Goal: Task Accomplishment & Management: Complete application form

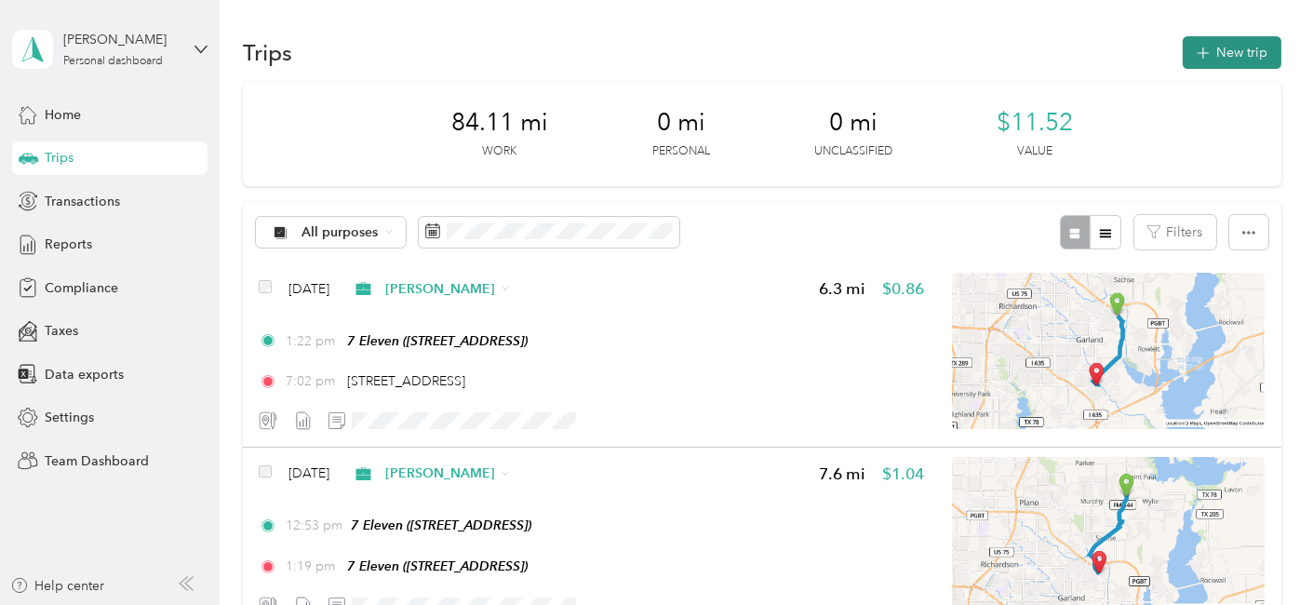
click at [1204, 51] on icon "button" at bounding box center [1202, 53] width 21 height 21
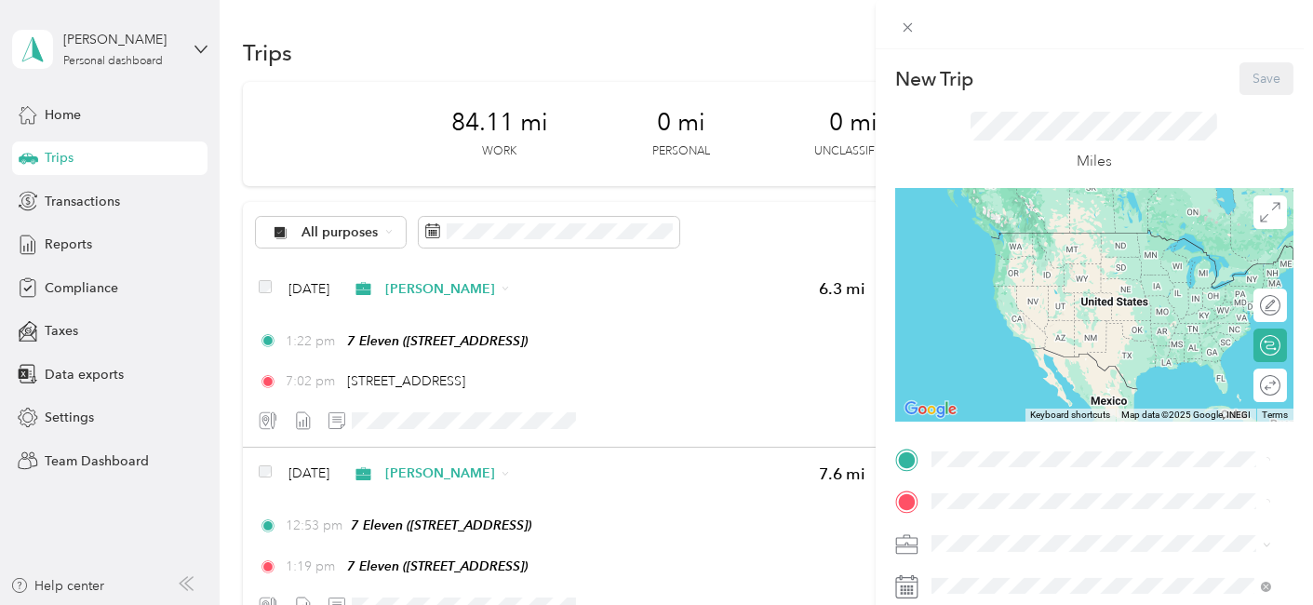
click at [531, 229] on div "New Trip Save This trip cannot be edited because it is either under review, app…" at bounding box center [656, 302] width 1313 height 605
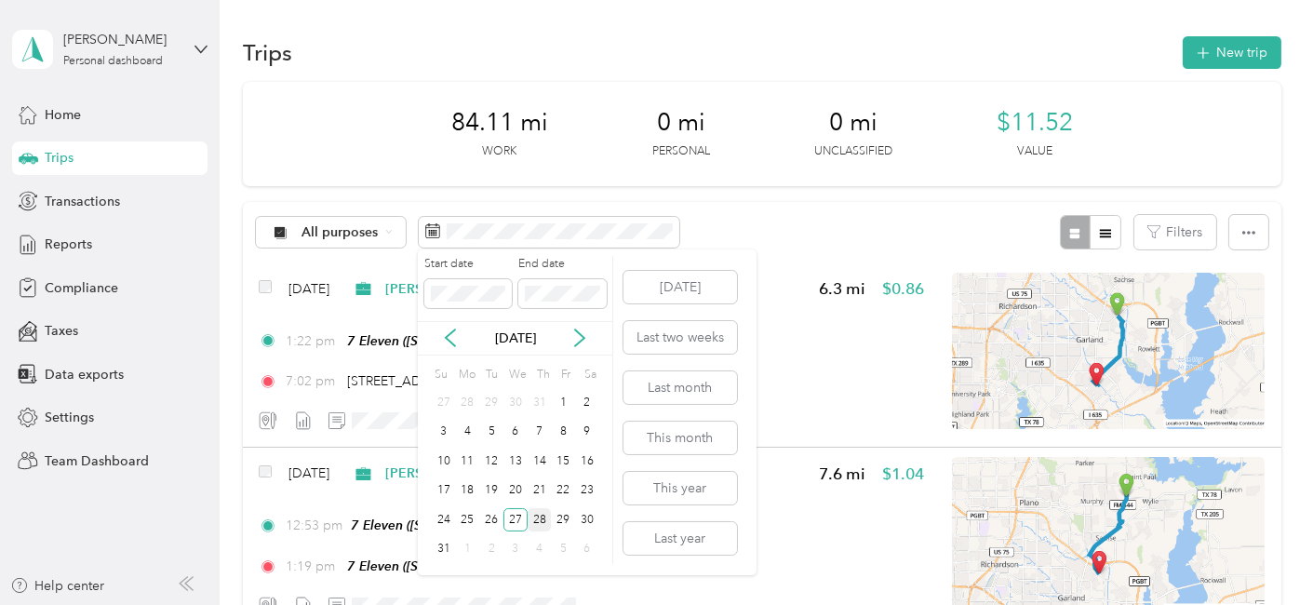
click at [542, 520] on div "28" at bounding box center [540, 519] width 24 height 23
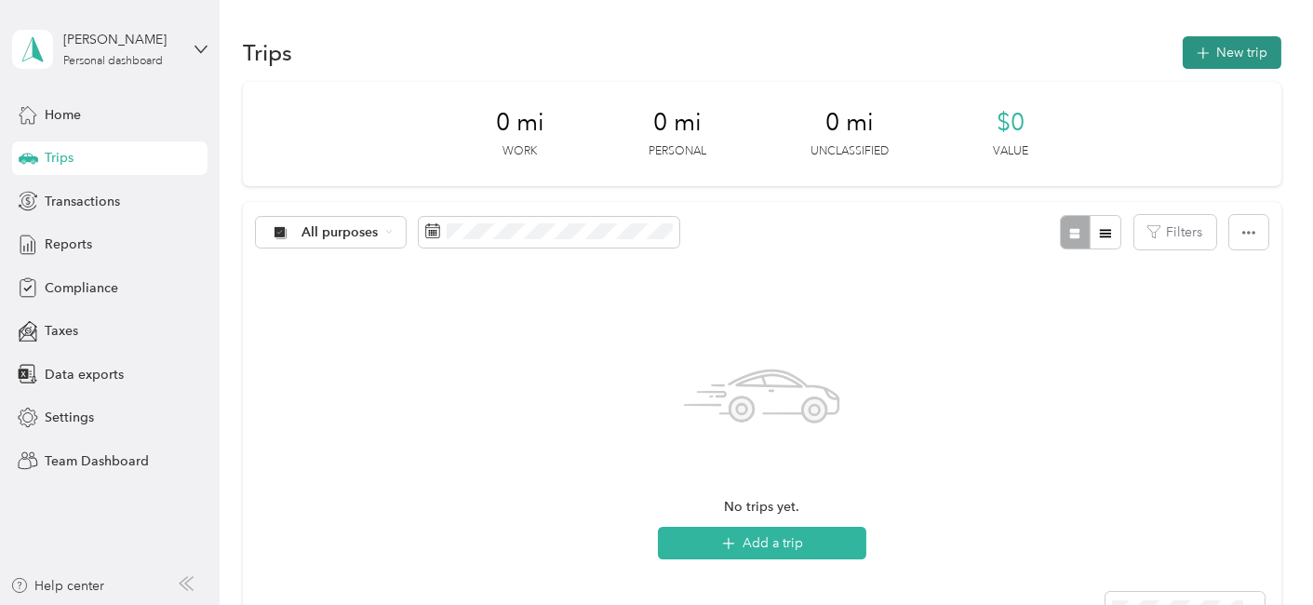
click at [1227, 54] on button "New trip" at bounding box center [1232, 52] width 99 height 33
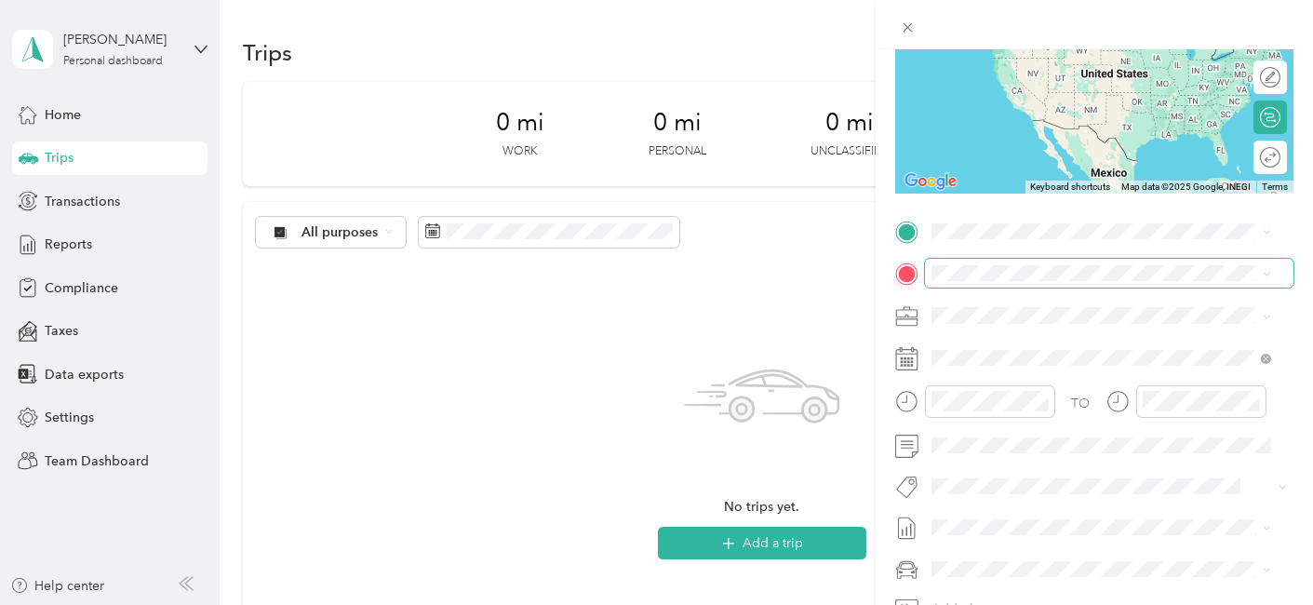
scroll to position [310, 0]
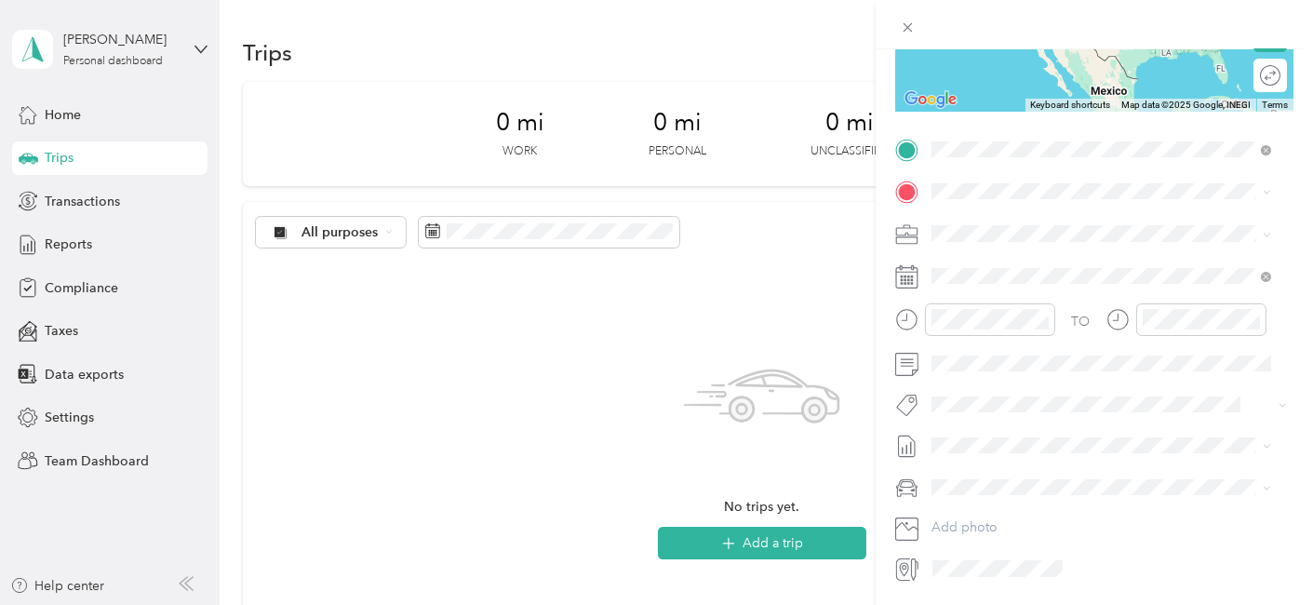
click at [998, 224] on span "309 Wildbriar Drive Garland, Texas 75043, United States" at bounding box center [1059, 216] width 186 height 17
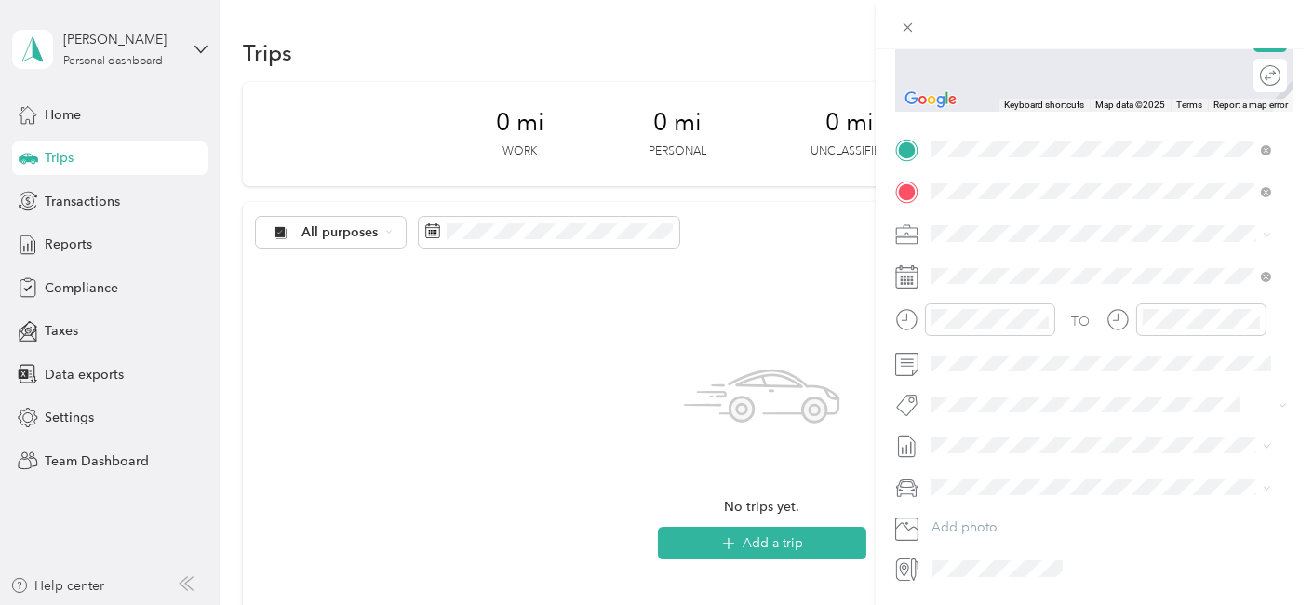
click at [1084, 277] on div "TEAM 7 Eleven 117 S Town East Blvd, 75149, Mesquite, TX, USA" at bounding box center [1025, 279] width 118 height 46
click at [1291, 362] on form "New Trip Save This trip cannot be edited because it is either under review, app…" at bounding box center [1095, 167] width 438 height 831
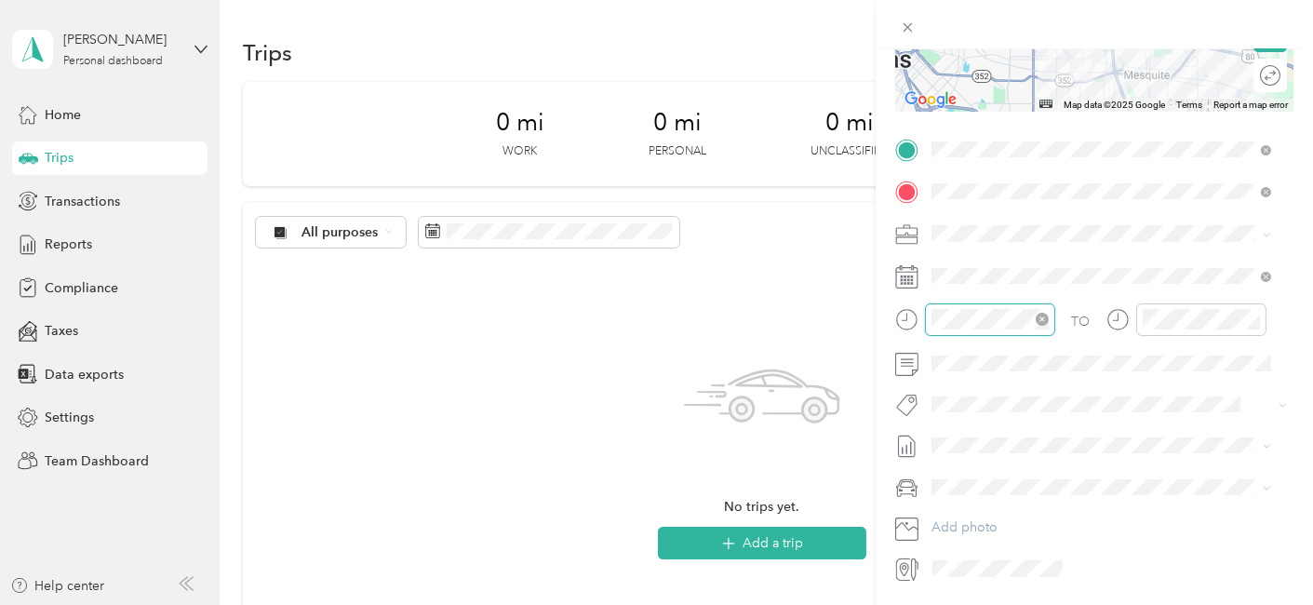
scroll to position [103, 0]
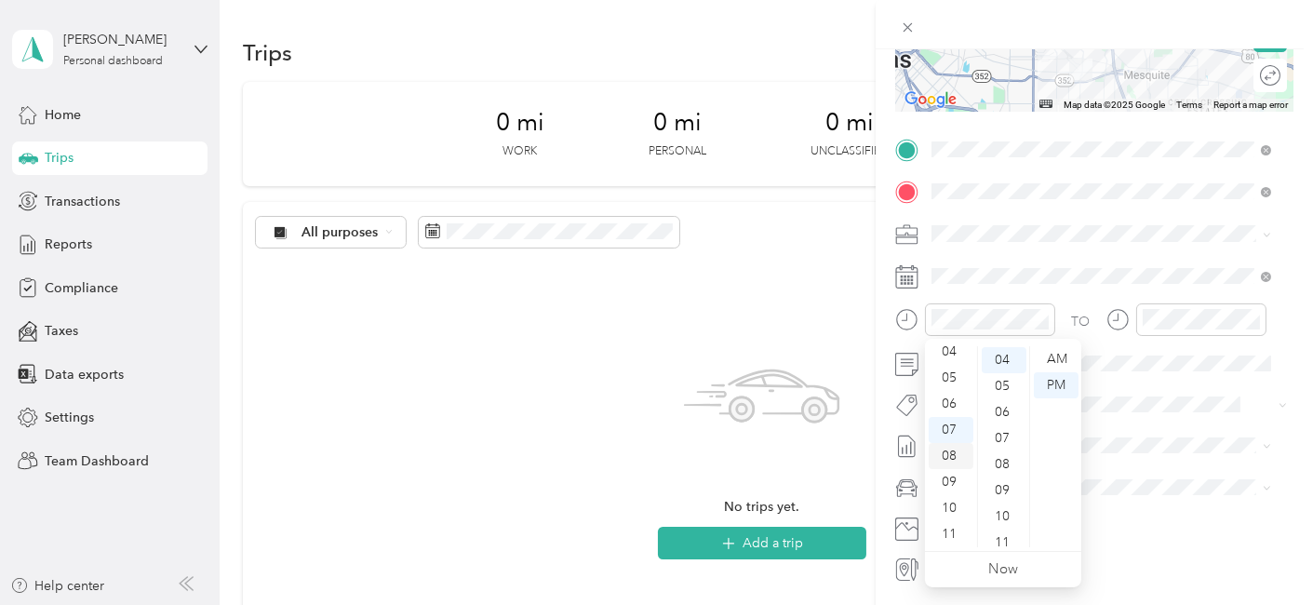
click at [954, 453] on div "08" at bounding box center [951, 456] width 45 height 26
click at [1003, 420] on div "06" at bounding box center [1004, 412] width 45 height 26
click at [1055, 351] on div "AM" at bounding box center [1056, 359] width 45 height 26
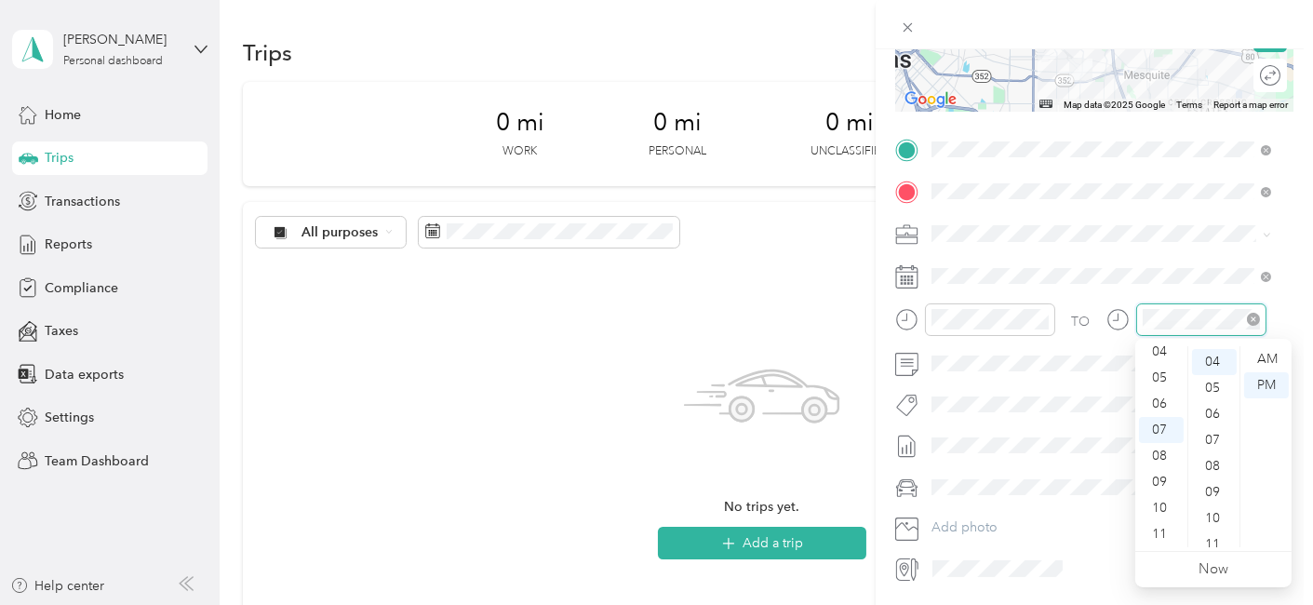
scroll to position [103, 0]
click at [1155, 459] on div "08" at bounding box center [1161, 456] width 45 height 26
click at [1218, 492] on div "29" at bounding box center [1214, 494] width 45 height 26
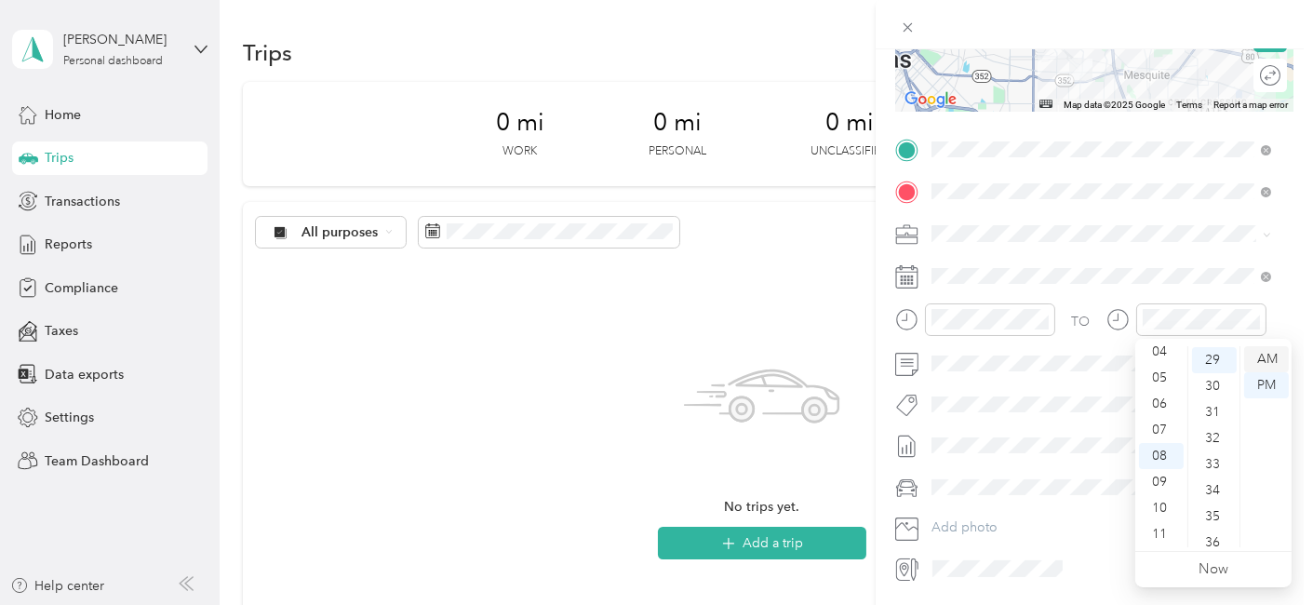
click at [1260, 360] on div "AM" at bounding box center [1267, 359] width 45 height 26
click at [989, 506] on span "[DATE] - [DATE]" at bounding box center [978, 506] width 93 height 20
click at [982, 513] on span "Scion xA" at bounding box center [964, 517] width 52 height 16
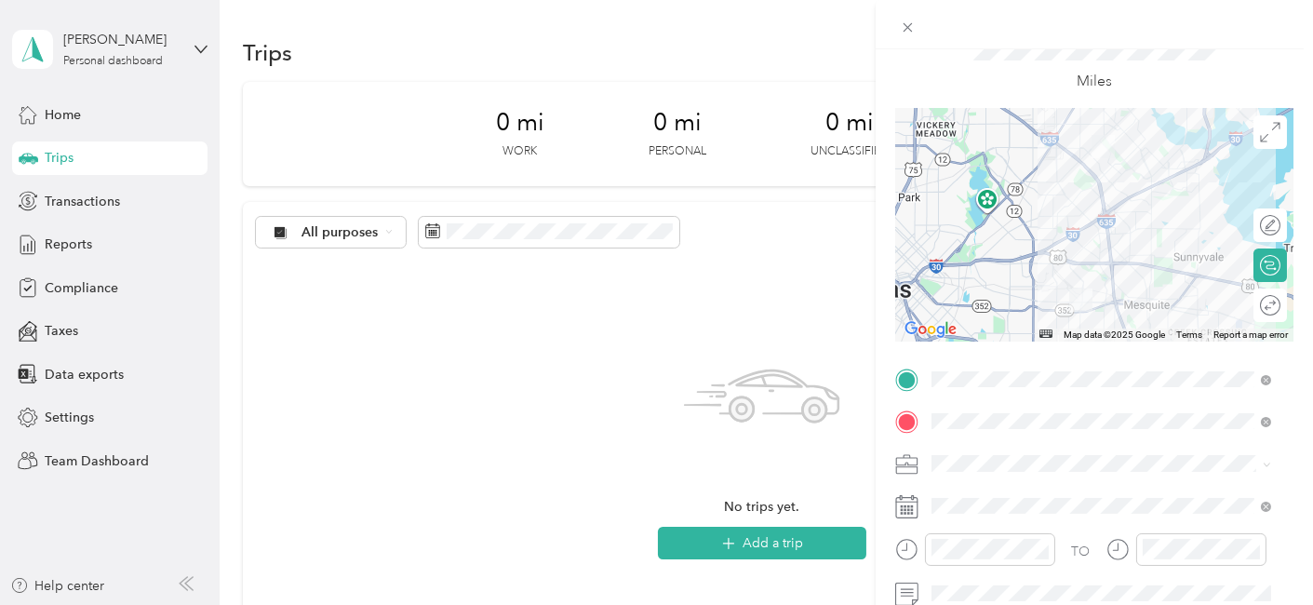
scroll to position [0, 0]
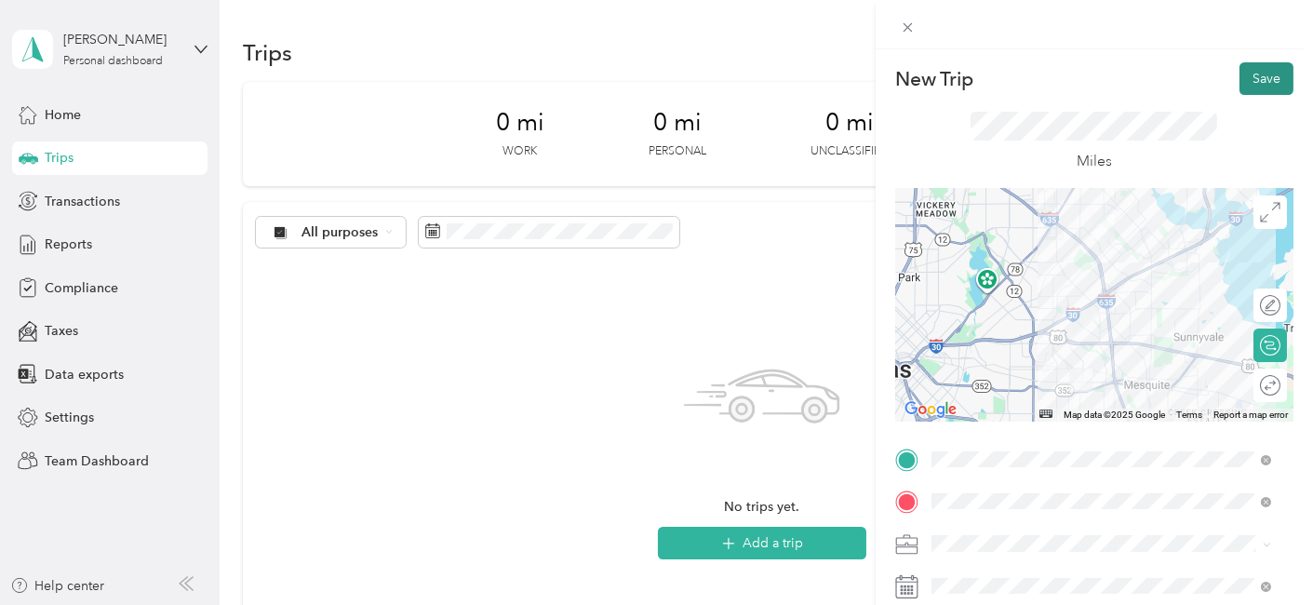
click at [1261, 75] on button "Save" at bounding box center [1267, 78] width 54 height 33
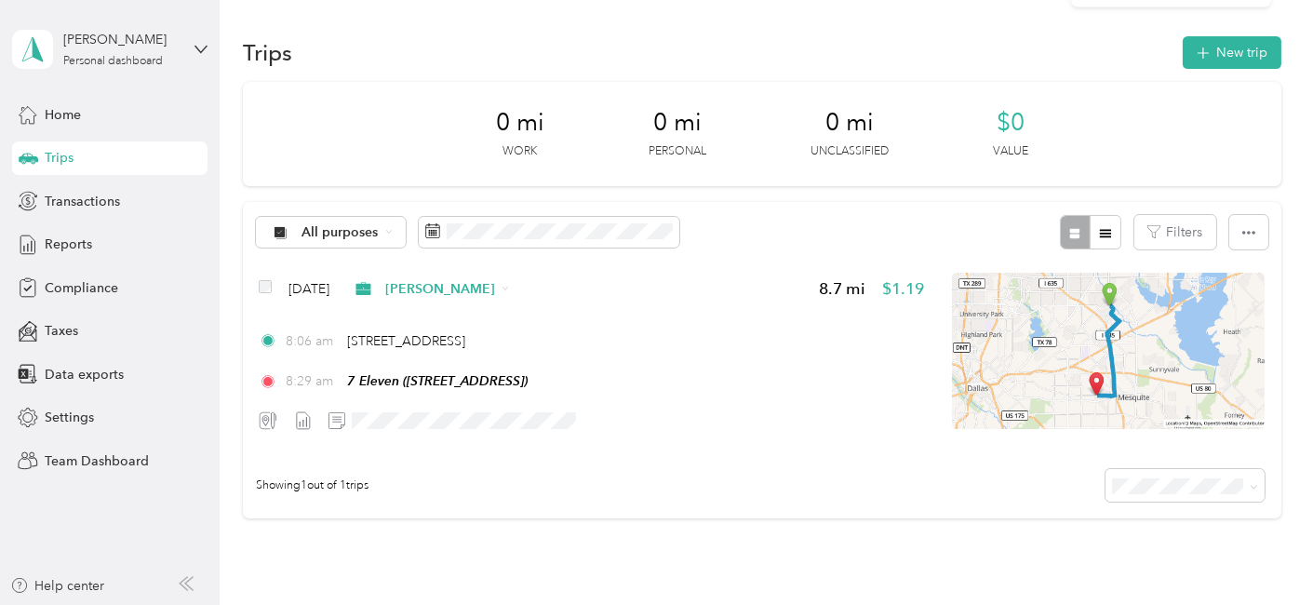
click at [1271, 29] on icon at bounding box center [1272, 36] width 15 height 17
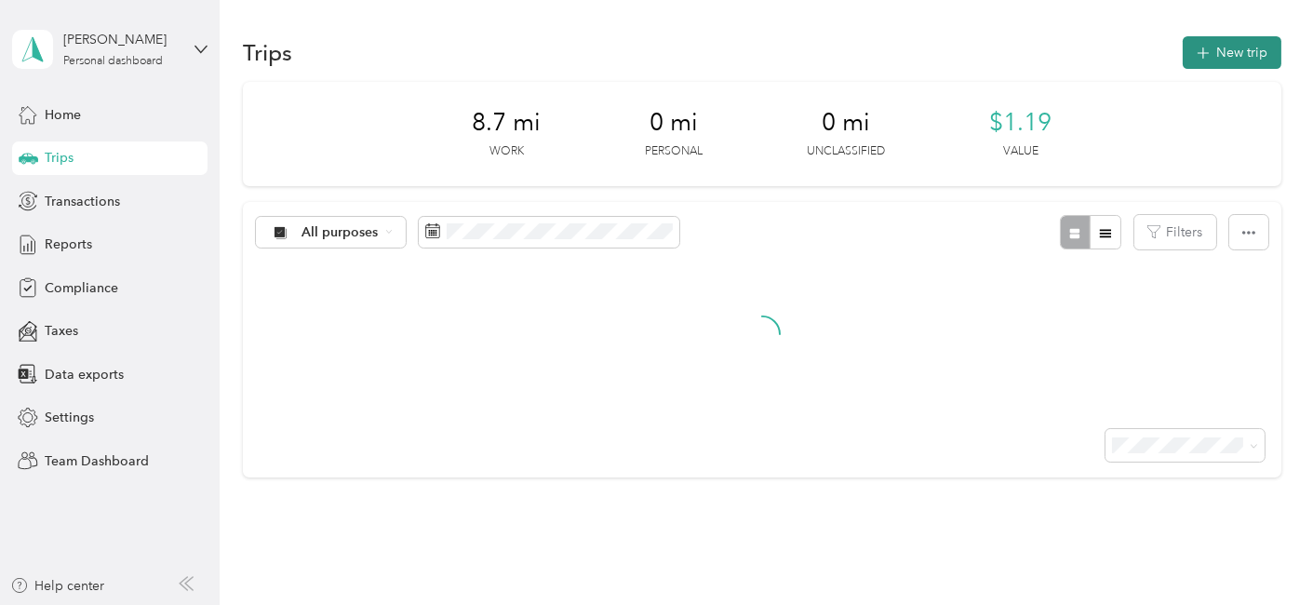
click at [1243, 46] on button "New trip" at bounding box center [1232, 52] width 99 height 33
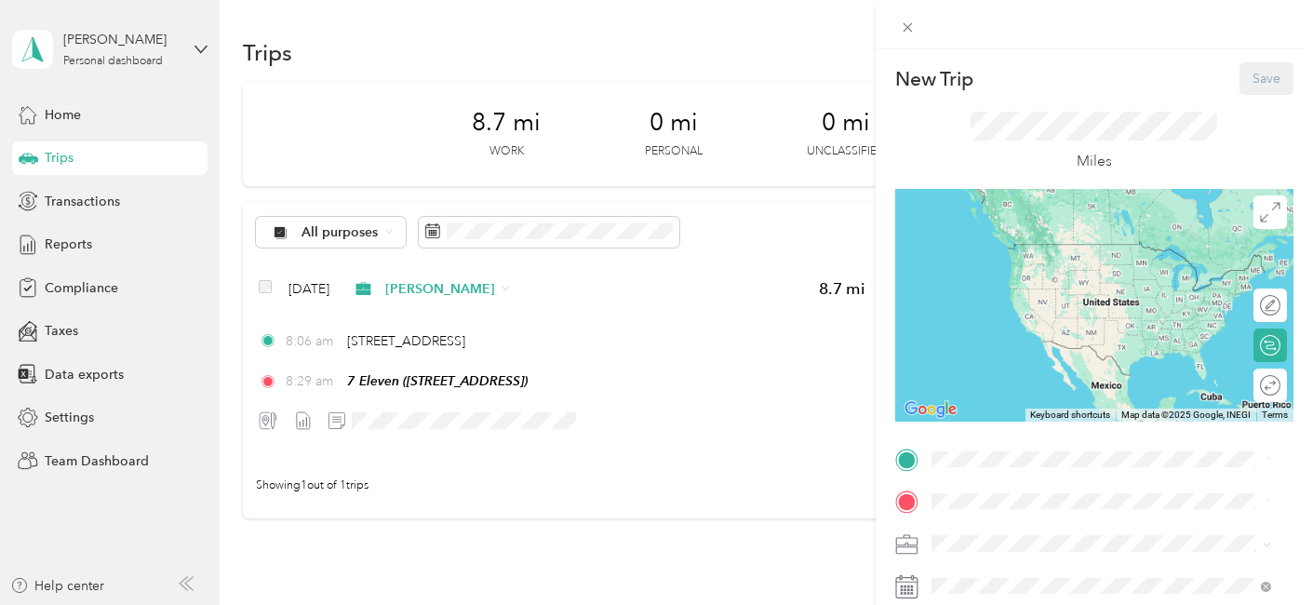
scroll to position [372, 0]
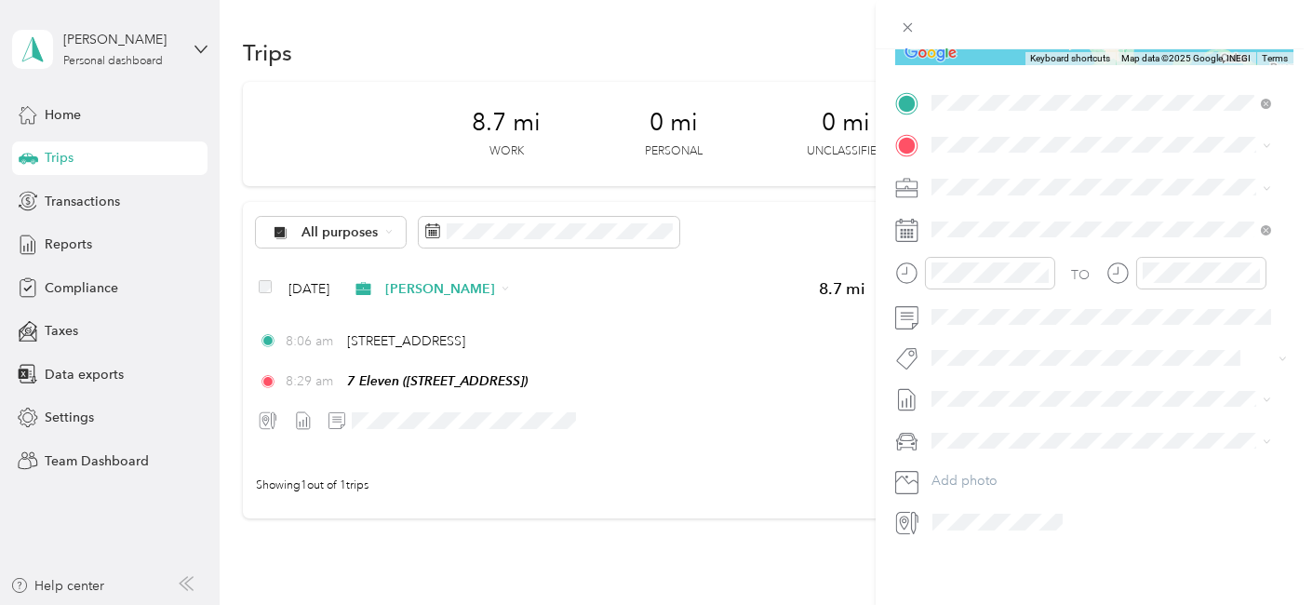
click at [1019, 181] on span "117 S Town East Blvd, 75149, Mesquite, TX, USA" at bounding box center [1025, 188] width 118 height 16
click at [981, 202] on span "TEAM" at bounding box center [995, 205] width 32 height 17
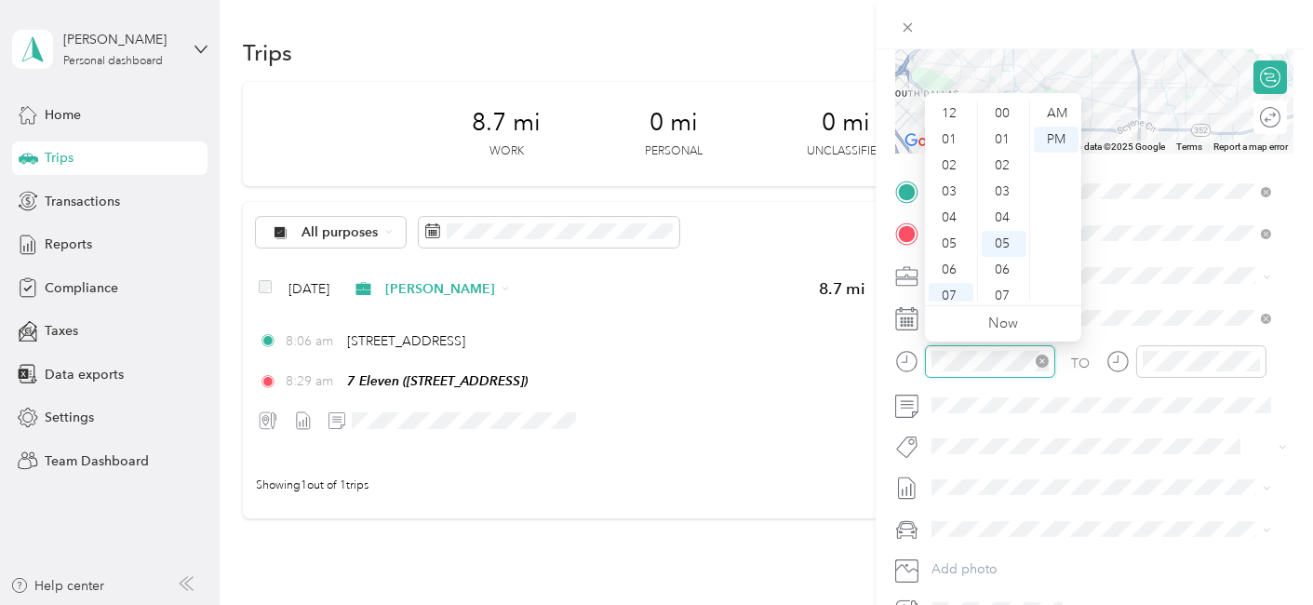
scroll to position [112, 0]
click at [954, 213] on div "08" at bounding box center [951, 210] width 45 height 26
click at [1010, 225] on div "45" at bounding box center [1004, 225] width 45 height 26
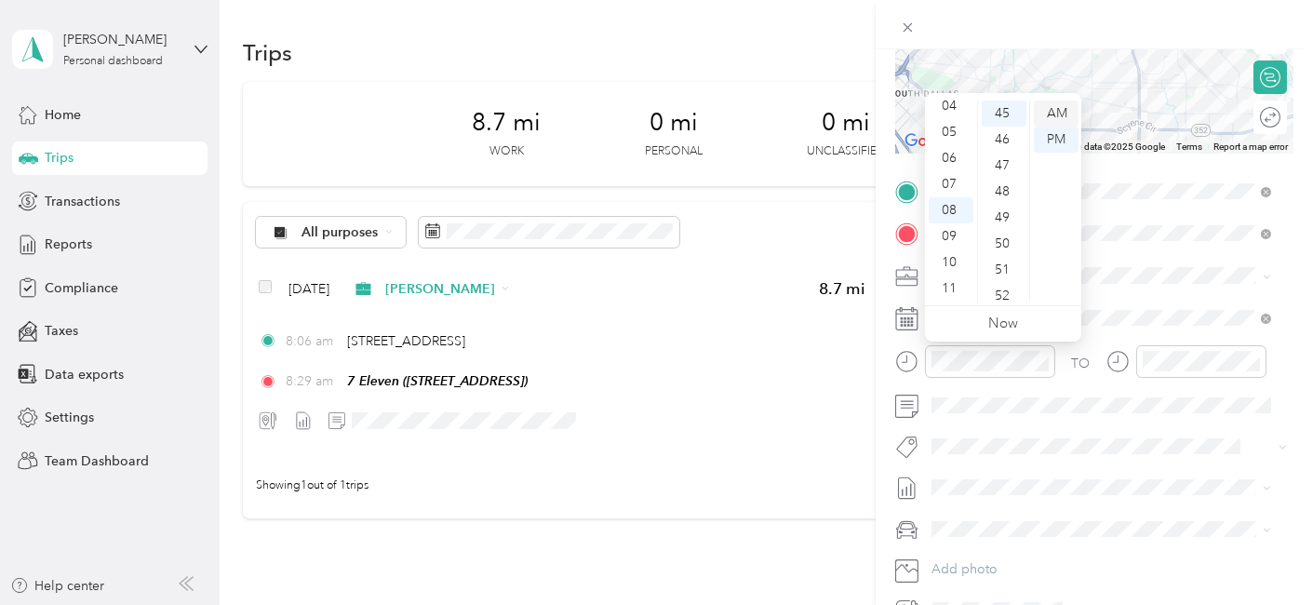
click at [1058, 113] on div "AM" at bounding box center [1056, 114] width 45 height 26
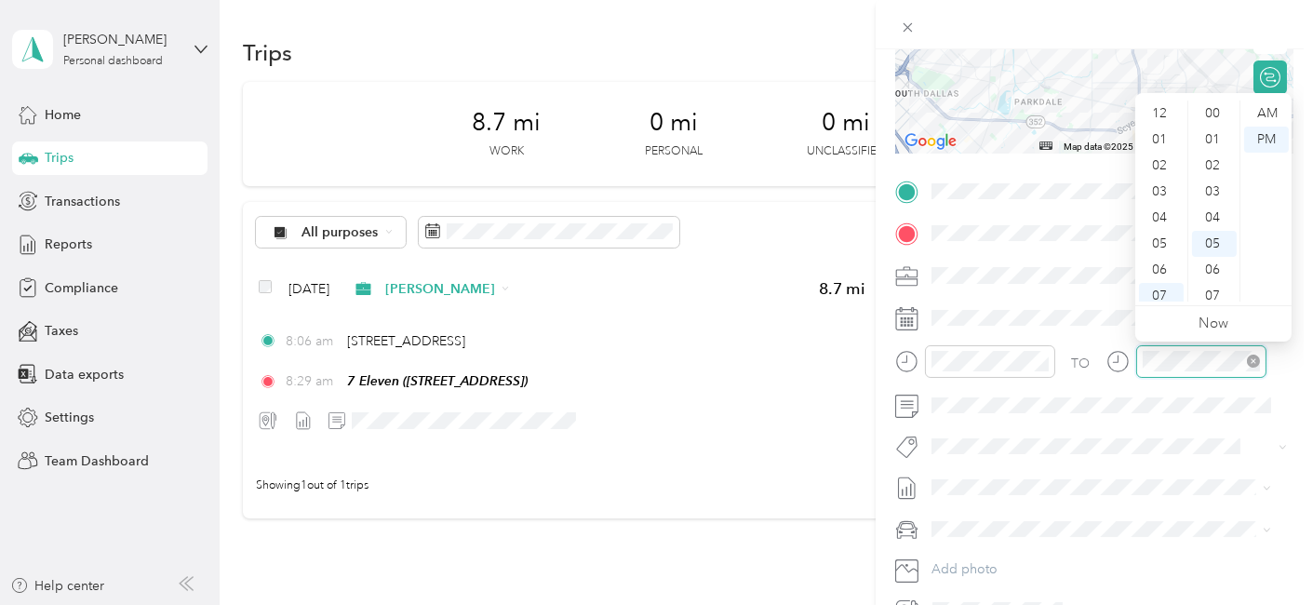
scroll to position [112, 0]
click at [1165, 233] on div "09" at bounding box center [1161, 236] width 45 height 26
click at [1208, 113] on div "05" at bounding box center [1214, 114] width 45 height 26
click at [1259, 110] on div "AM" at bounding box center [1267, 114] width 45 height 26
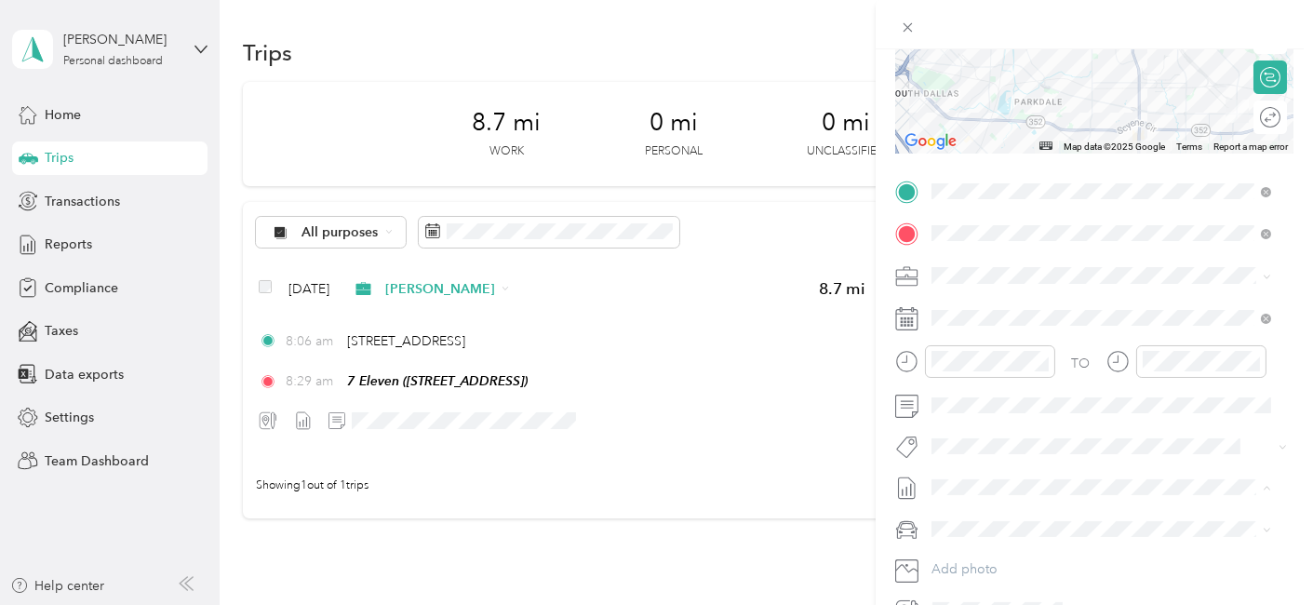
click at [968, 548] on span "[DATE] - [DATE]" at bounding box center [978, 548] width 93 height 20
click at [993, 466] on div "Scion xA" at bounding box center [1101, 463] width 327 height 20
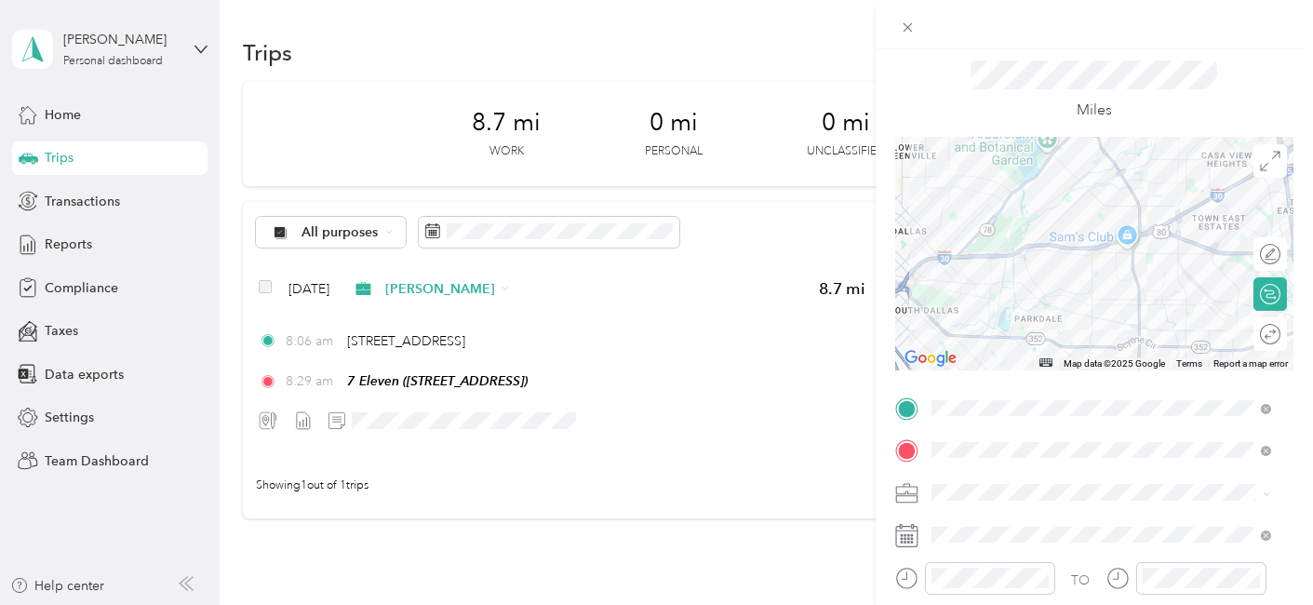
scroll to position [0, 0]
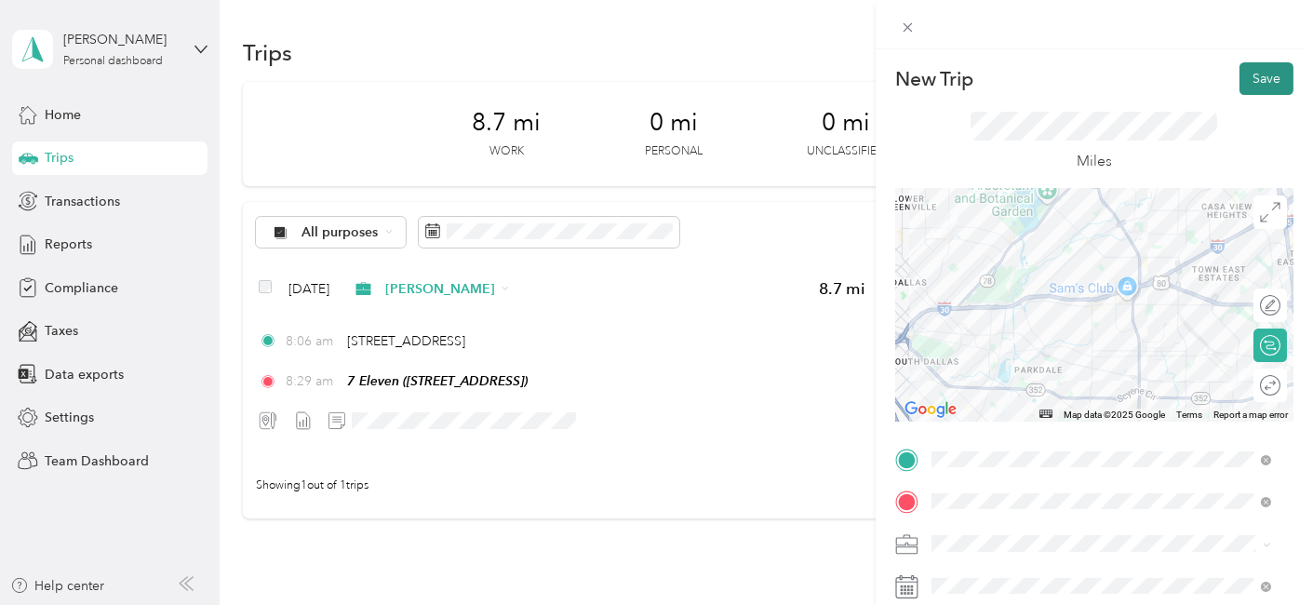
click at [1254, 71] on button "Save" at bounding box center [1267, 78] width 54 height 33
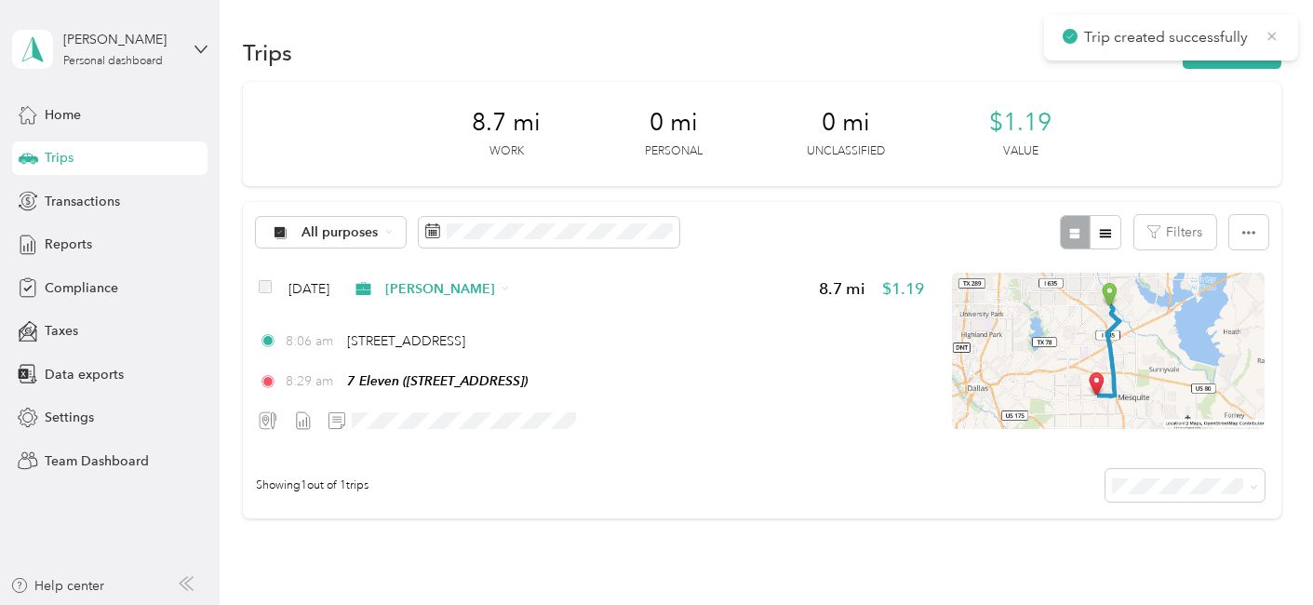
click at [1272, 31] on icon at bounding box center [1272, 36] width 15 height 17
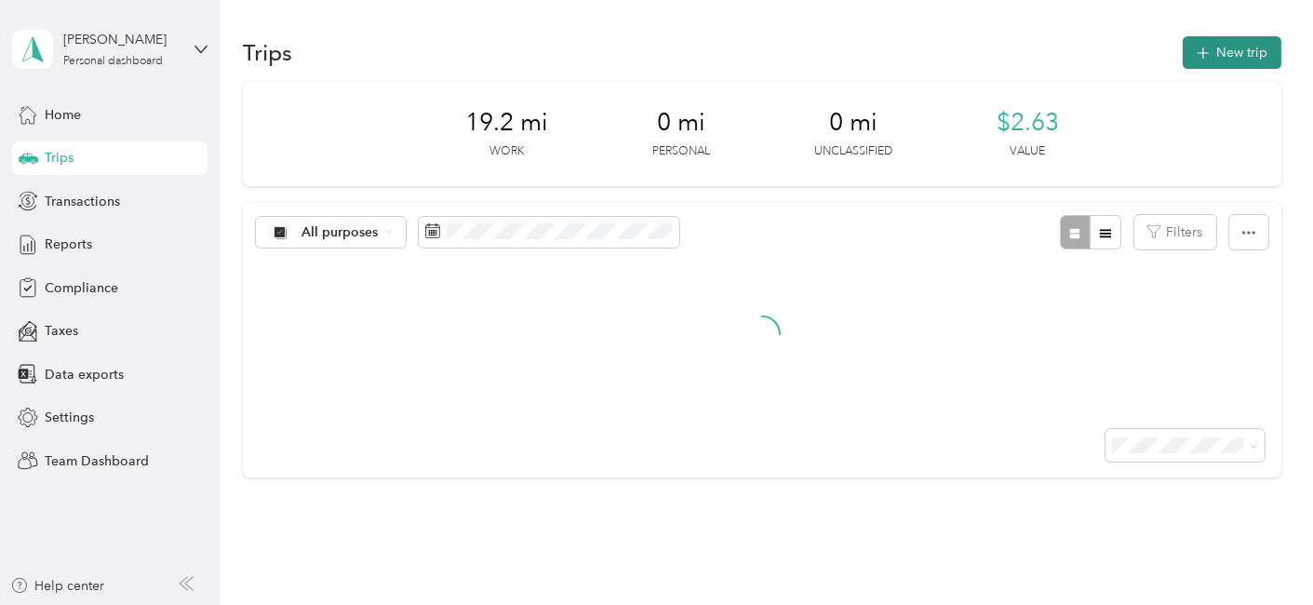
click at [1226, 48] on button "New trip" at bounding box center [1232, 52] width 99 height 33
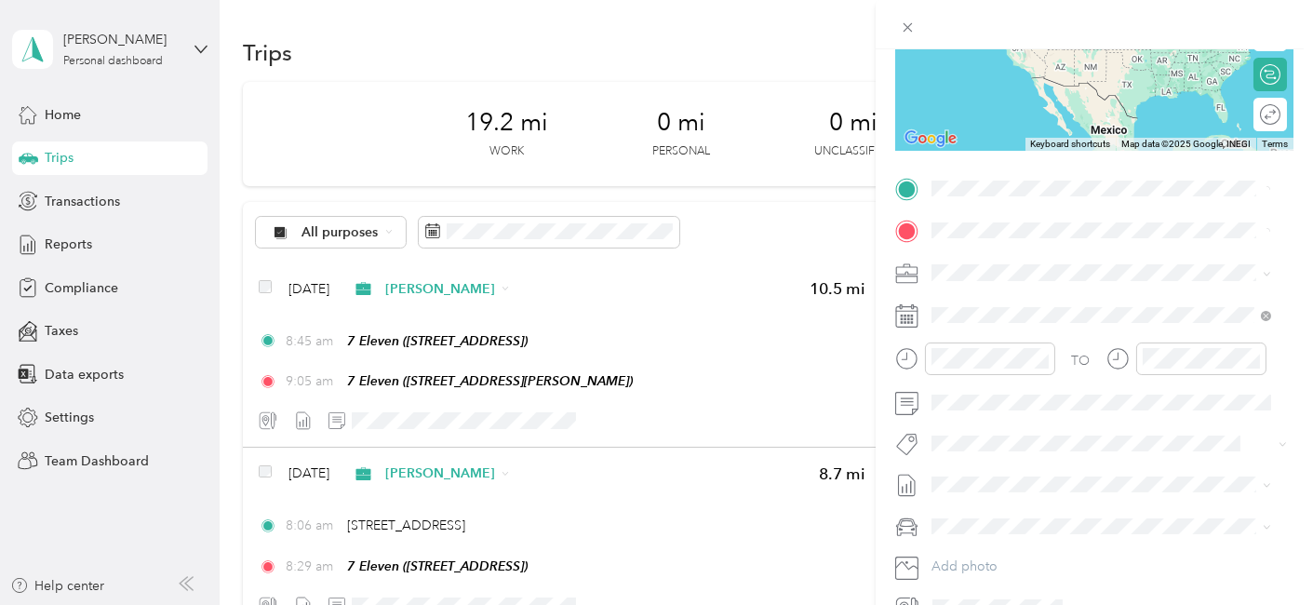
scroll to position [310, 0]
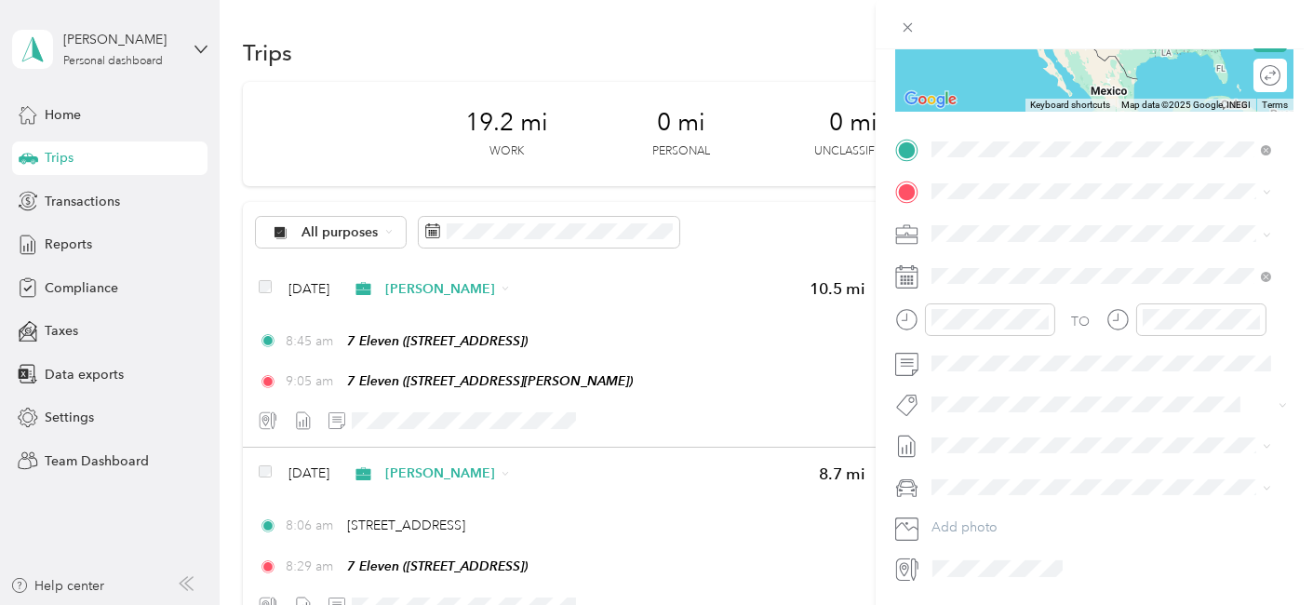
click at [991, 242] on span "[STREET_ADDRESS][PERSON_NAME]" at bounding box center [1077, 250] width 222 height 16
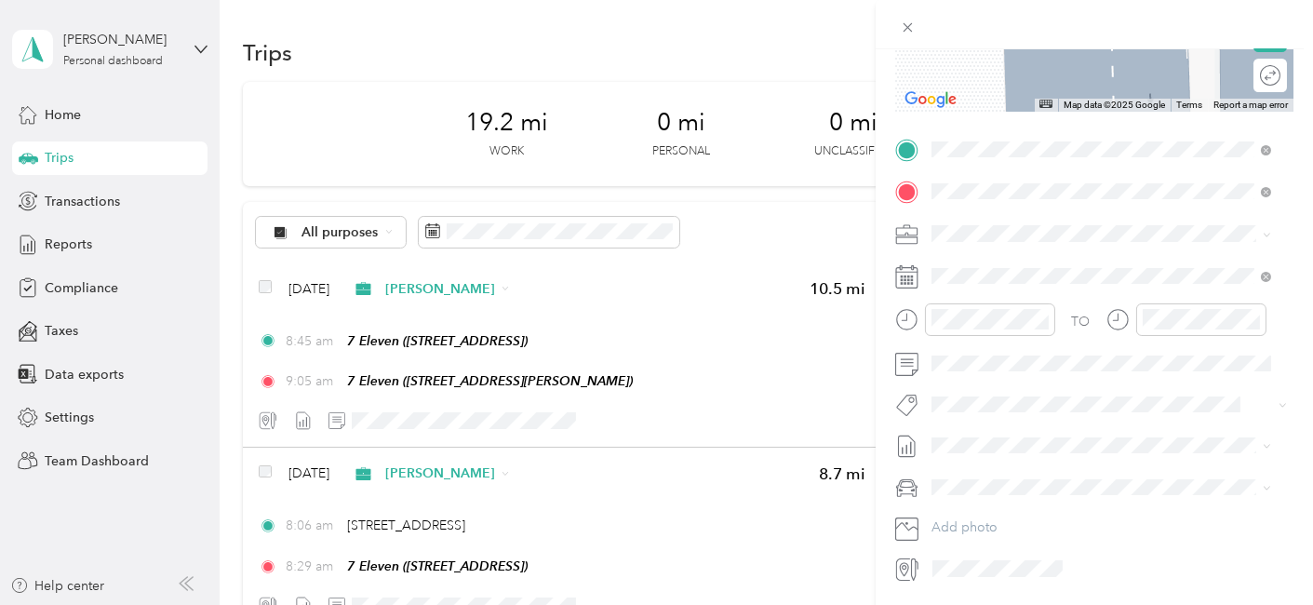
click at [1002, 268] on span "TEAM" at bounding box center [995, 268] width 32 height 17
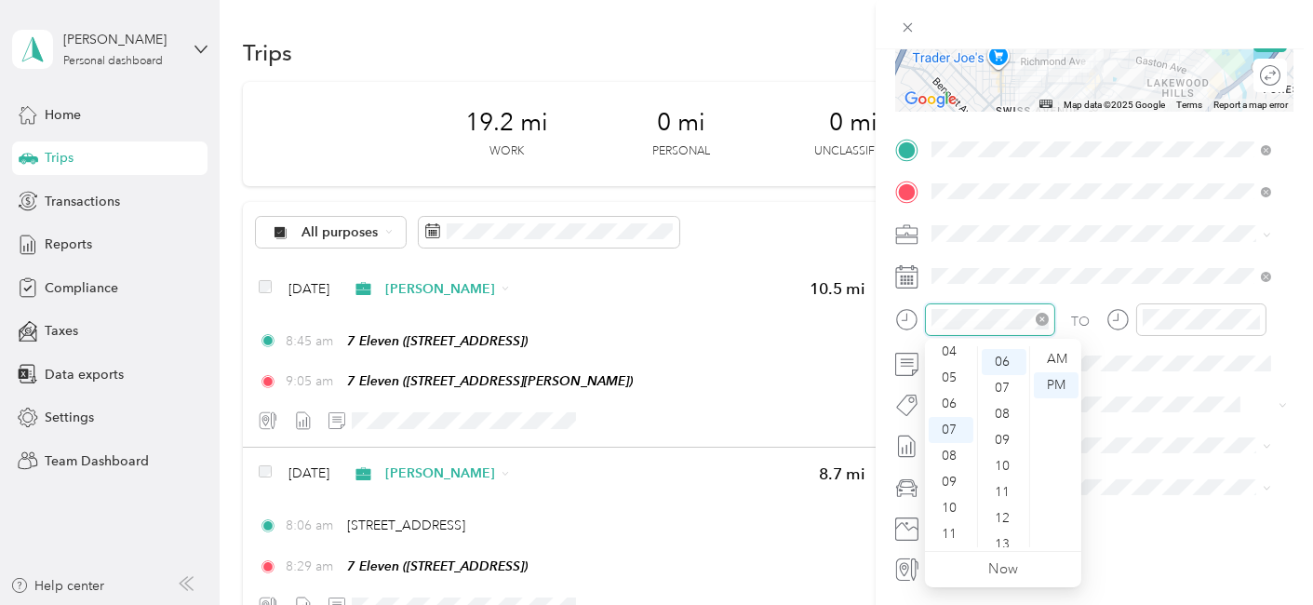
scroll to position [156, 0]
click at [951, 478] on div "09" at bounding box center [951, 482] width 45 height 26
click at [1005, 385] on div "15" at bounding box center [1004, 387] width 45 height 26
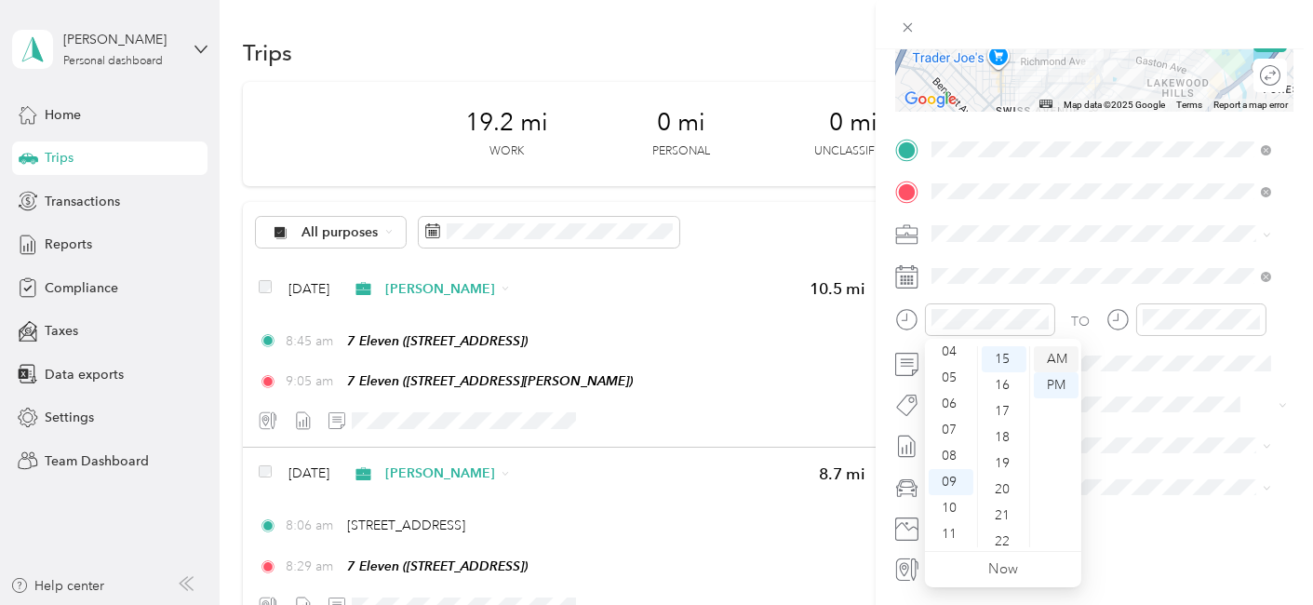
click at [1045, 358] on div "AM" at bounding box center [1056, 359] width 45 height 26
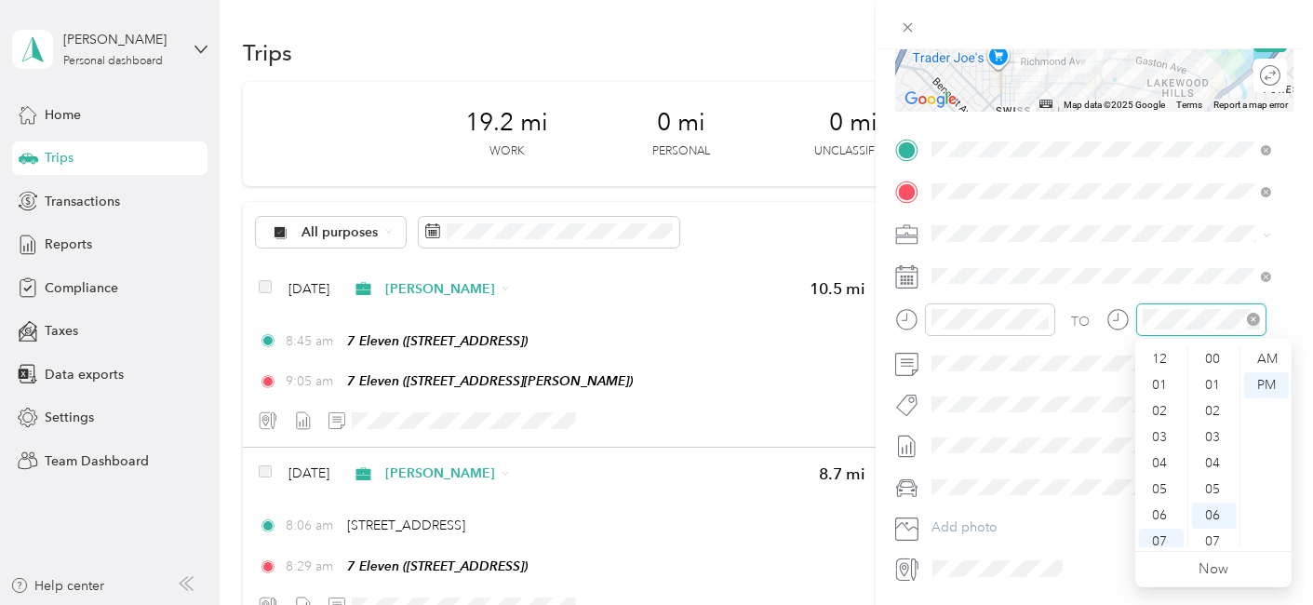
scroll to position [112, 0]
click at [1162, 478] on div "09" at bounding box center [1161, 482] width 45 height 26
click at [1214, 444] on div "37" at bounding box center [1214, 444] width 45 height 26
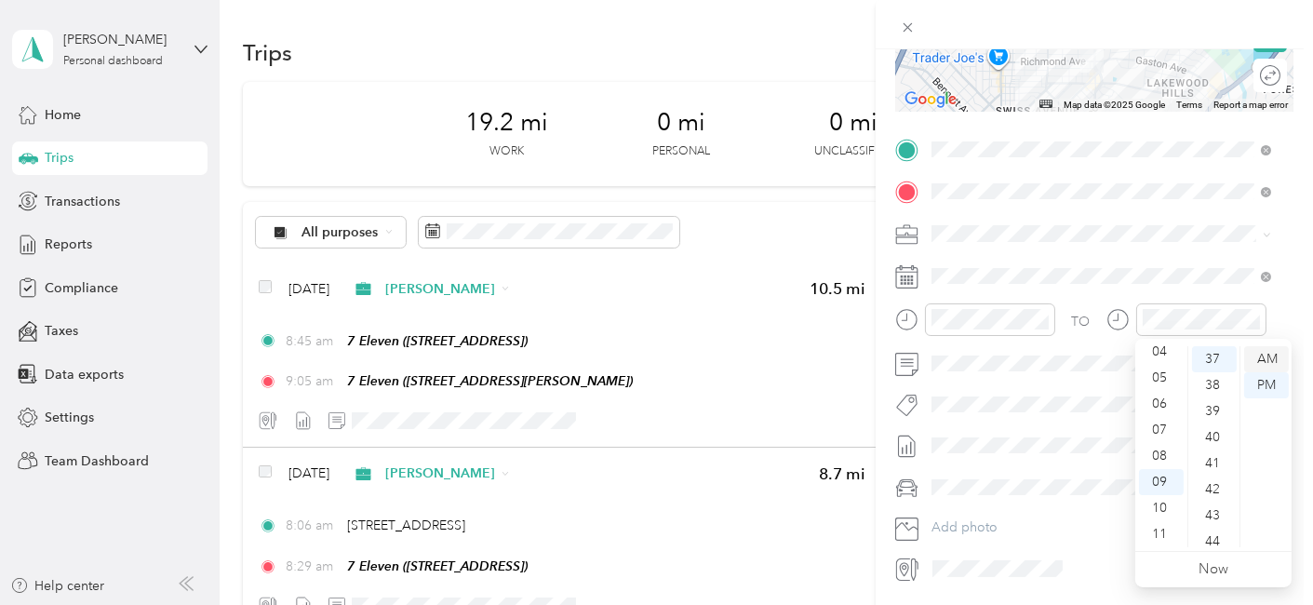
click at [1258, 354] on div "AM" at bounding box center [1267, 359] width 45 height 26
click at [981, 478] on span at bounding box center [1109, 487] width 369 height 29
click at [974, 518] on span "Scion xA" at bounding box center [964, 520] width 52 height 16
click at [994, 505] on span "[DATE] - [DATE]" at bounding box center [978, 506] width 93 height 20
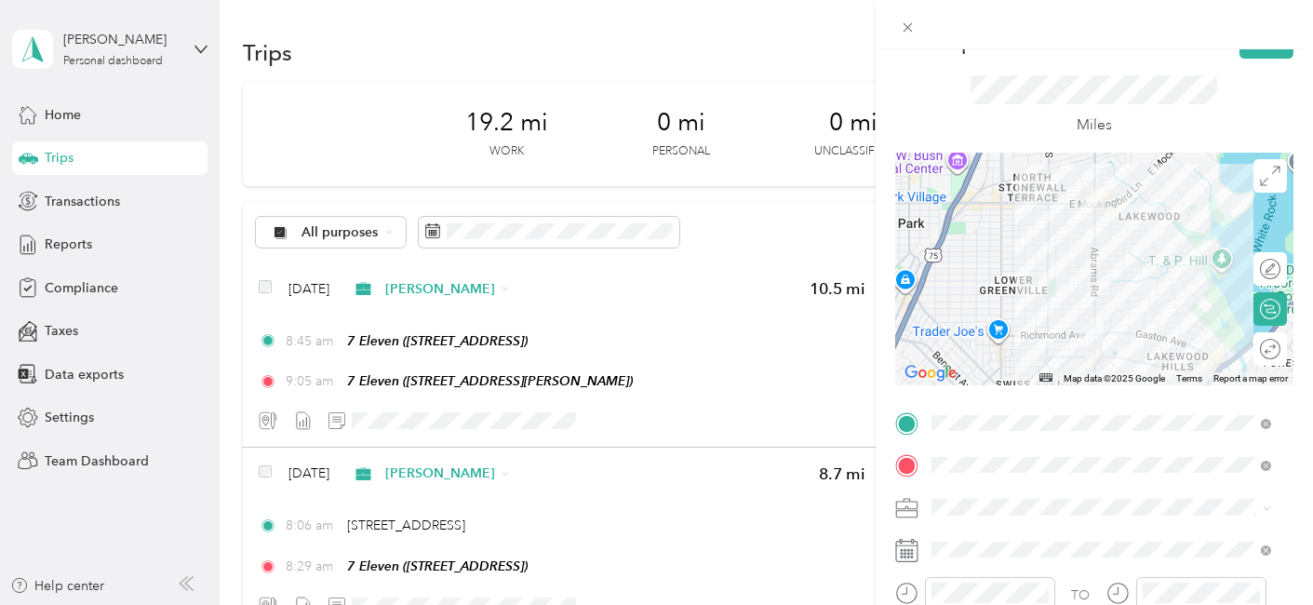
scroll to position [0, 0]
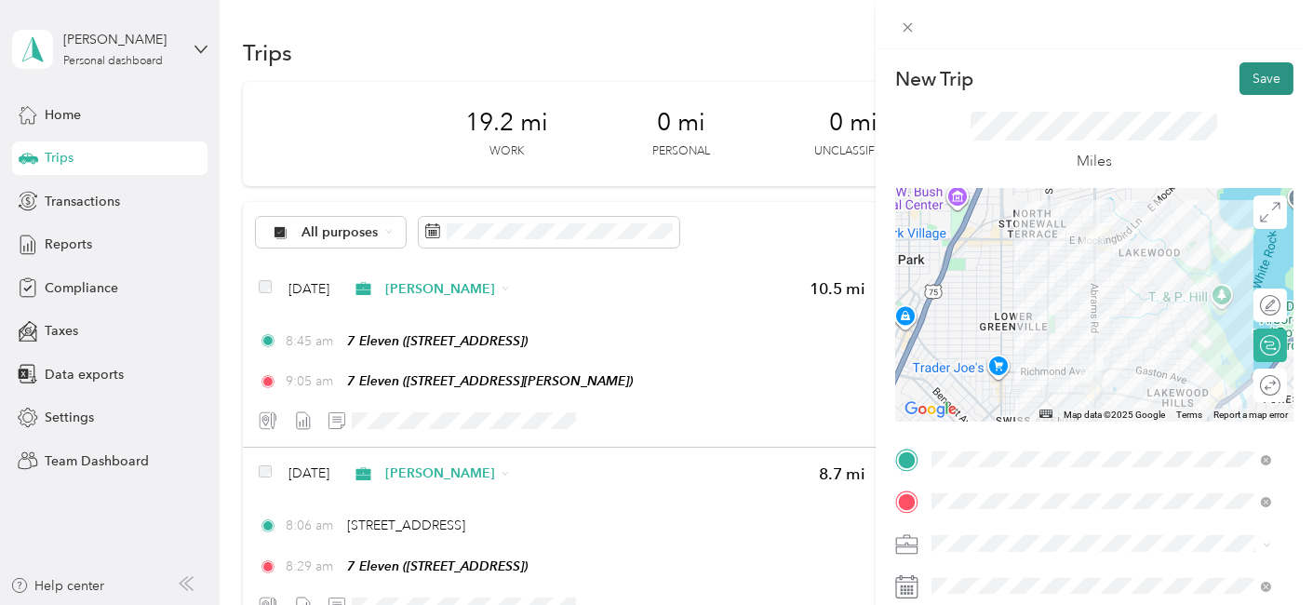
click at [1251, 73] on button "Save" at bounding box center [1267, 78] width 54 height 33
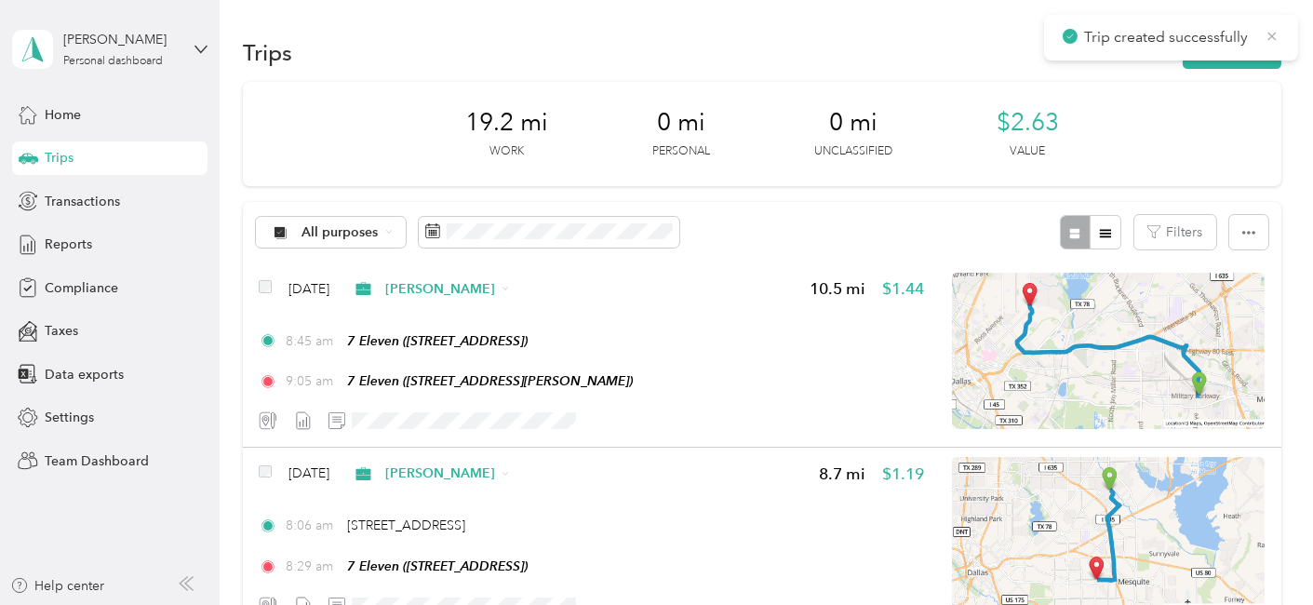
click at [1273, 30] on icon at bounding box center [1272, 36] width 15 height 17
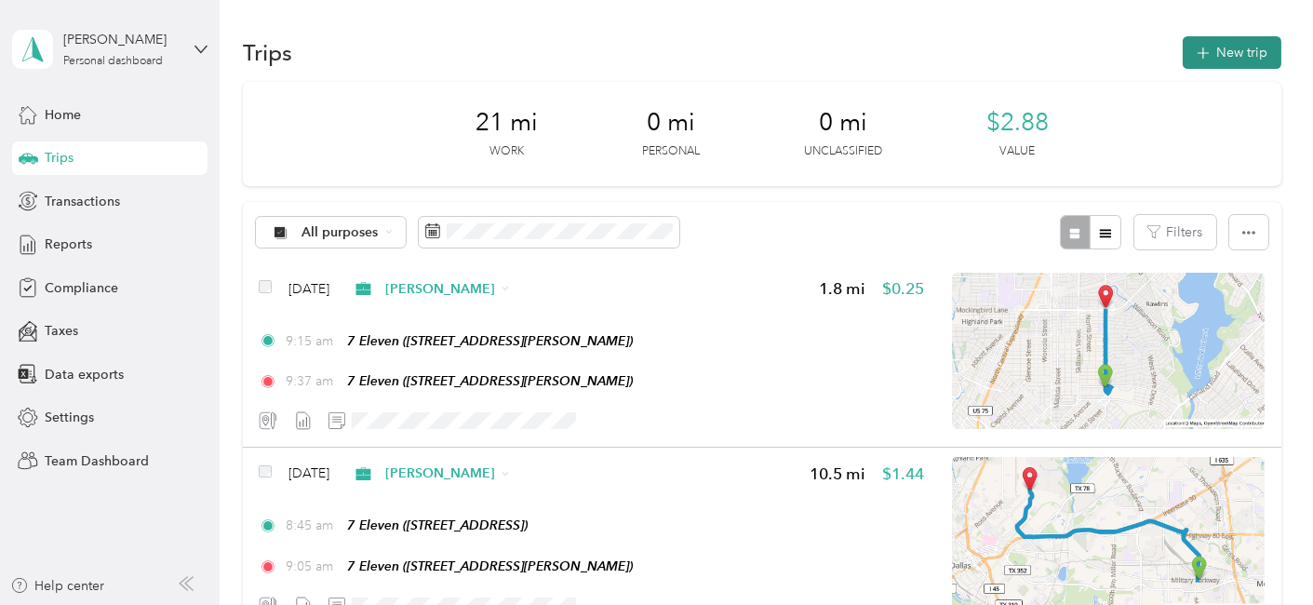
click at [1216, 51] on button "New trip" at bounding box center [1232, 52] width 99 height 33
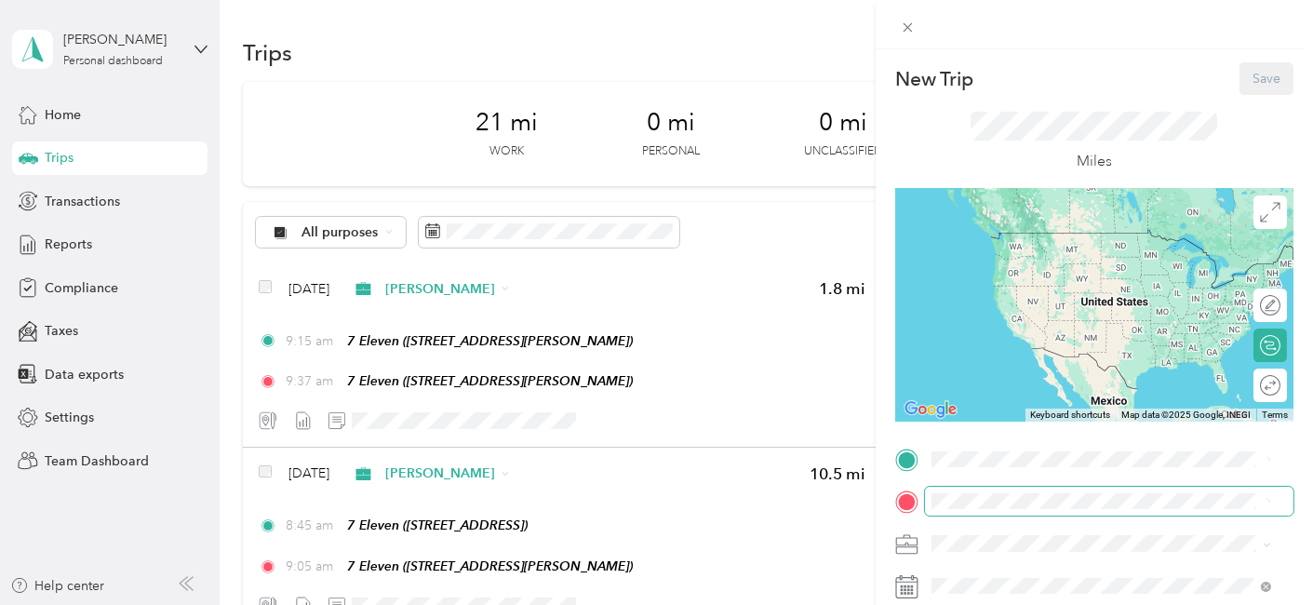
scroll to position [310, 0]
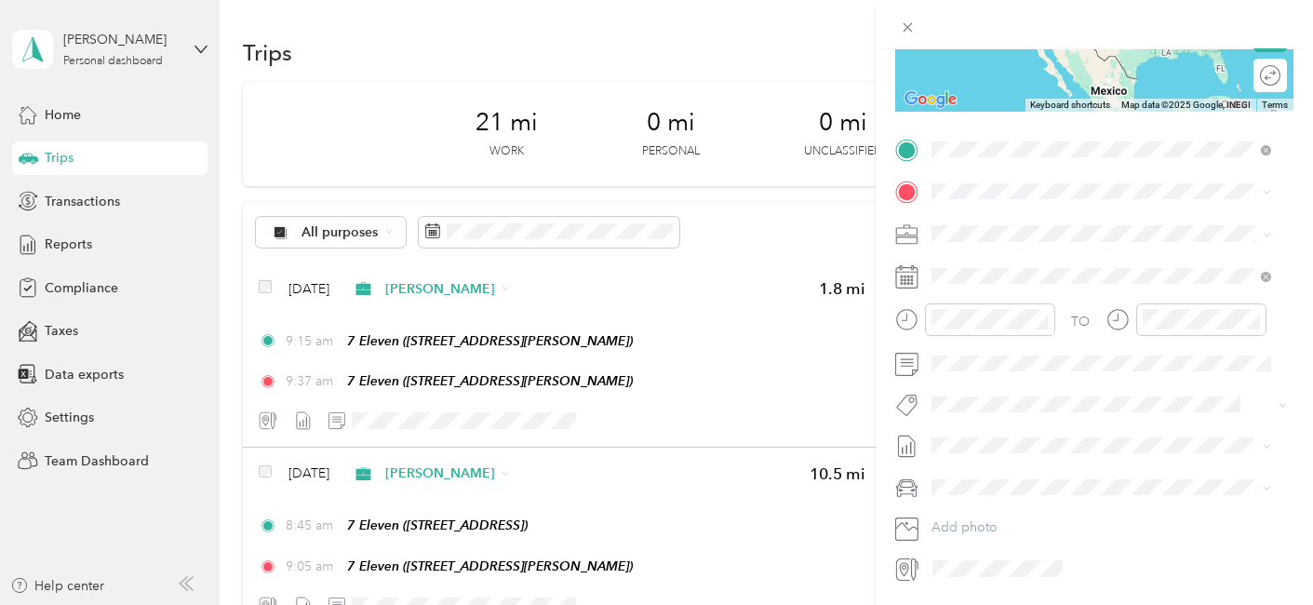
click at [1007, 236] on div "TEAM 7 Eleven 4200 Abrams Rd, 752142341, Dallas, TX, USA" at bounding box center [1077, 237] width 222 height 46
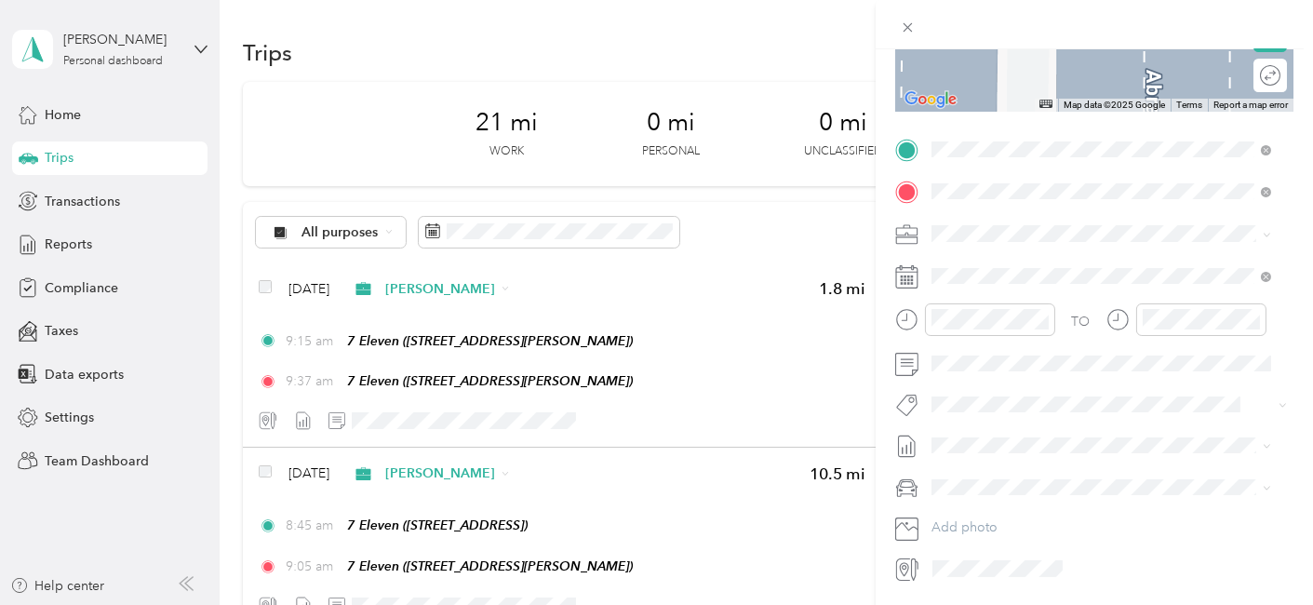
click at [1003, 270] on span "TEAM" at bounding box center [995, 268] width 32 height 17
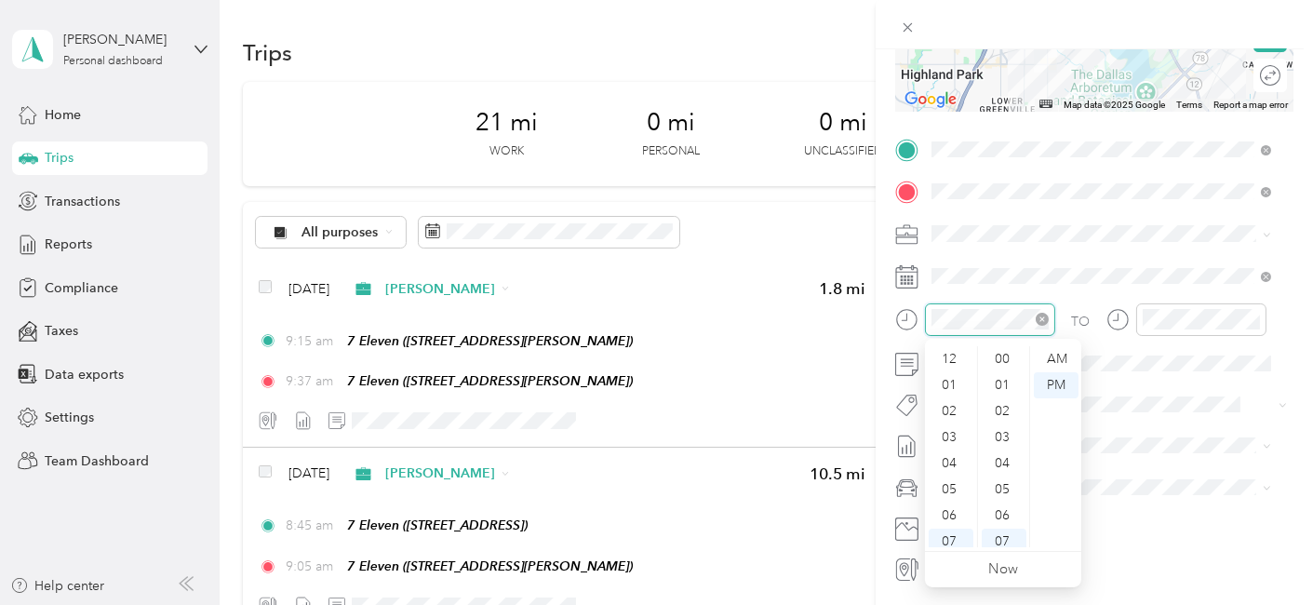
scroll to position [112, 0]
click at [954, 478] on div "09" at bounding box center [951, 482] width 45 height 26
click at [1005, 497] on div "52" at bounding box center [1004, 498] width 45 height 26
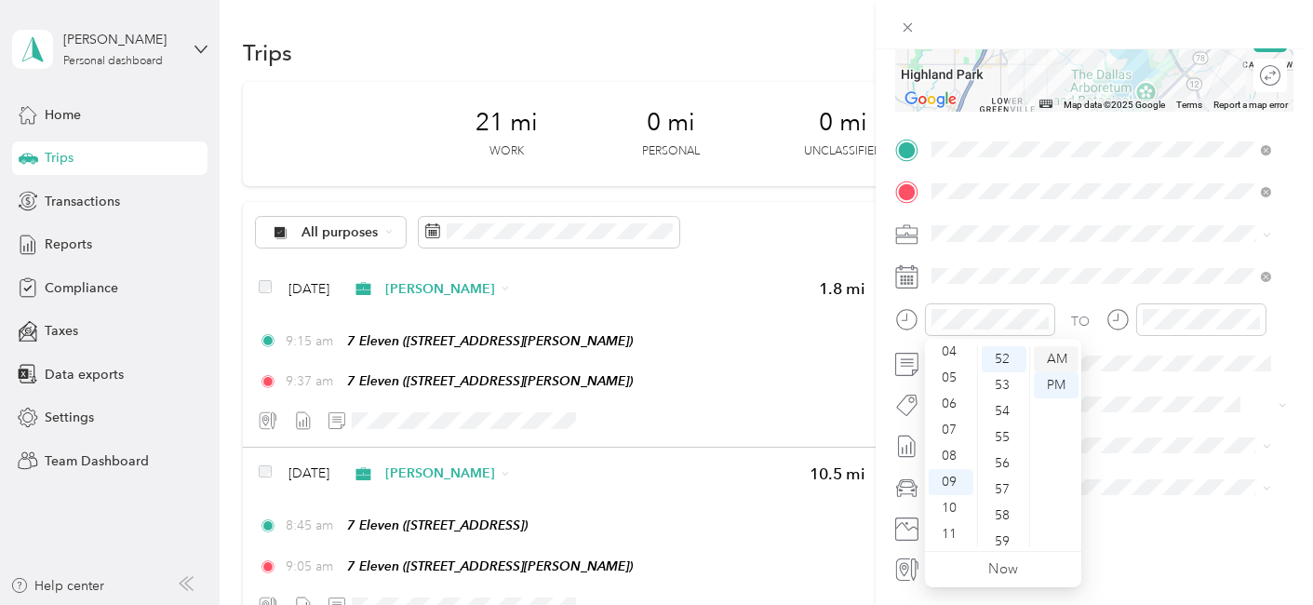
click at [1048, 357] on div "AM" at bounding box center [1056, 359] width 45 height 26
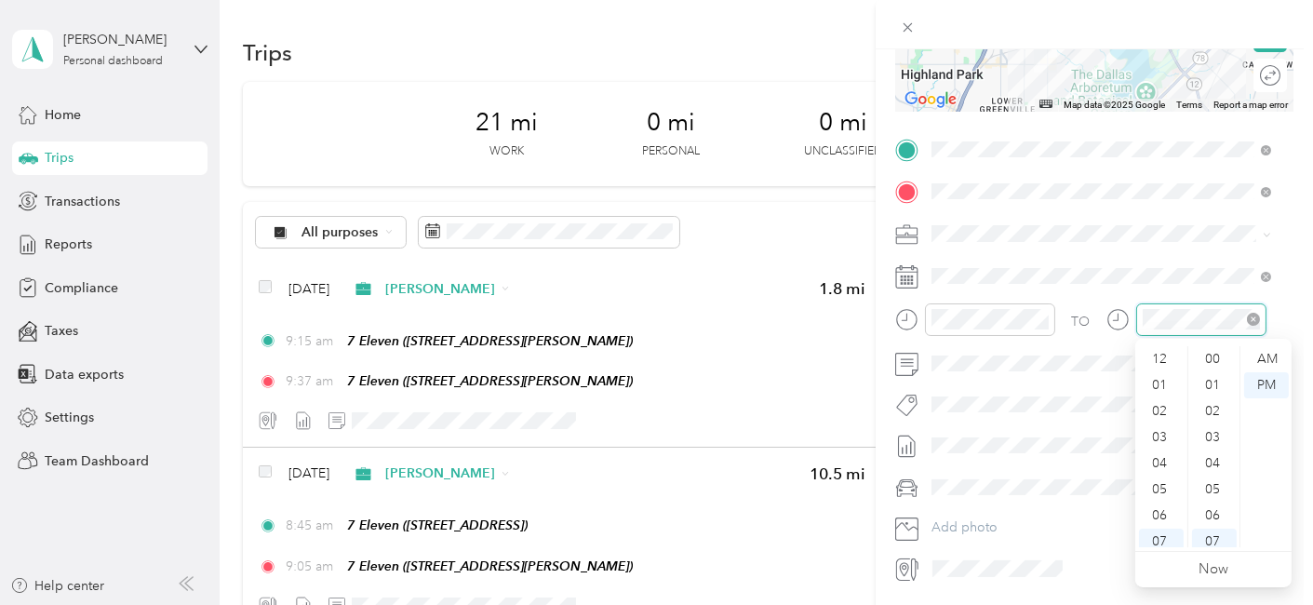
scroll to position [112, 0]
click at [1165, 501] on div "10" at bounding box center [1161, 508] width 45 height 26
click at [1216, 464] on div "23" at bounding box center [1214, 466] width 45 height 26
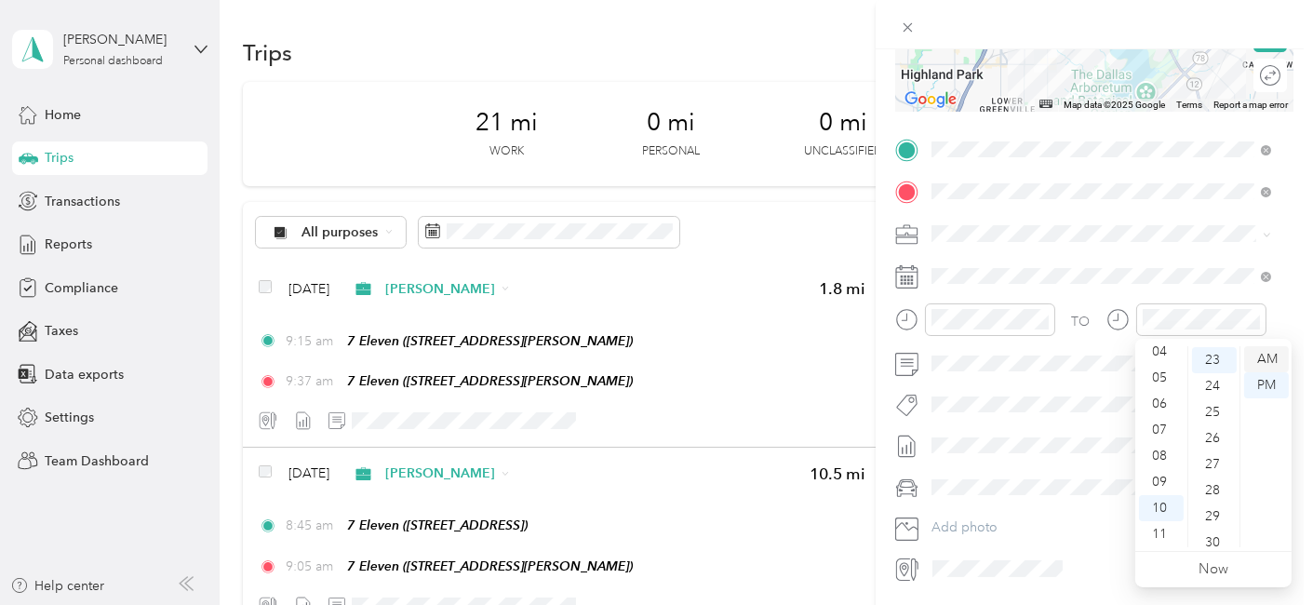
click at [1262, 356] on div "AM" at bounding box center [1267, 359] width 45 height 26
click at [989, 512] on span "[DATE] - [DATE]" at bounding box center [978, 506] width 93 height 20
click at [975, 518] on span "Scion xA" at bounding box center [964, 520] width 52 height 16
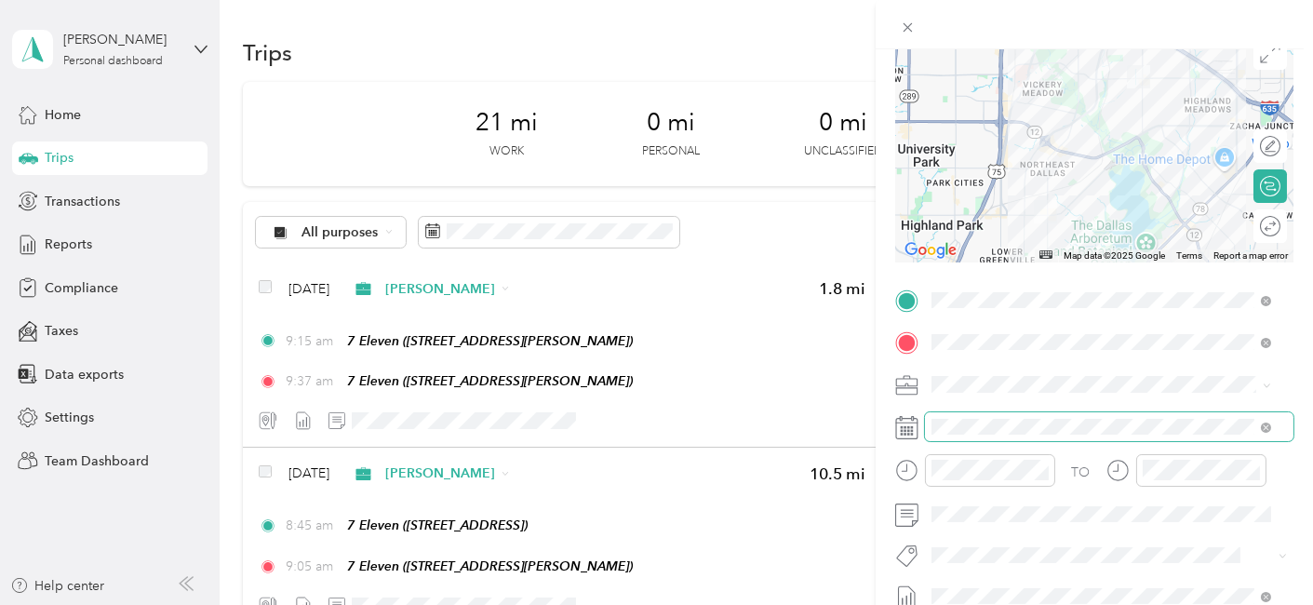
scroll to position [0, 0]
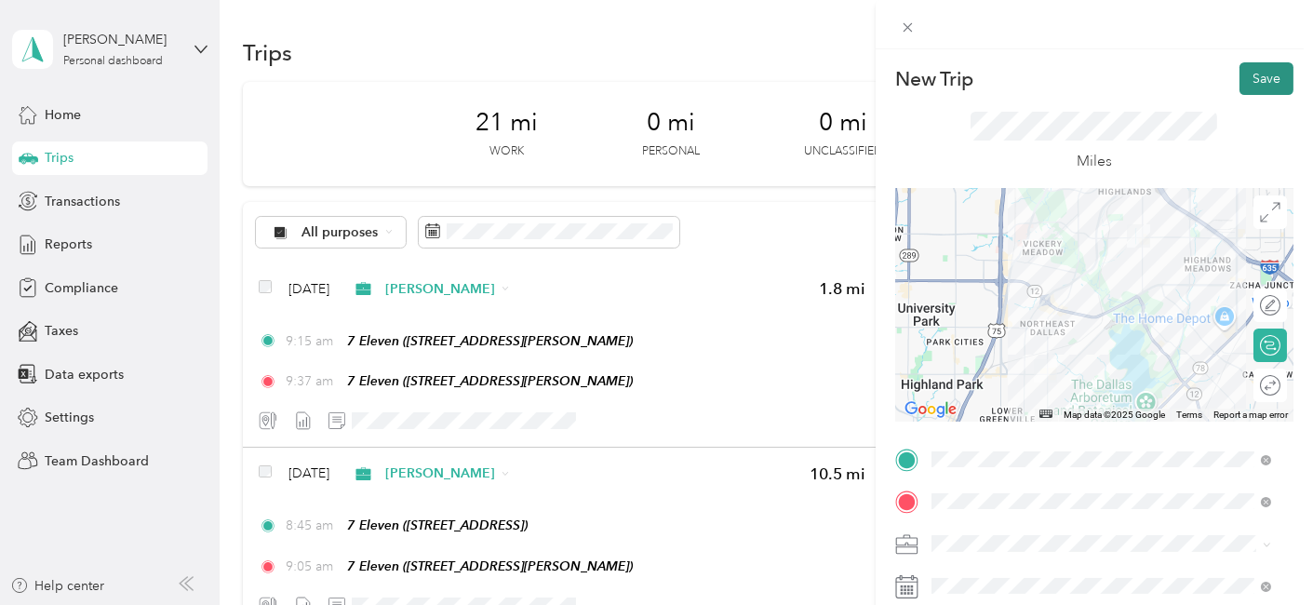
click at [1247, 73] on button "Save" at bounding box center [1267, 78] width 54 height 33
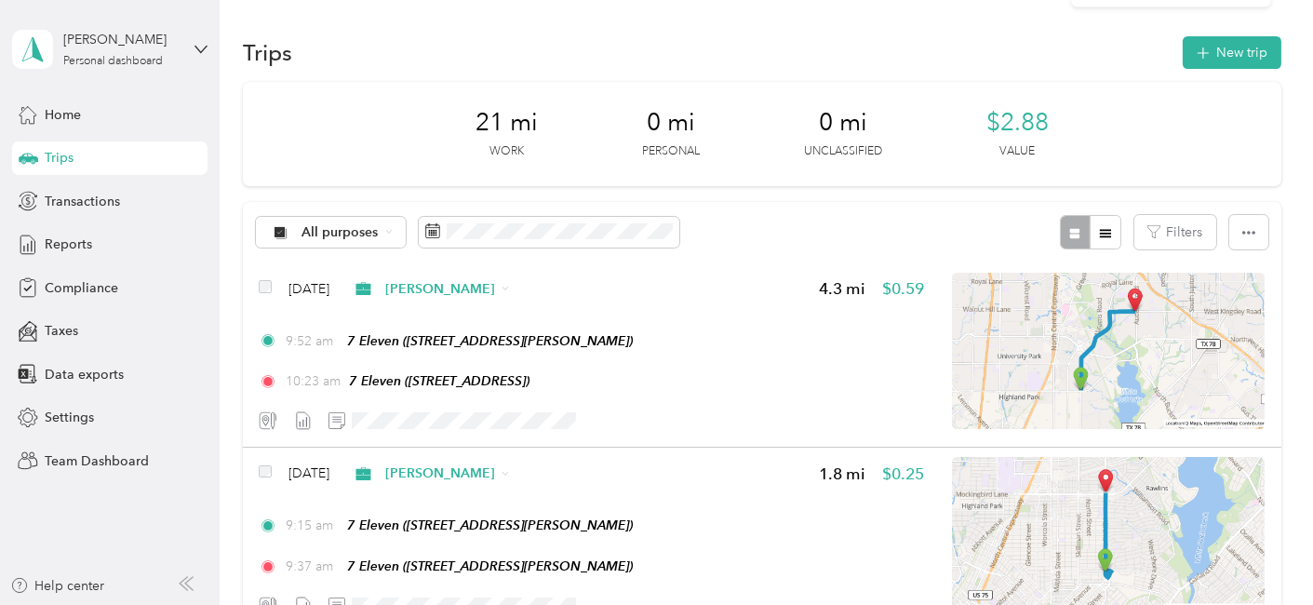
click at [1270, 35] on icon at bounding box center [1272, 36] width 15 height 17
click at [1228, 47] on button "New trip" at bounding box center [1232, 52] width 99 height 33
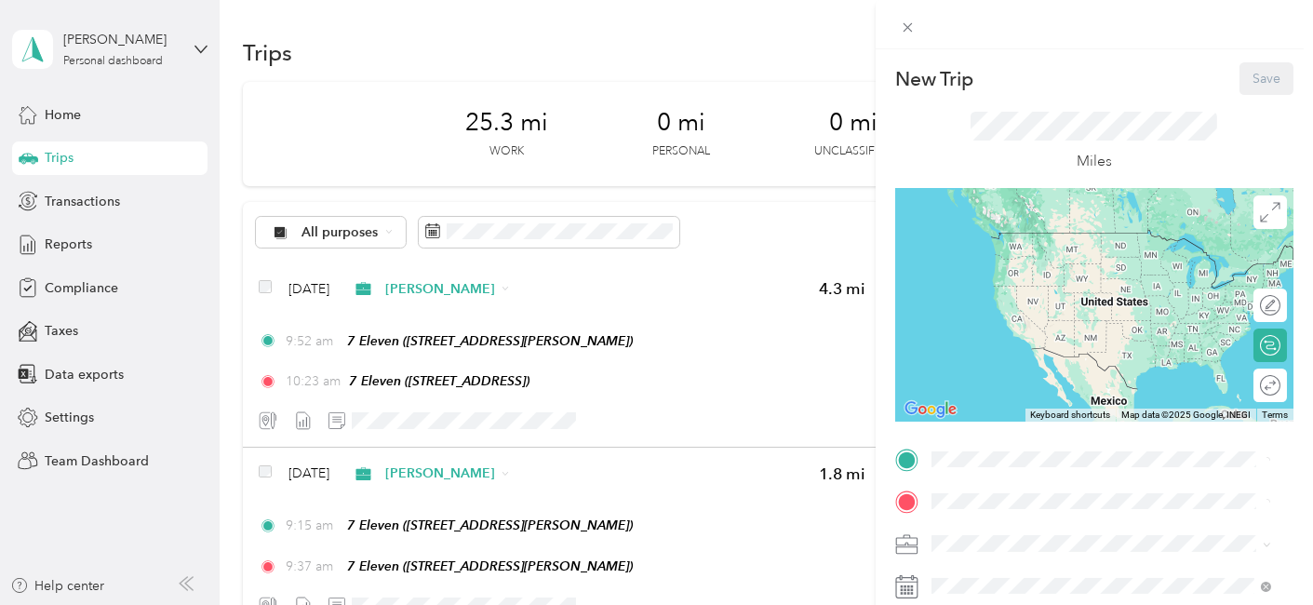
scroll to position [310, 0]
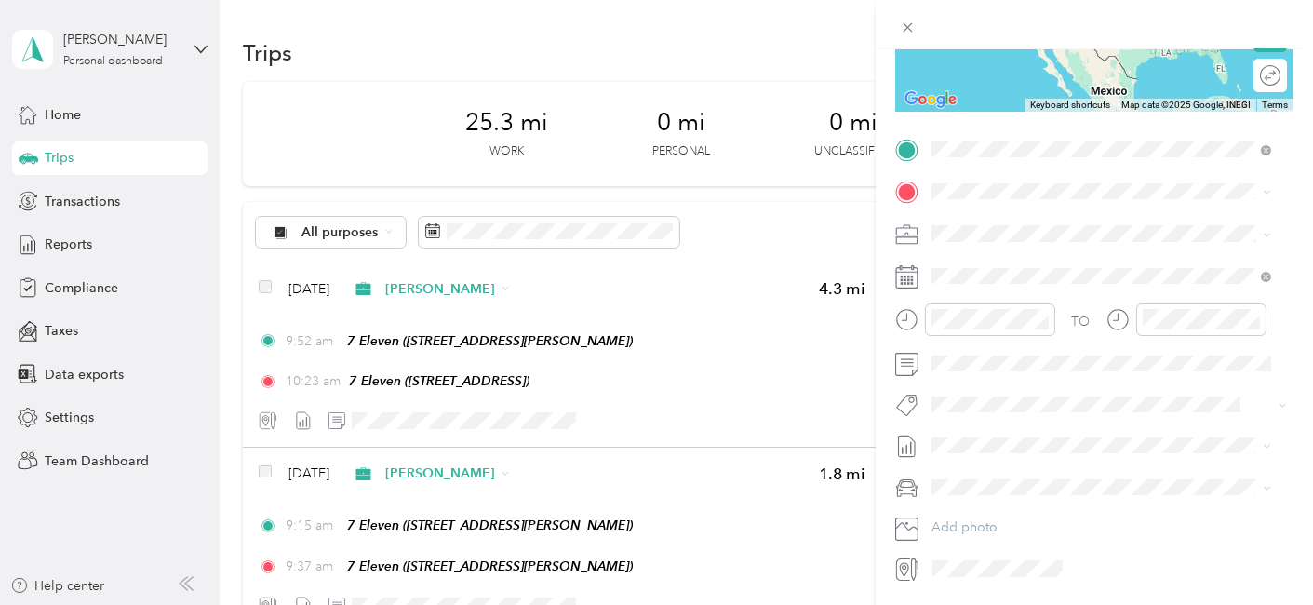
click at [973, 231] on button "TEAM" at bounding box center [995, 225] width 58 height 23
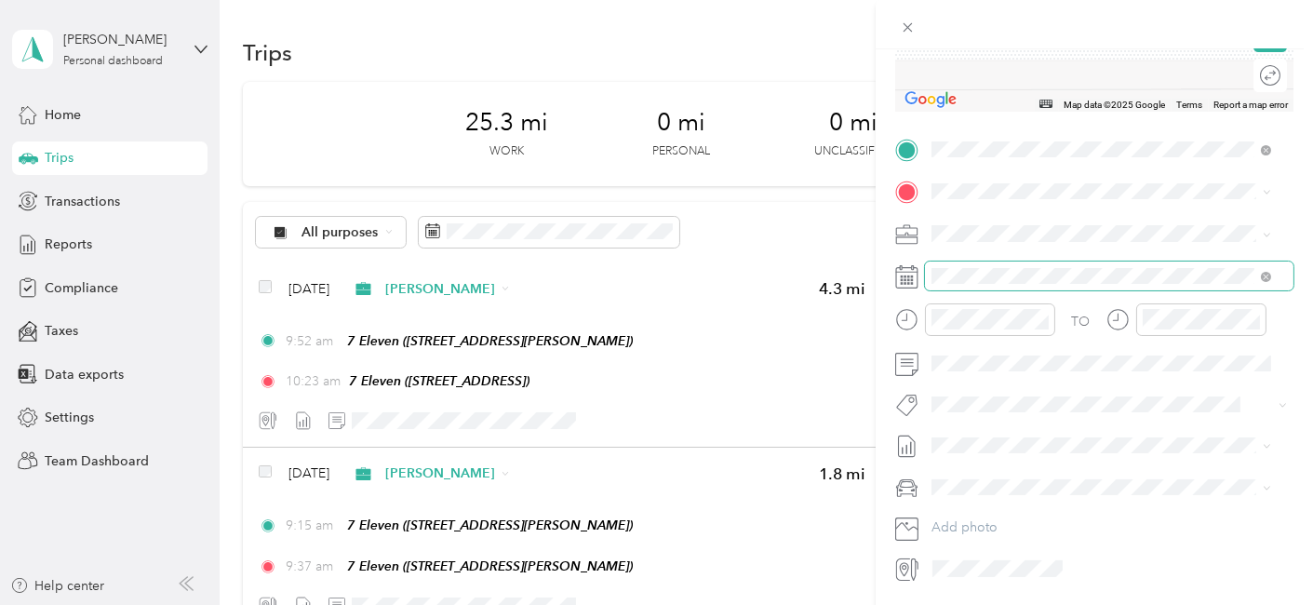
scroll to position [207, 0]
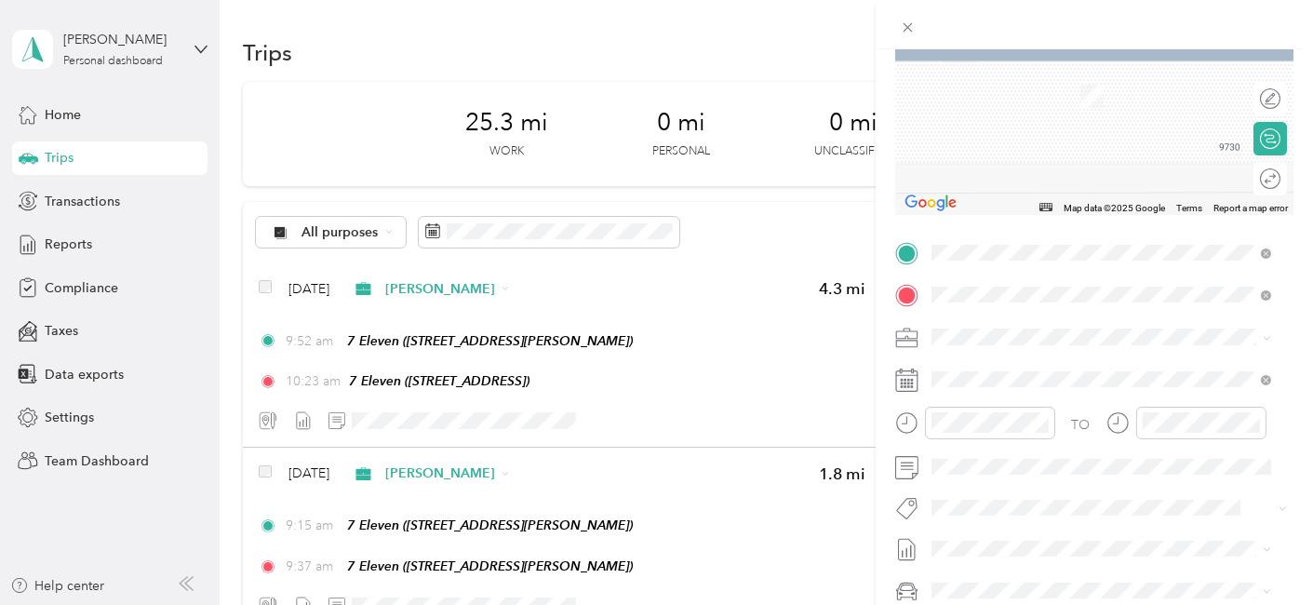
click at [1013, 388] on span "[STREET_ADDRESS]" at bounding box center [1025, 395] width 118 height 16
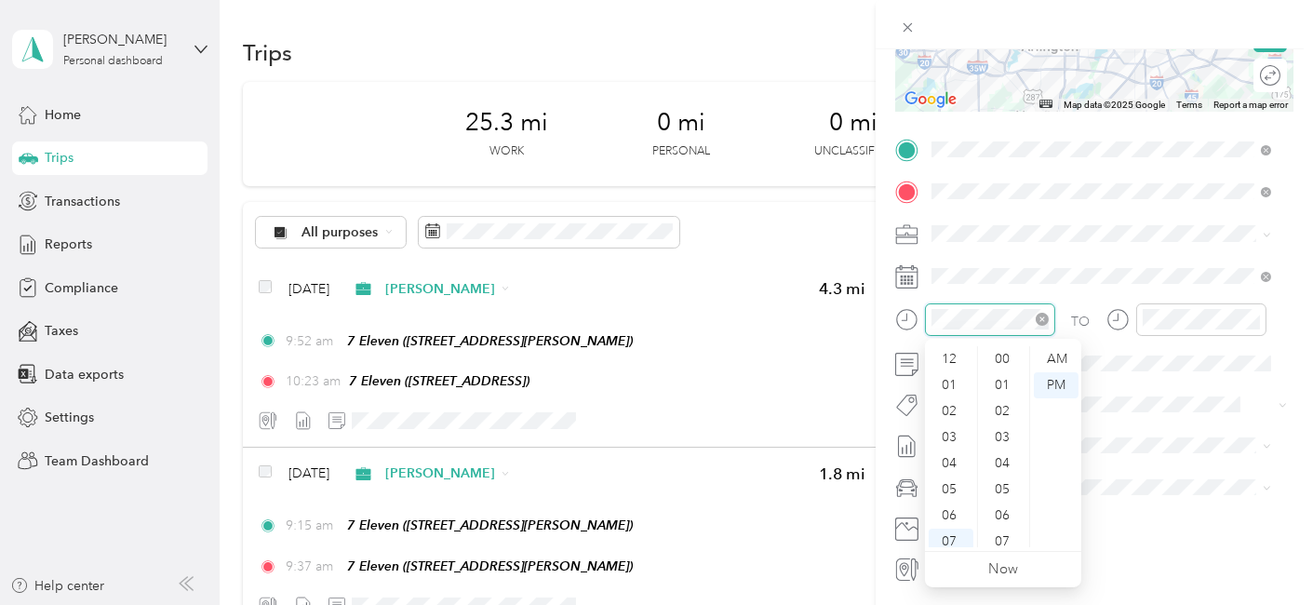
scroll to position [208, 0]
click at [953, 532] on div "11" at bounding box center [951, 534] width 45 height 26
click at [1005, 384] on div "01" at bounding box center [1004, 385] width 45 height 26
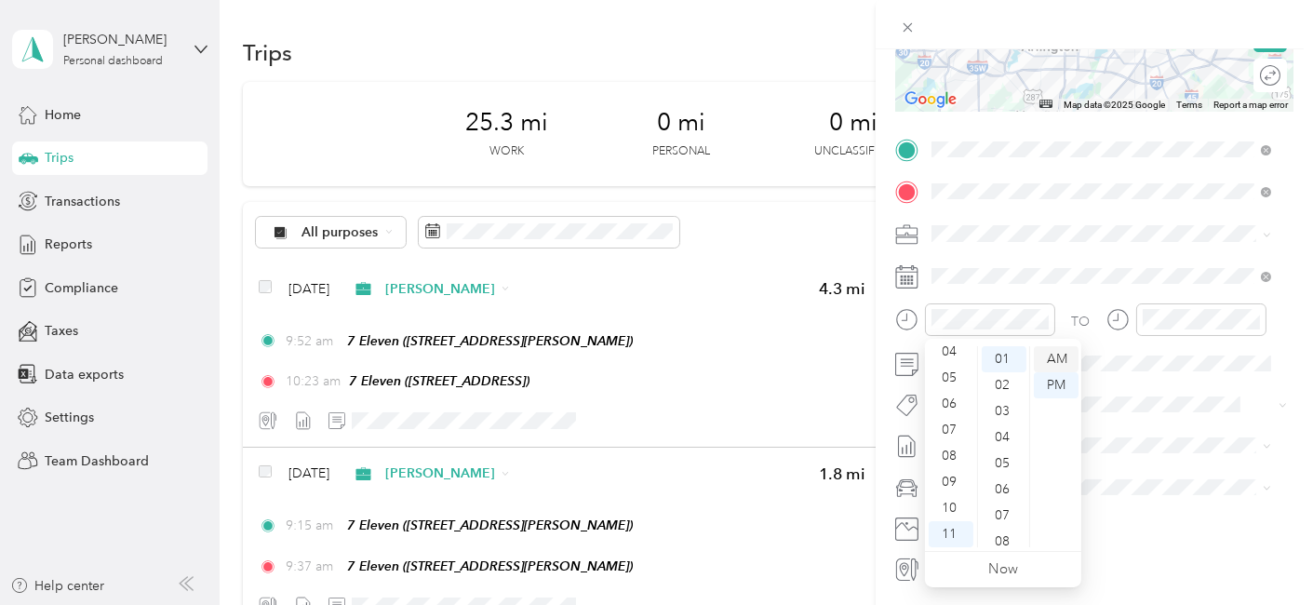
click at [1059, 360] on div "AM" at bounding box center [1056, 359] width 45 height 26
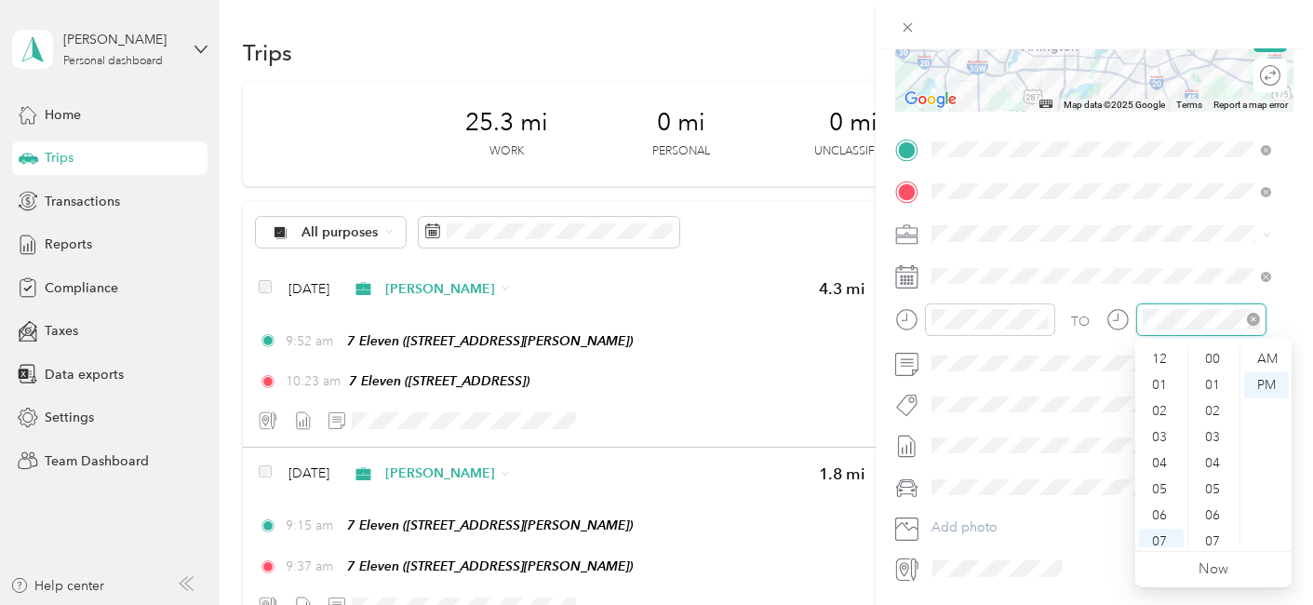
scroll to position [112, 0]
click at [1159, 532] on div "11" at bounding box center [1161, 534] width 45 height 26
click at [1211, 414] on div "42" at bounding box center [1214, 419] width 45 height 26
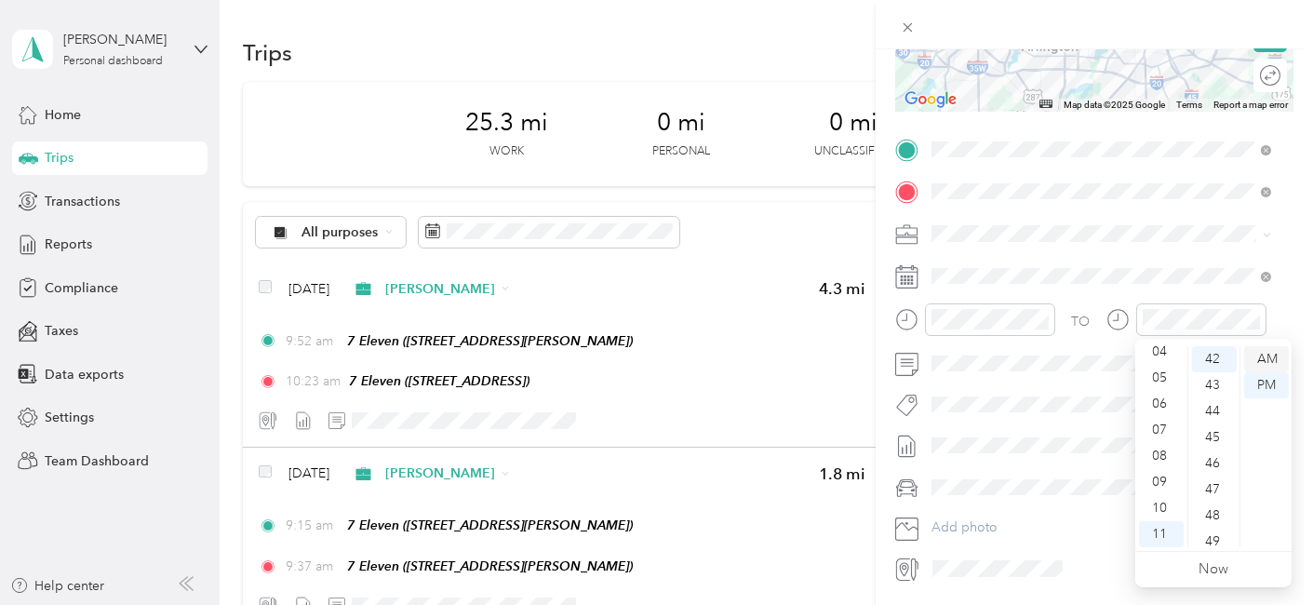
click at [1260, 357] on div "AM" at bounding box center [1267, 359] width 45 height 26
click at [1019, 508] on span "[DATE] - [DATE]" at bounding box center [978, 506] width 93 height 20
click at [987, 514] on span "Scion xA" at bounding box center [964, 514] width 52 height 16
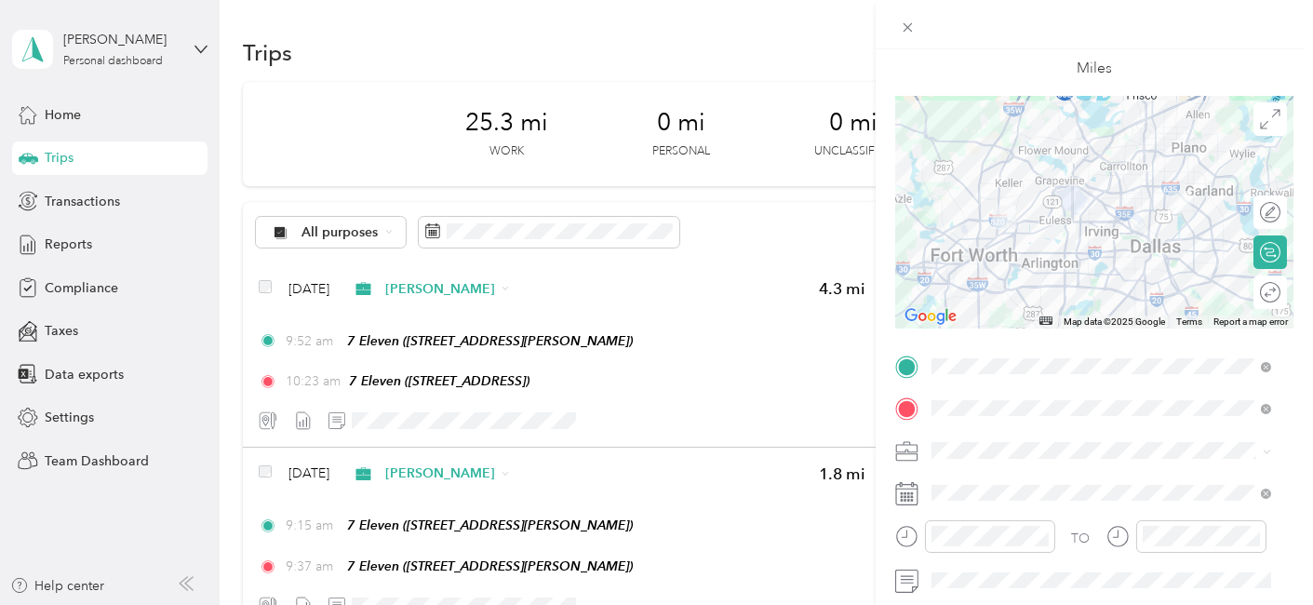
scroll to position [0, 0]
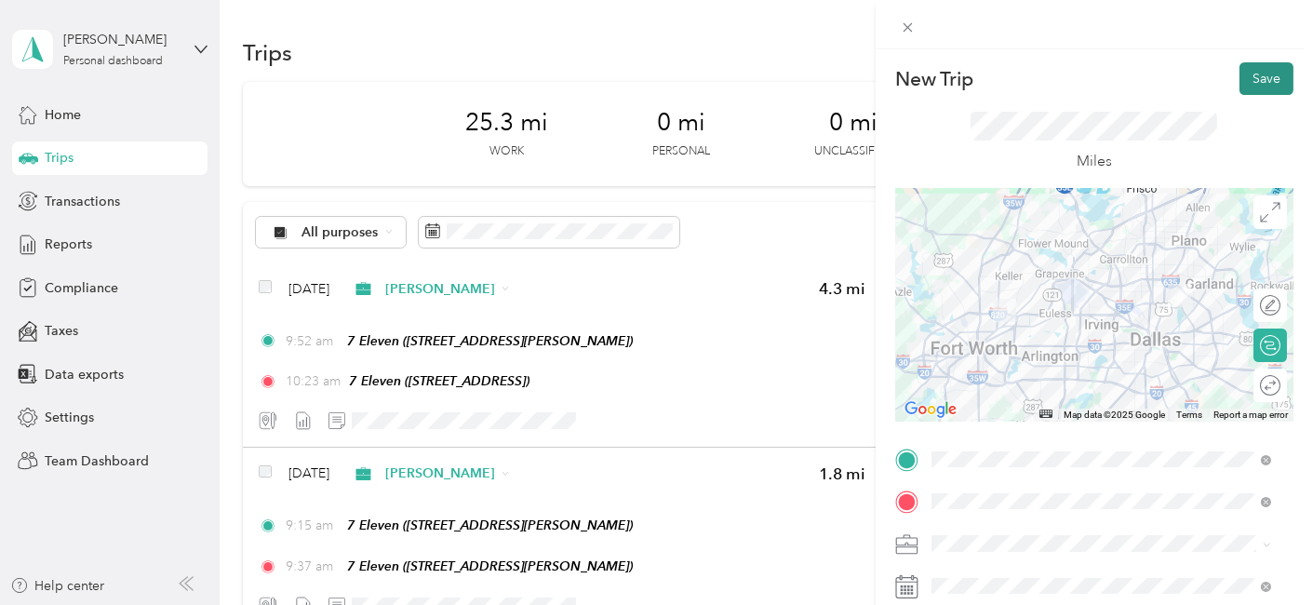
click at [1252, 70] on button "Save" at bounding box center [1267, 78] width 54 height 33
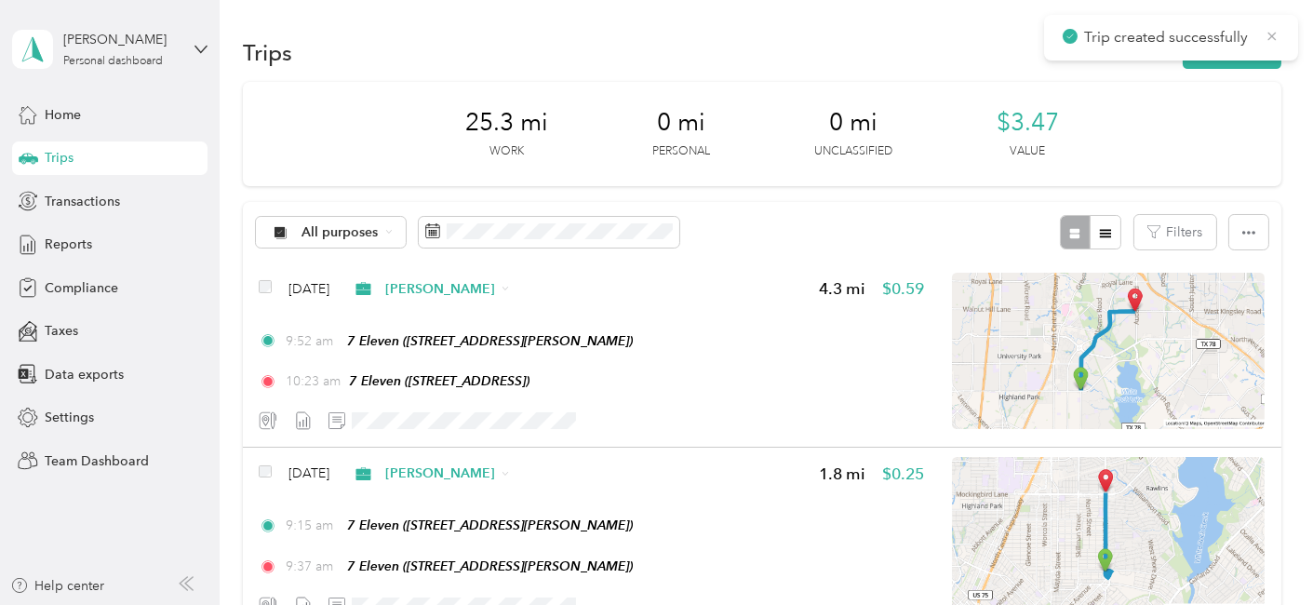
click at [1275, 31] on icon at bounding box center [1272, 36] width 15 height 17
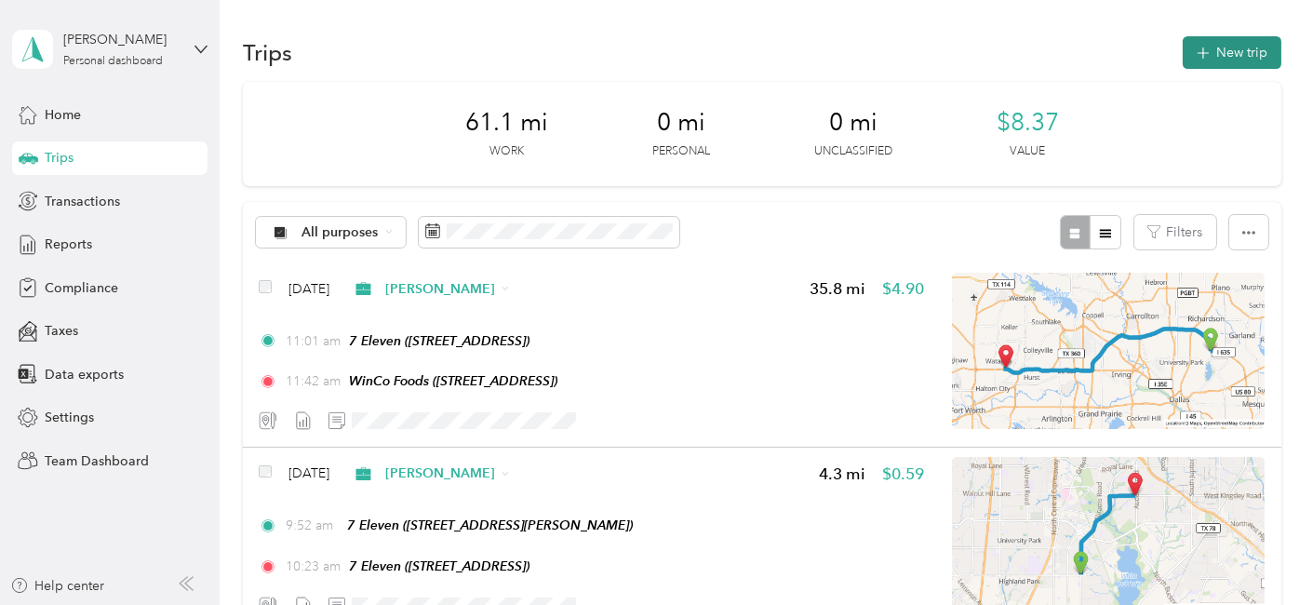
click at [1229, 47] on button "New trip" at bounding box center [1232, 52] width 99 height 33
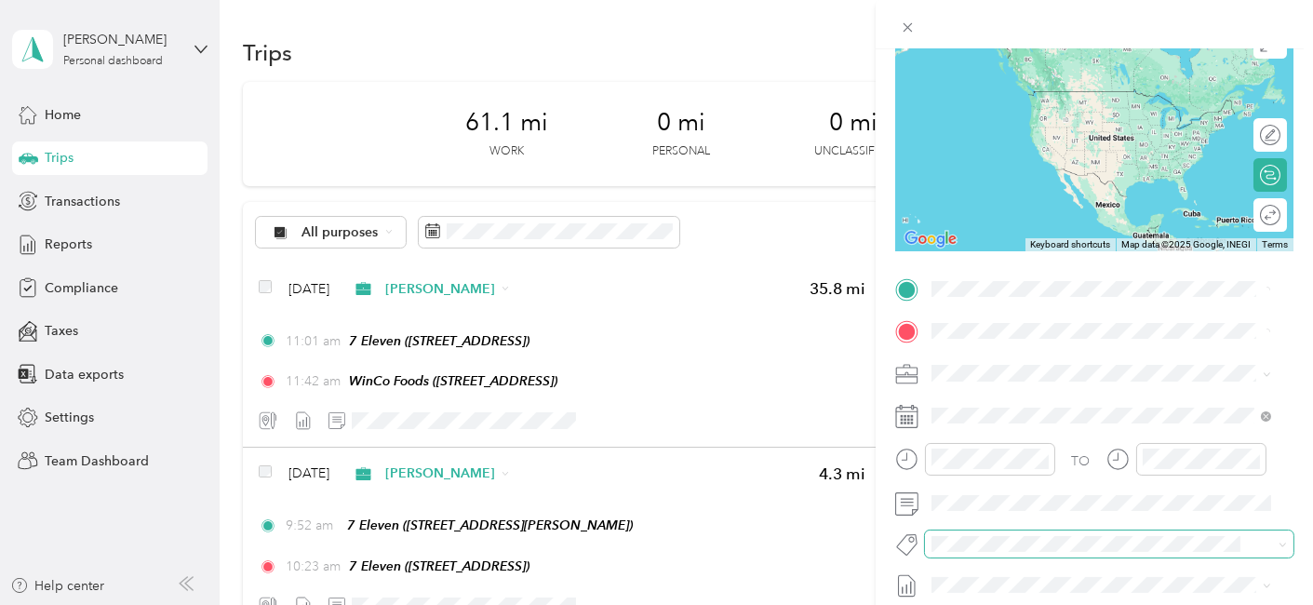
scroll to position [310, 0]
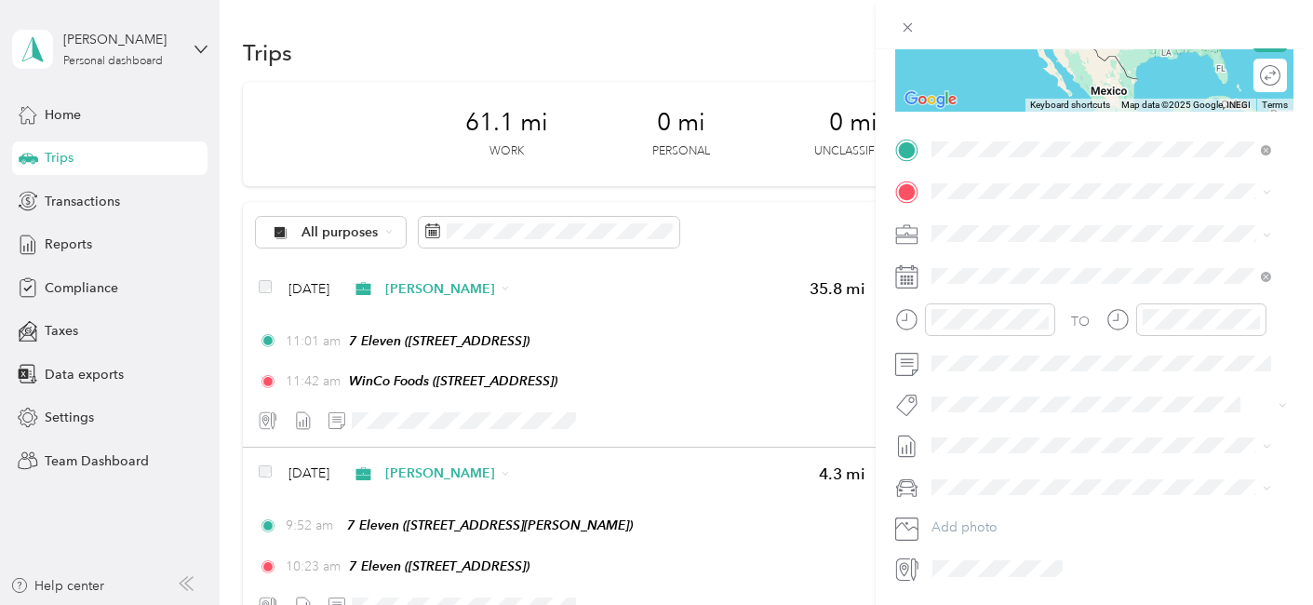
click at [1010, 251] on span "5152 Rufe Snow Dr, 761806658, North Richland Hills, TX, USA" at bounding box center [1025, 250] width 118 height 16
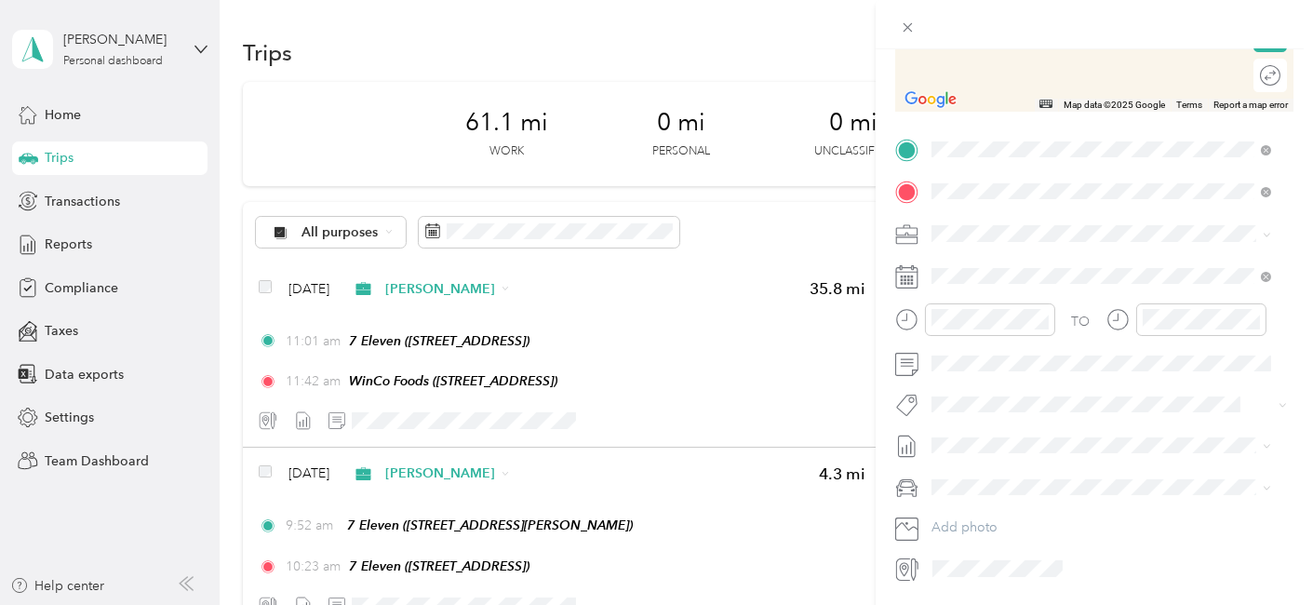
click at [987, 265] on span "TEAM" at bounding box center [995, 268] width 32 height 17
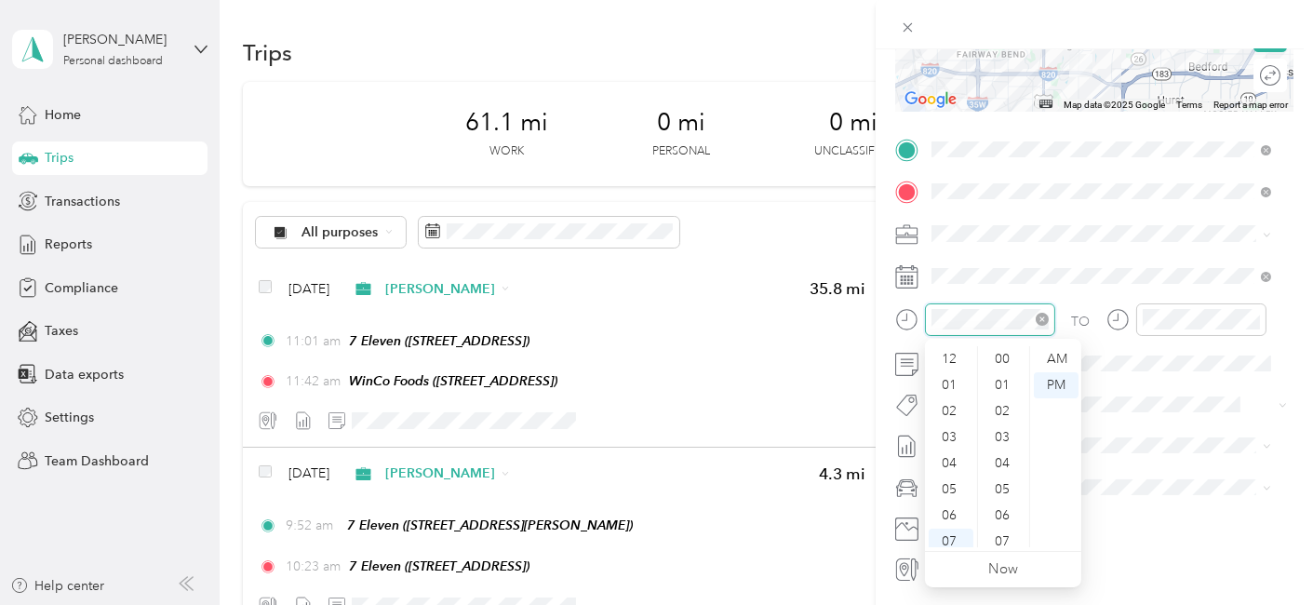
scroll to position [112, 0]
click at [949, 532] on div "11" at bounding box center [951, 534] width 45 height 26
click at [1009, 467] on div "53" at bounding box center [1004, 473] width 45 height 26
click at [1048, 349] on div "AM" at bounding box center [1056, 359] width 45 height 26
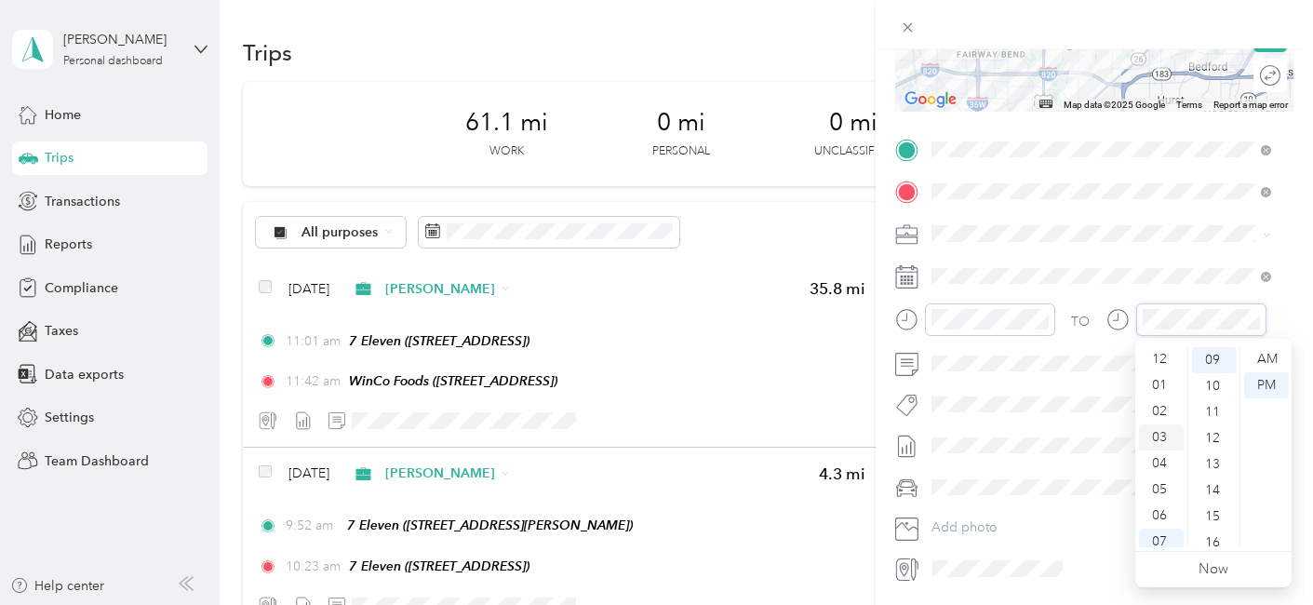
scroll to position [0, 0]
click at [1165, 358] on div "12" at bounding box center [1161, 359] width 45 height 26
click at [1218, 364] on div "21" at bounding box center [1214, 362] width 45 height 26
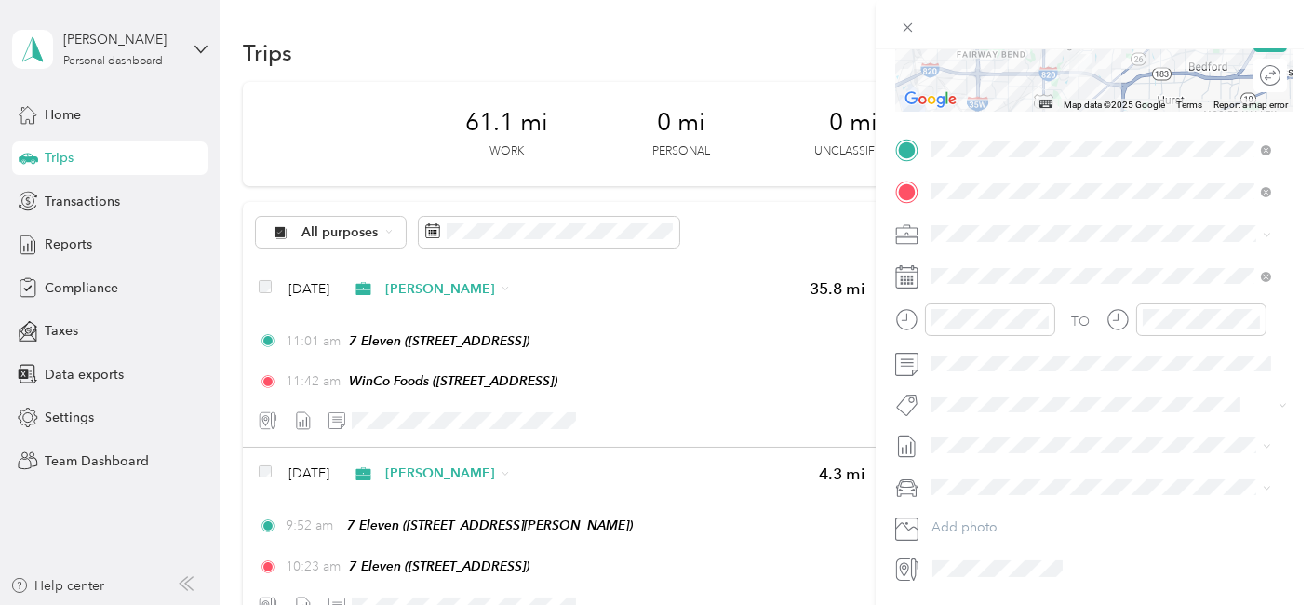
click at [990, 508] on span "Aug 16 - Aug 31, 2025" at bounding box center [978, 506] width 93 height 20
click at [986, 515] on span "Scion xA" at bounding box center [964, 520] width 52 height 16
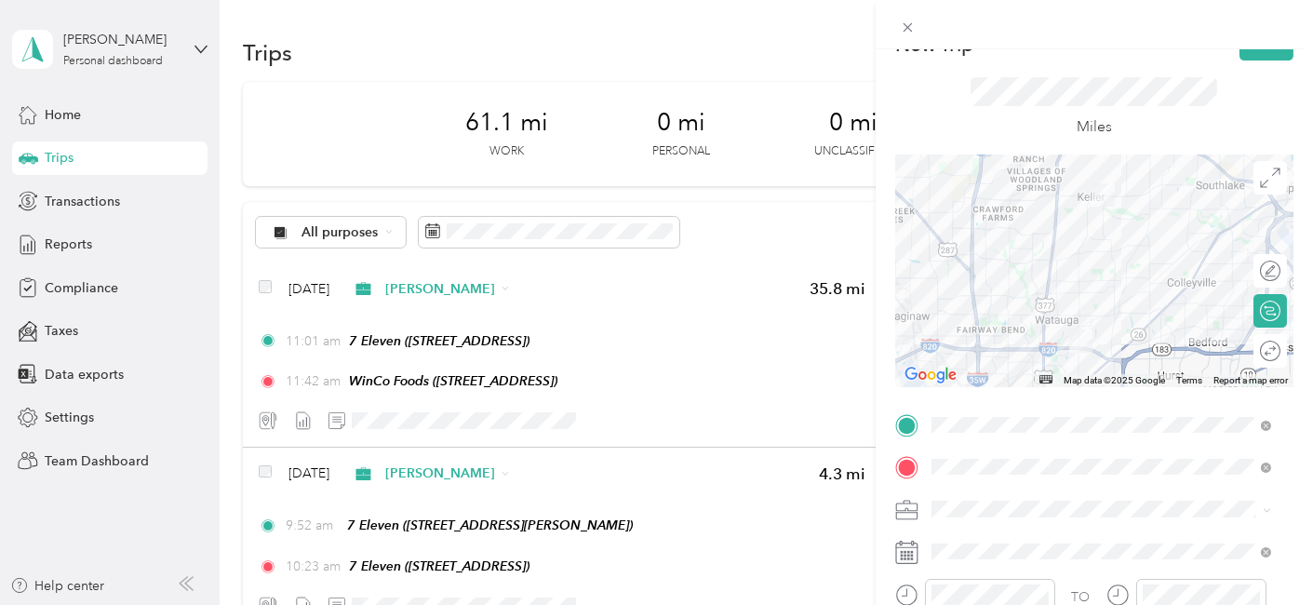
scroll to position [0, 0]
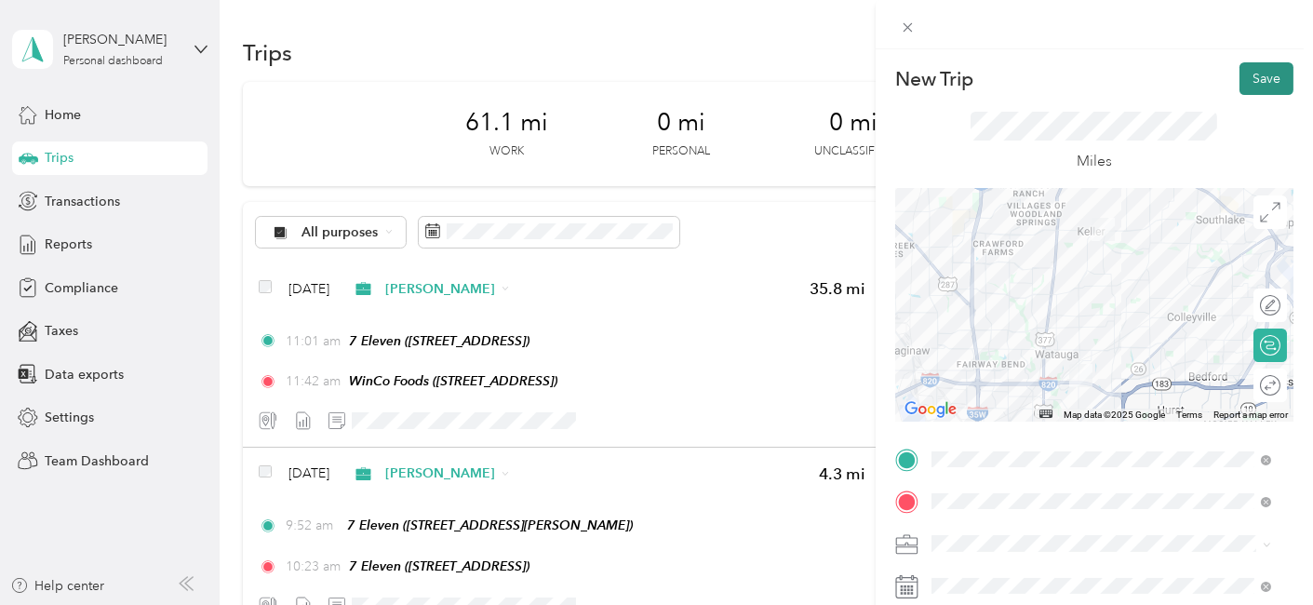
click at [1247, 73] on button "Save" at bounding box center [1267, 78] width 54 height 33
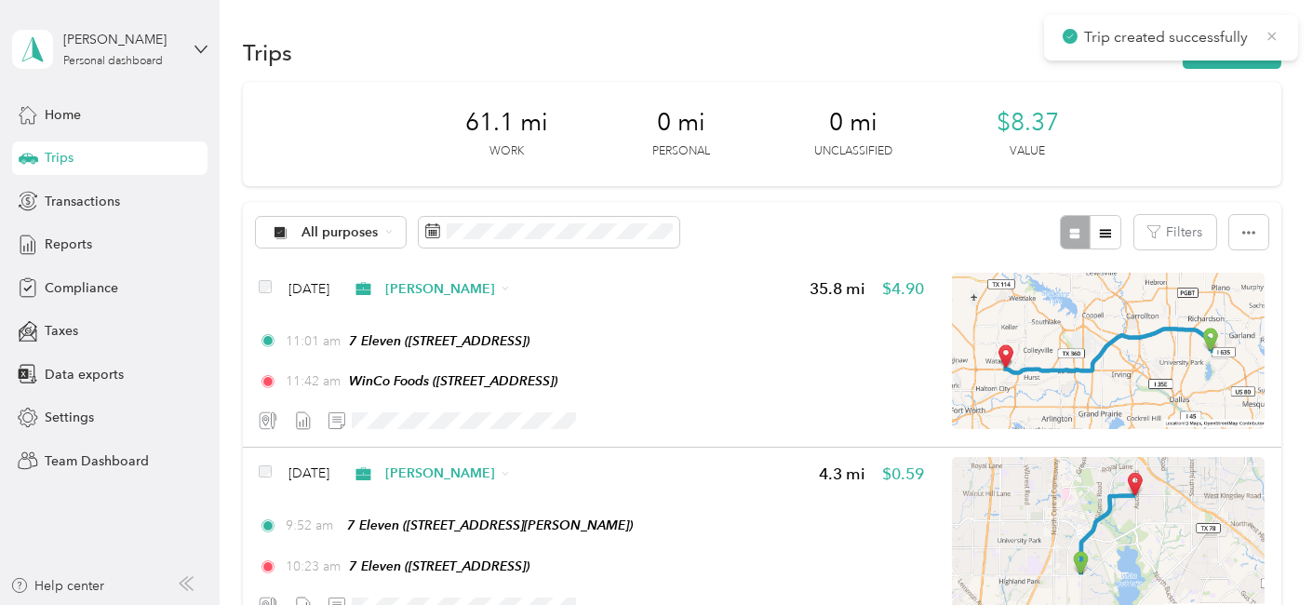
click at [1271, 34] on icon at bounding box center [1273, 36] width 8 height 8
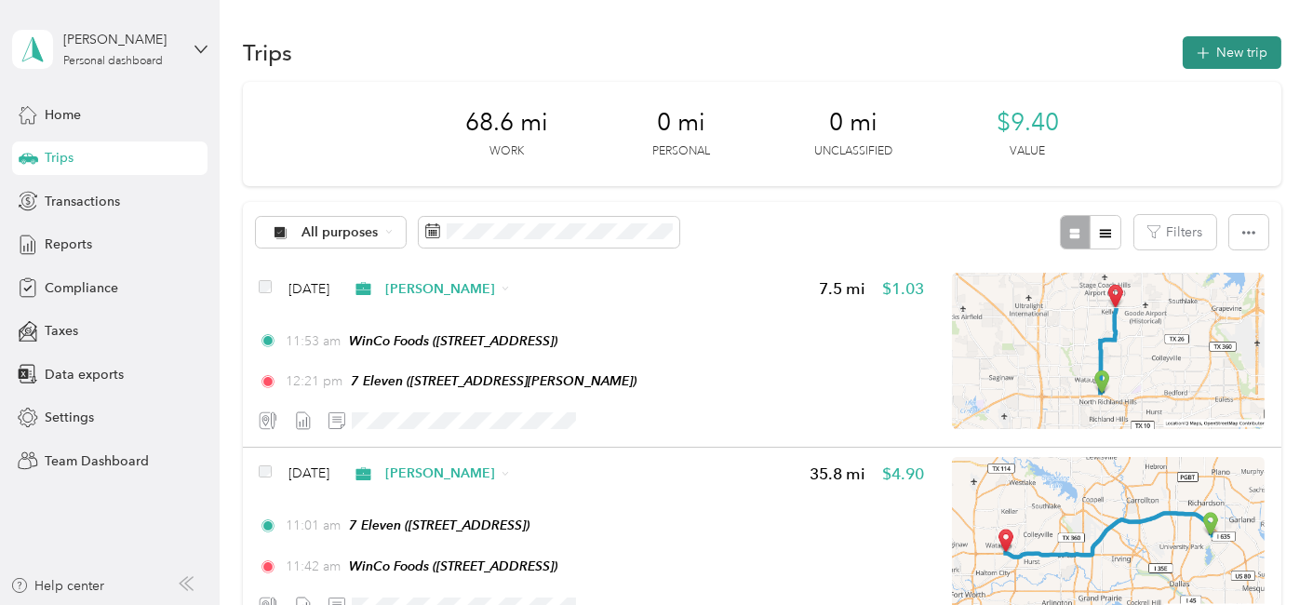
click at [1215, 54] on button "New trip" at bounding box center [1232, 52] width 99 height 33
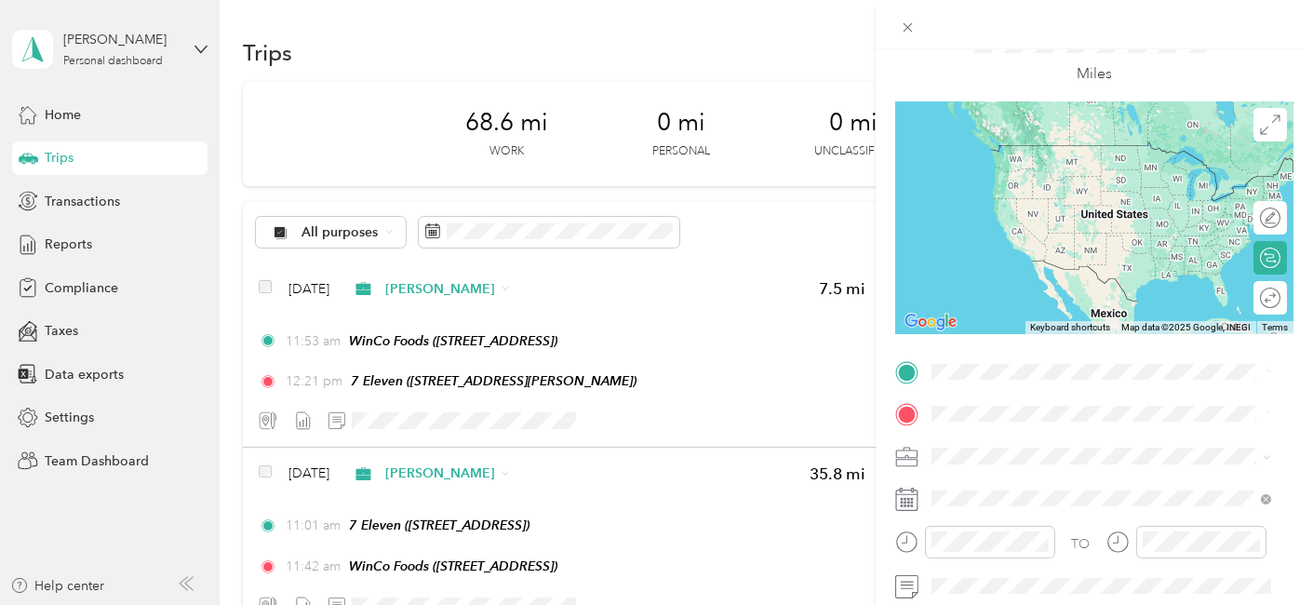
scroll to position [207, 0]
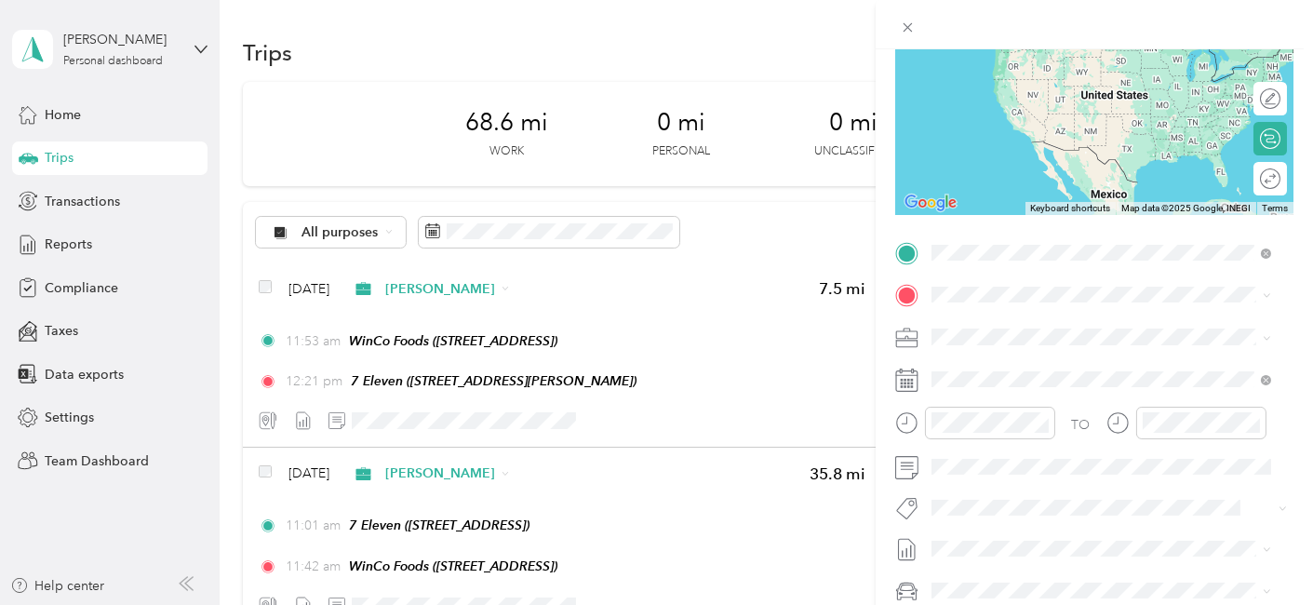
click at [989, 340] on div "TEAM 7 Eleven 1500 Keller Pkwy, 762483621, Keller, TX, USA" at bounding box center [1077, 340] width 222 height 46
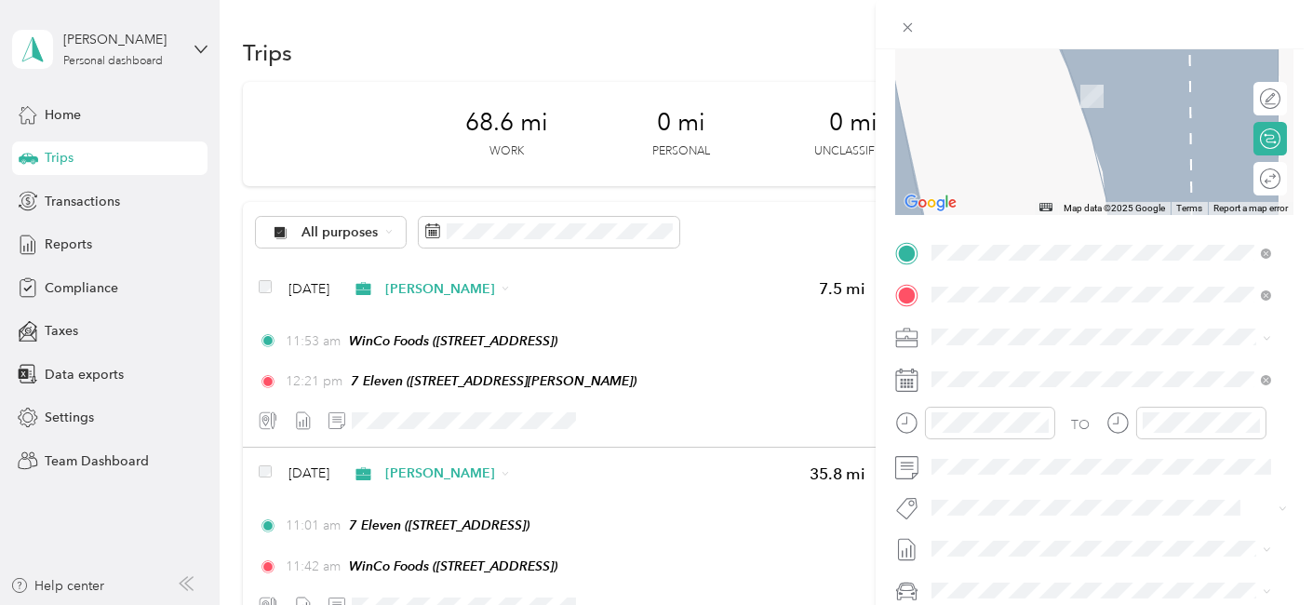
click at [1058, 380] on div "TEAM 7 Eleven 424 Fm 156 S, 760523606, [GEOGRAPHIC_DATA], [GEOGRAPHIC_DATA], [G…" at bounding box center [1115, 401] width 299 height 85
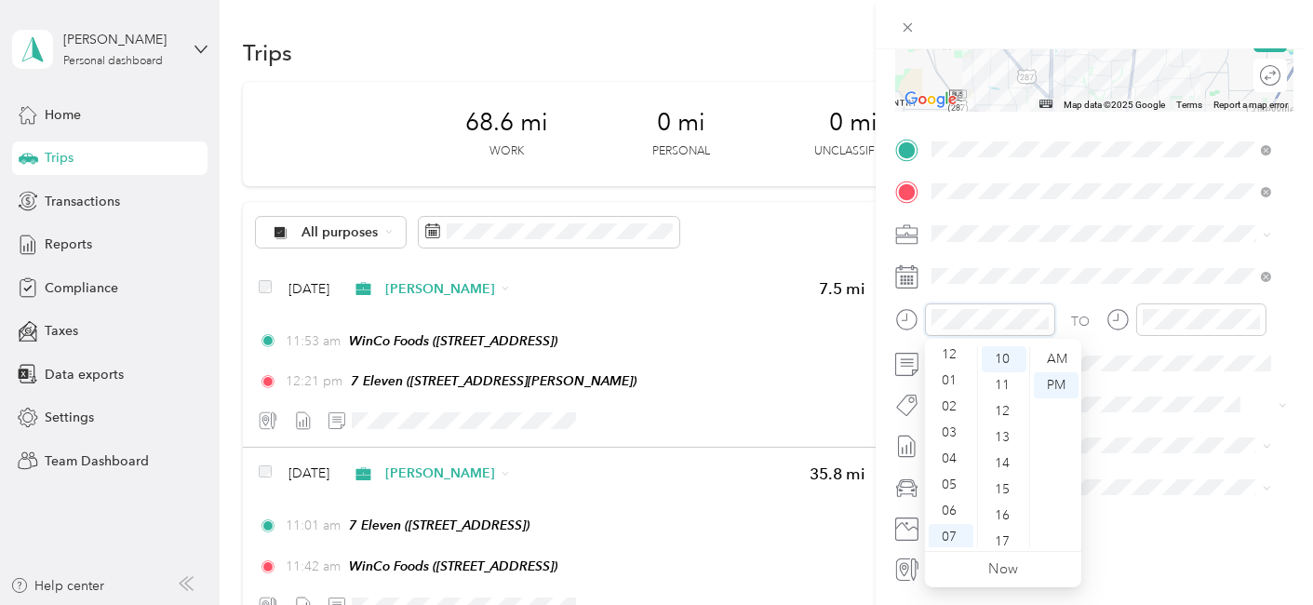
scroll to position [0, 0]
click at [954, 359] on div "12" at bounding box center [951, 359] width 45 height 26
click at [1007, 519] on div "40" at bounding box center [1004, 521] width 45 height 26
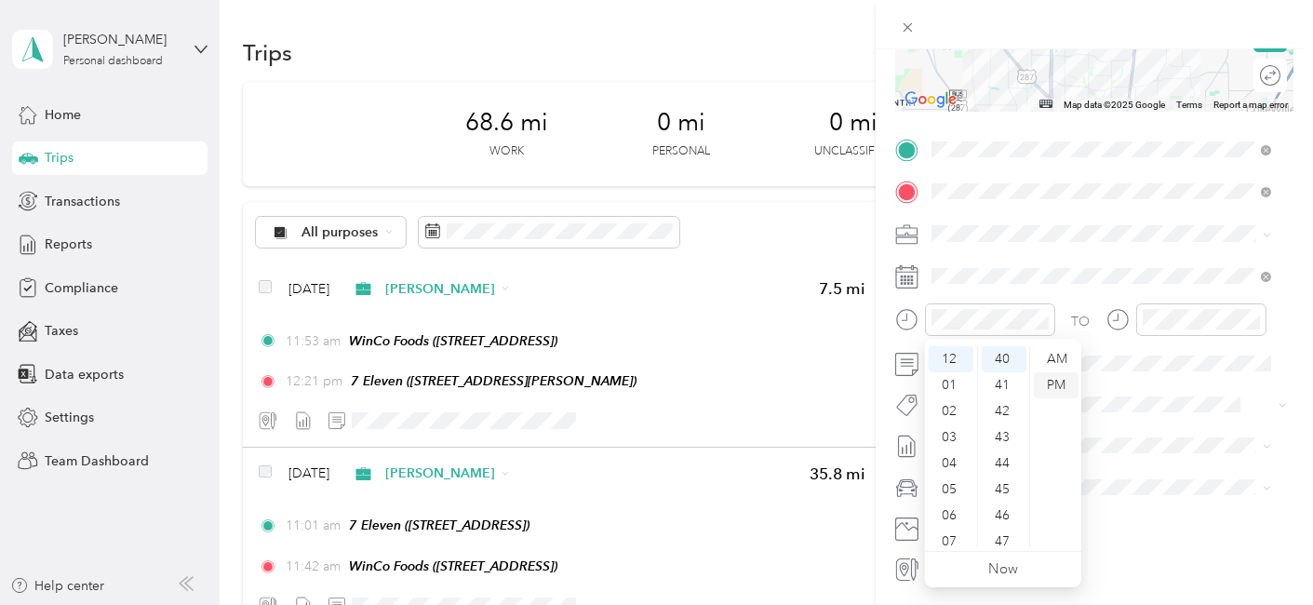
click at [1056, 383] on div "PM" at bounding box center [1056, 385] width 45 height 26
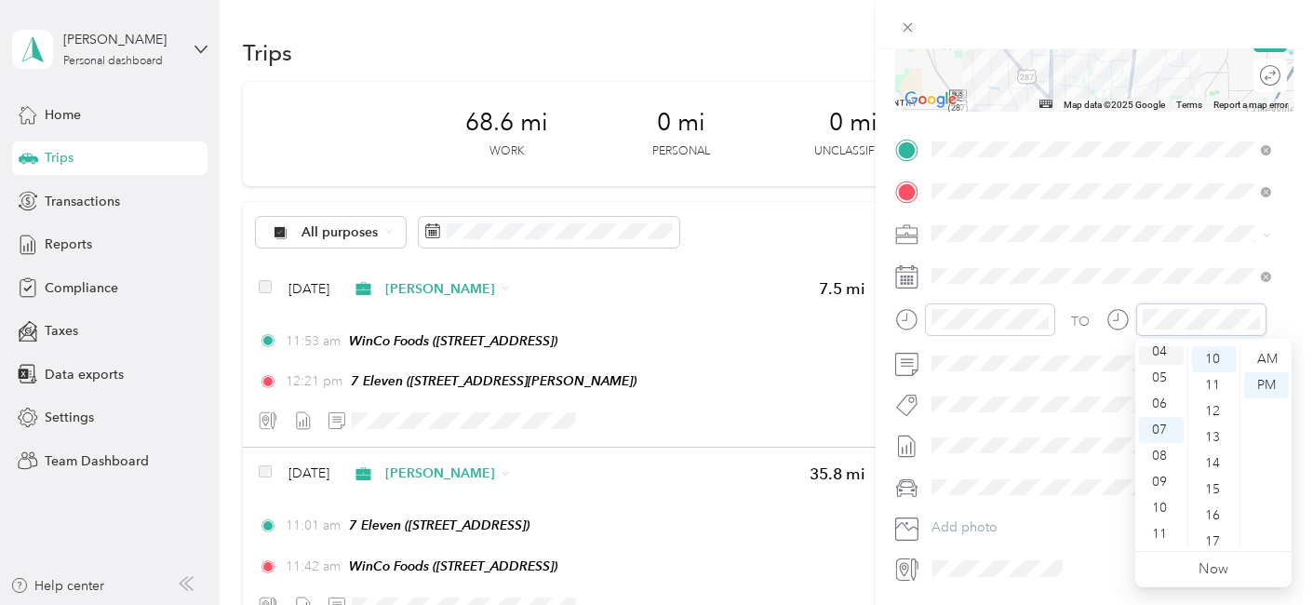
scroll to position [0, 0]
click at [1162, 382] on div "01" at bounding box center [1161, 385] width 45 height 26
click at [1216, 464] on div "04" at bounding box center [1214, 464] width 45 height 26
click at [1266, 389] on div "PM" at bounding box center [1267, 385] width 45 height 26
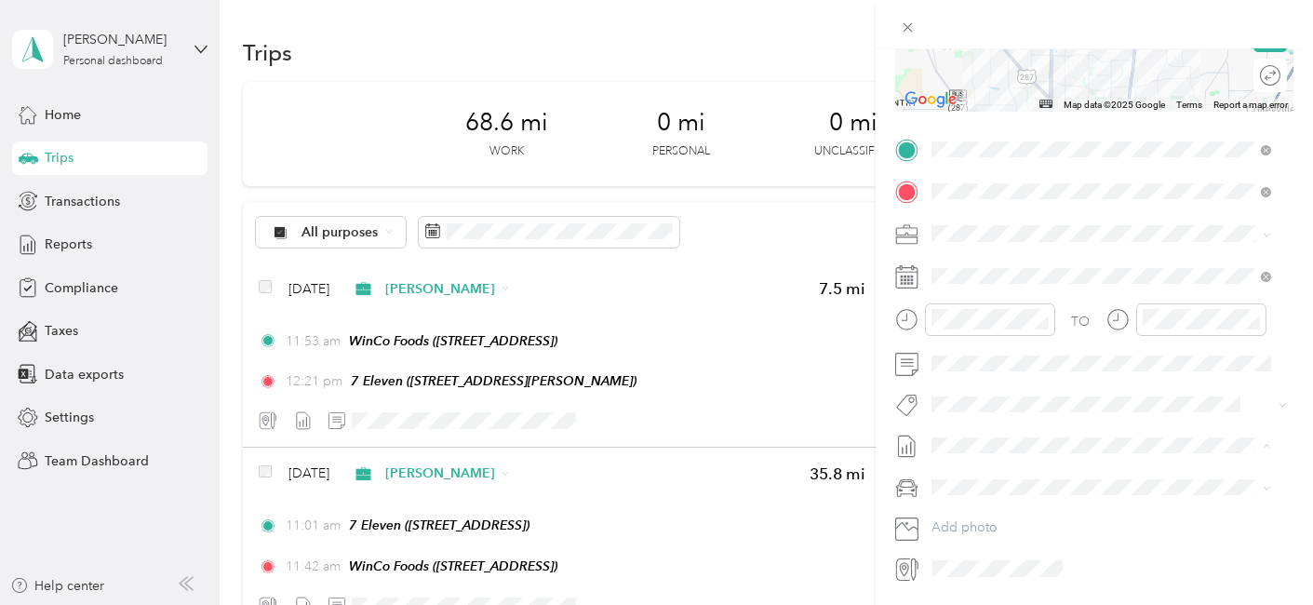
click at [1016, 508] on span "Aug 16 - Aug 31, 2025" at bounding box center [978, 506] width 93 height 20
click at [995, 513] on div "Scion xA" at bounding box center [1101, 520] width 327 height 20
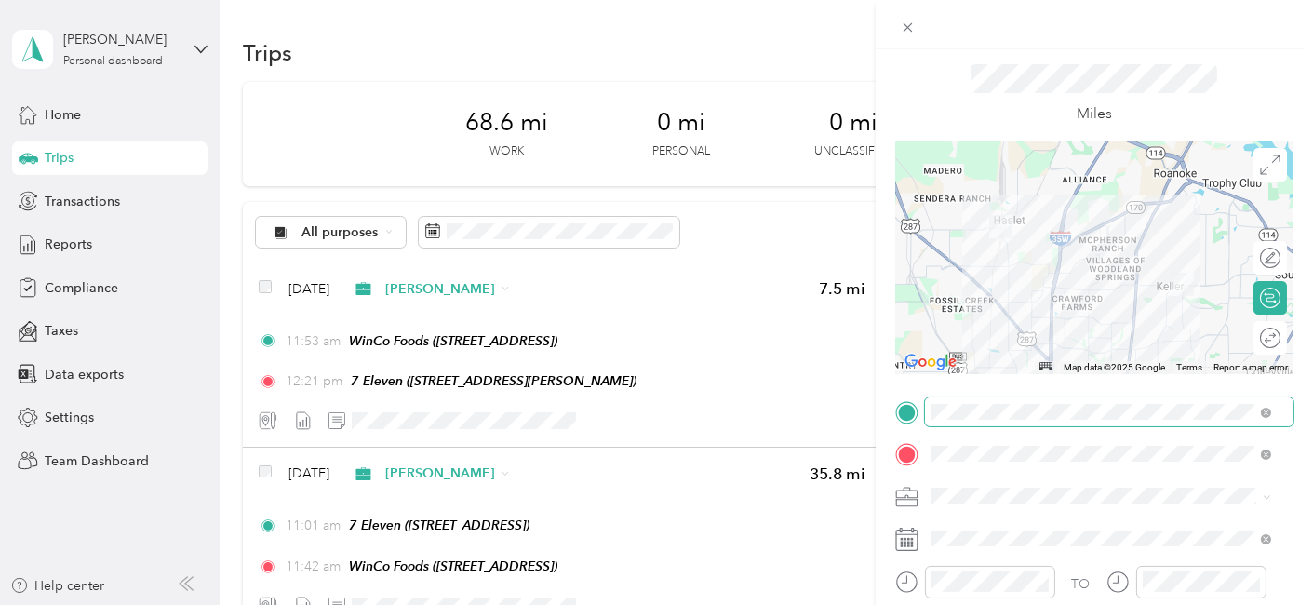
scroll to position [0, 0]
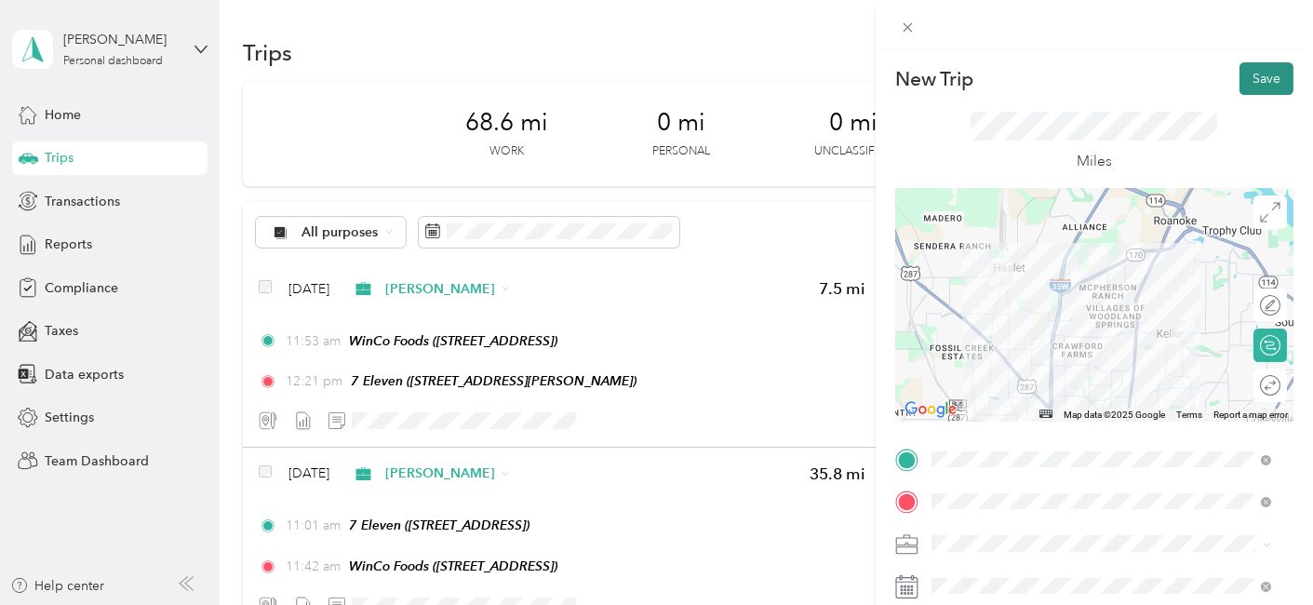
click at [1240, 76] on button "Save" at bounding box center [1267, 78] width 54 height 33
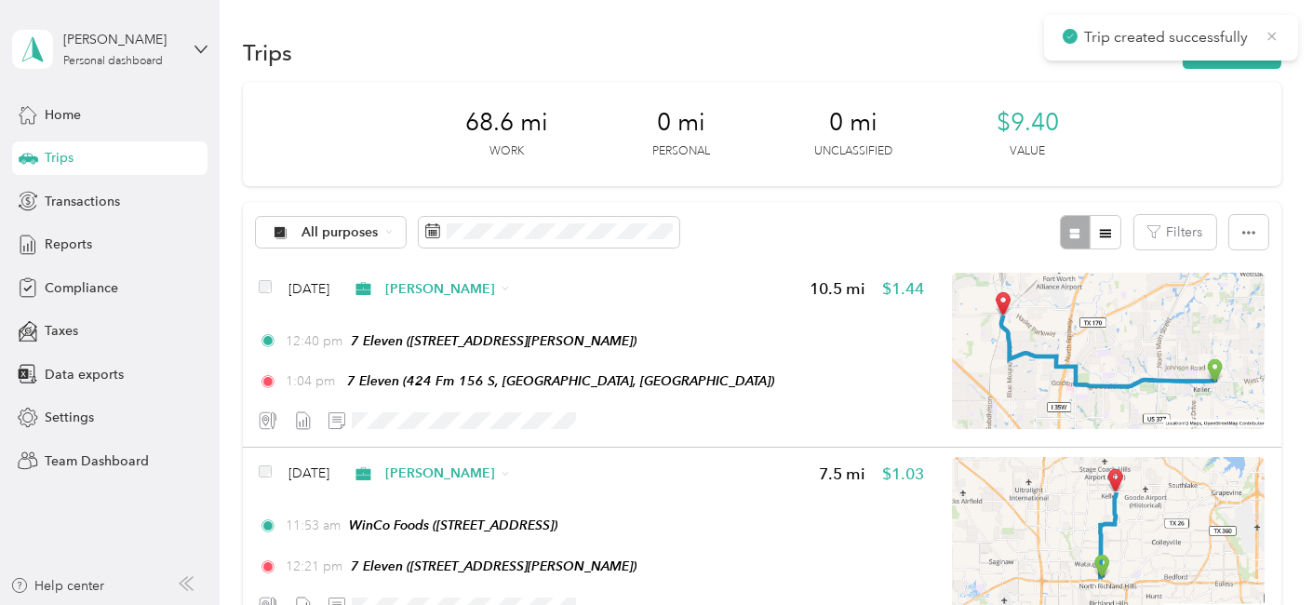
click at [1271, 37] on icon at bounding box center [1273, 36] width 8 height 8
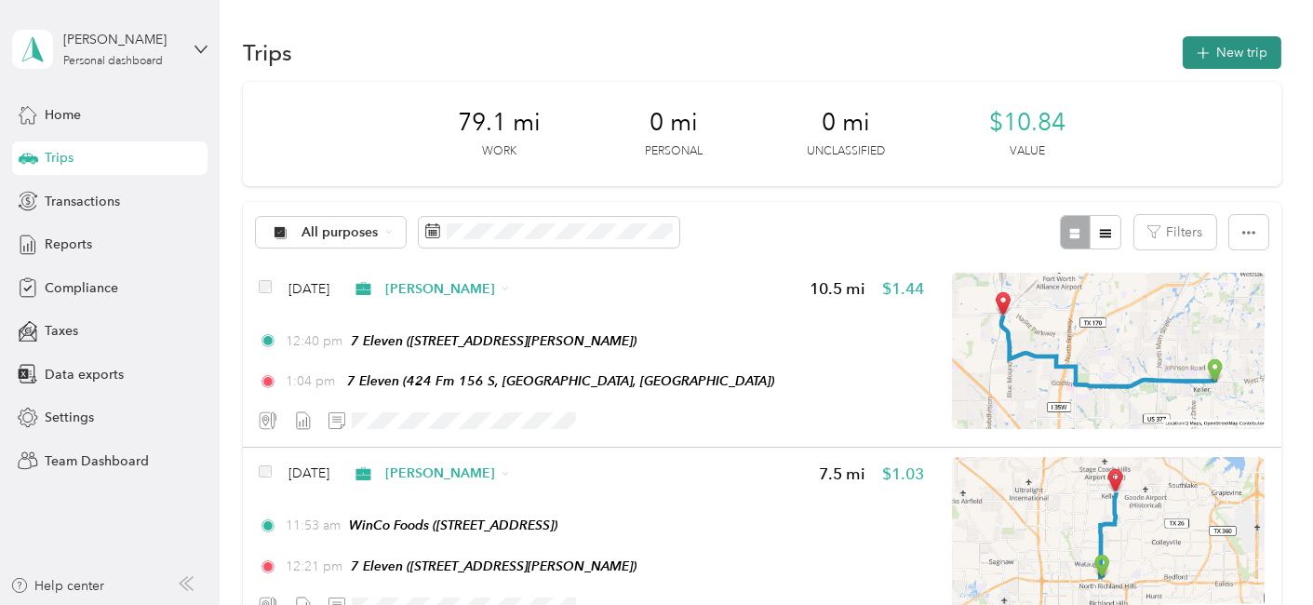
click at [1226, 51] on button "New trip" at bounding box center [1232, 52] width 99 height 33
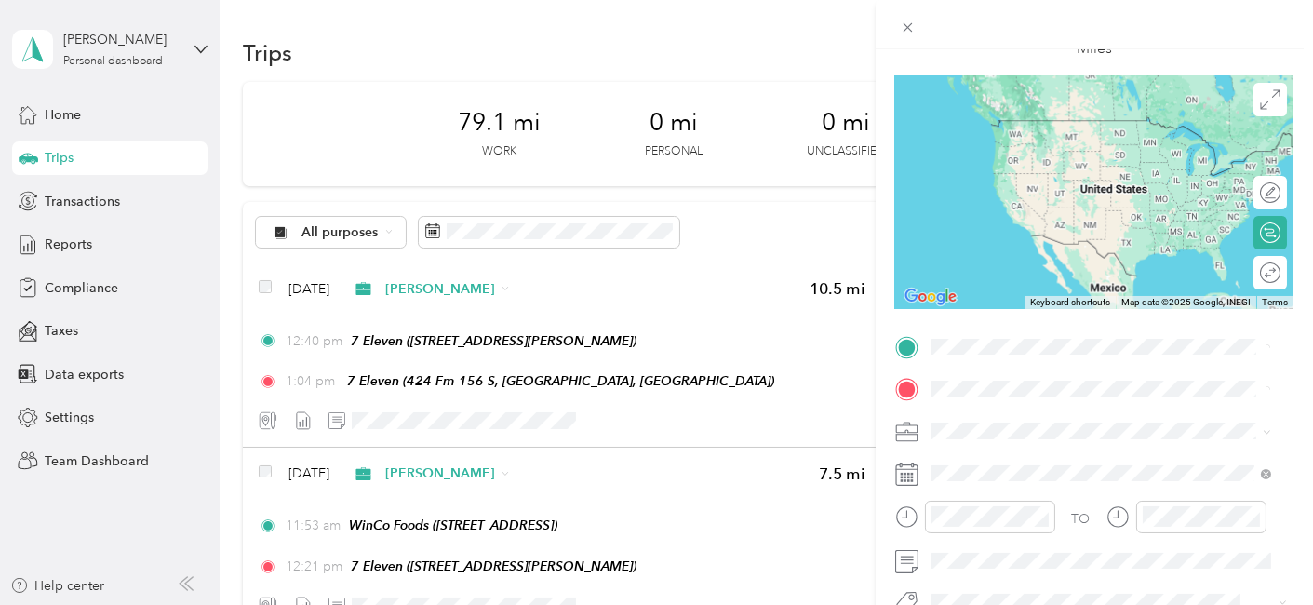
scroll to position [310, 0]
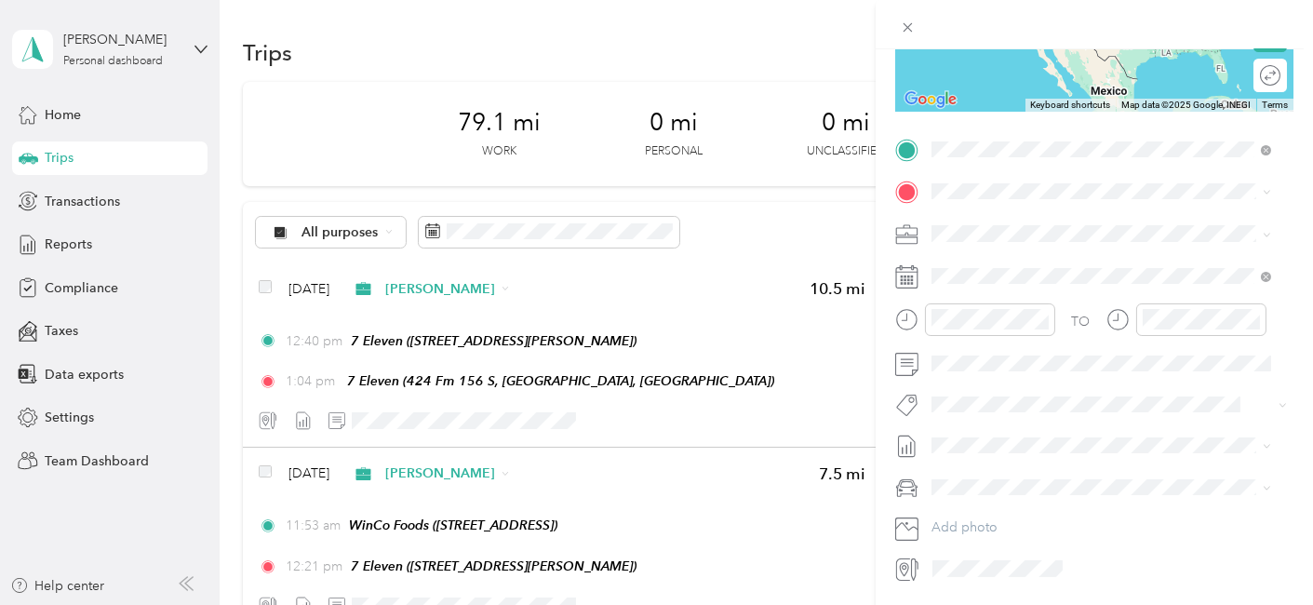
click at [989, 240] on div "TEAM 7 Eleven 424 Fm 156 S, 760523606, [GEOGRAPHIC_DATA], [GEOGRAPHIC_DATA], [G…" at bounding box center [1115, 256] width 299 height 85
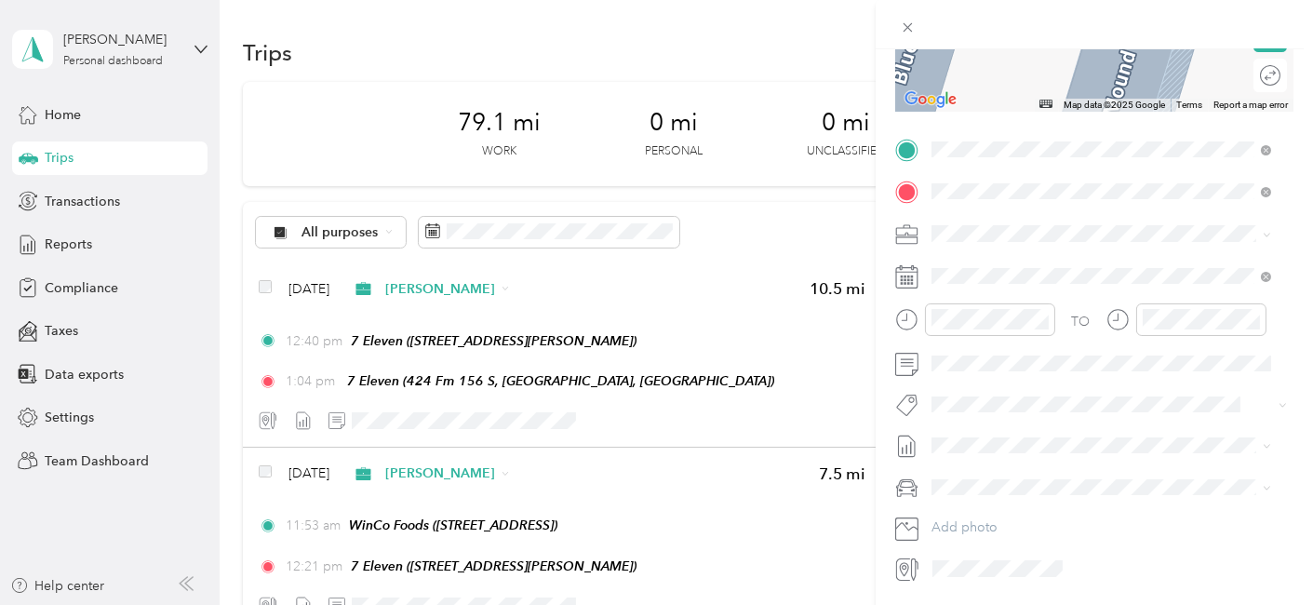
click at [981, 280] on div "TEAM 7 Eleven [STREET_ADDRESS][PERSON_NAME]" at bounding box center [1077, 279] width 222 height 46
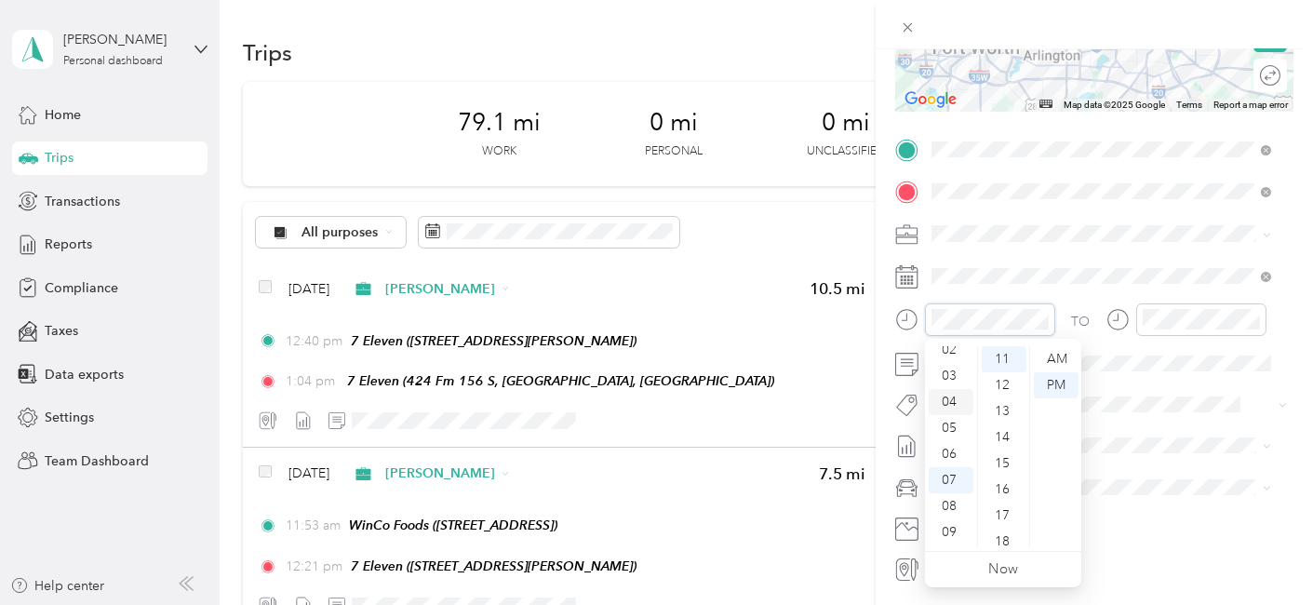
scroll to position [0, 0]
click at [957, 410] on div "02" at bounding box center [951, 411] width 45 height 26
click at [1006, 388] on div "01" at bounding box center [1004, 385] width 45 height 26
click at [1044, 382] on div "PM" at bounding box center [1056, 385] width 45 height 26
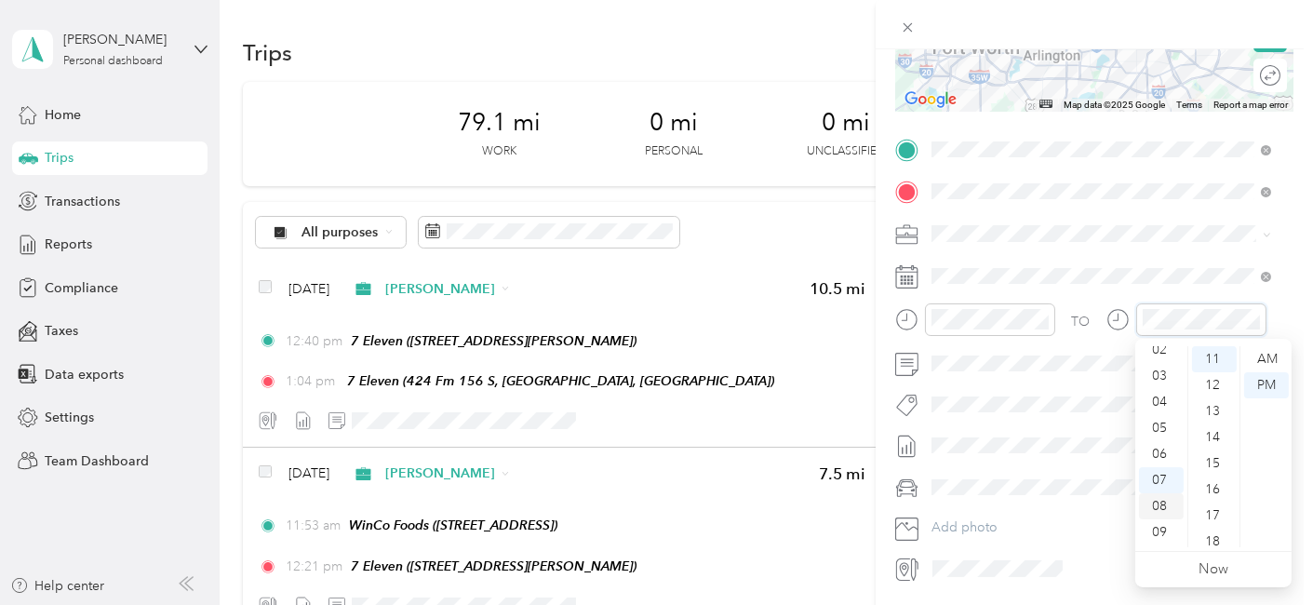
scroll to position [0, 0]
click at [1161, 411] on div "02" at bounding box center [1161, 411] width 45 height 26
click at [1214, 465] on div "27" at bounding box center [1214, 466] width 45 height 26
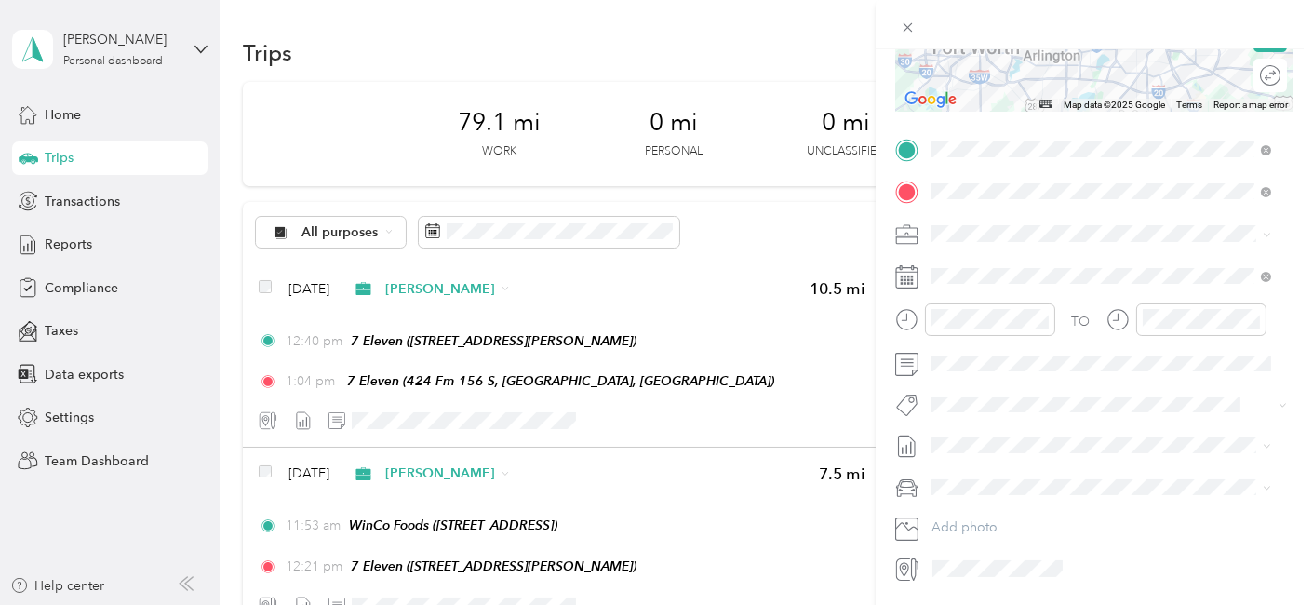
click at [1020, 503] on span "[DATE] - [DATE]" at bounding box center [978, 506] width 93 height 20
click at [1003, 514] on div "Scion xA" at bounding box center [1101, 520] width 327 height 20
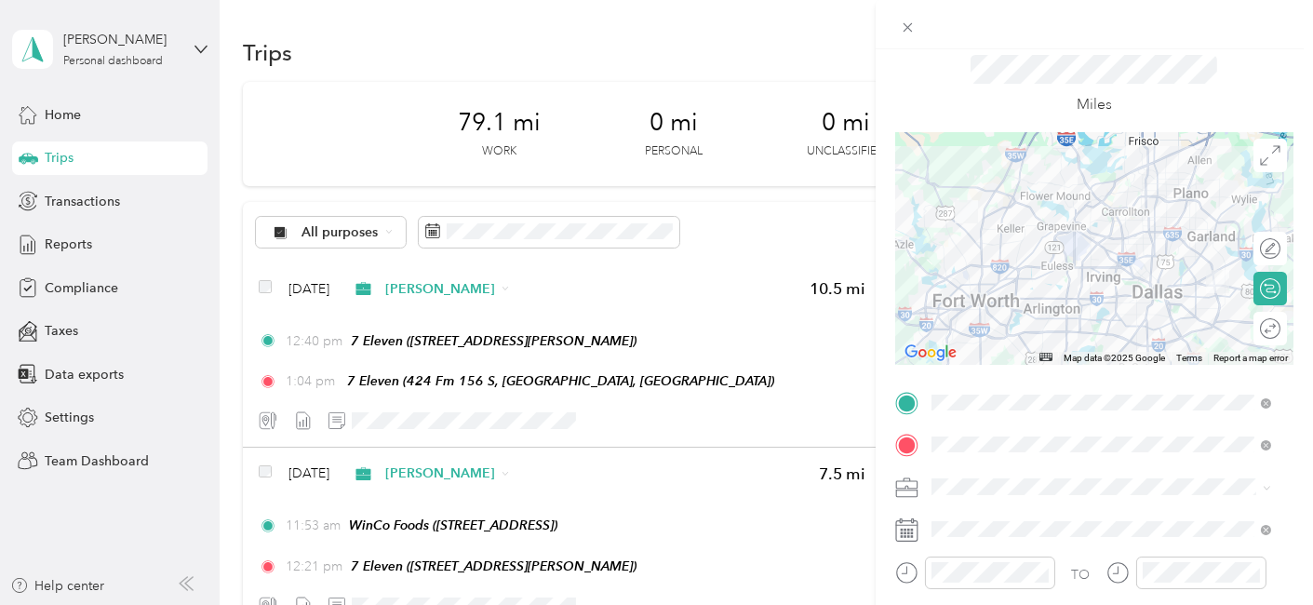
scroll to position [0, 0]
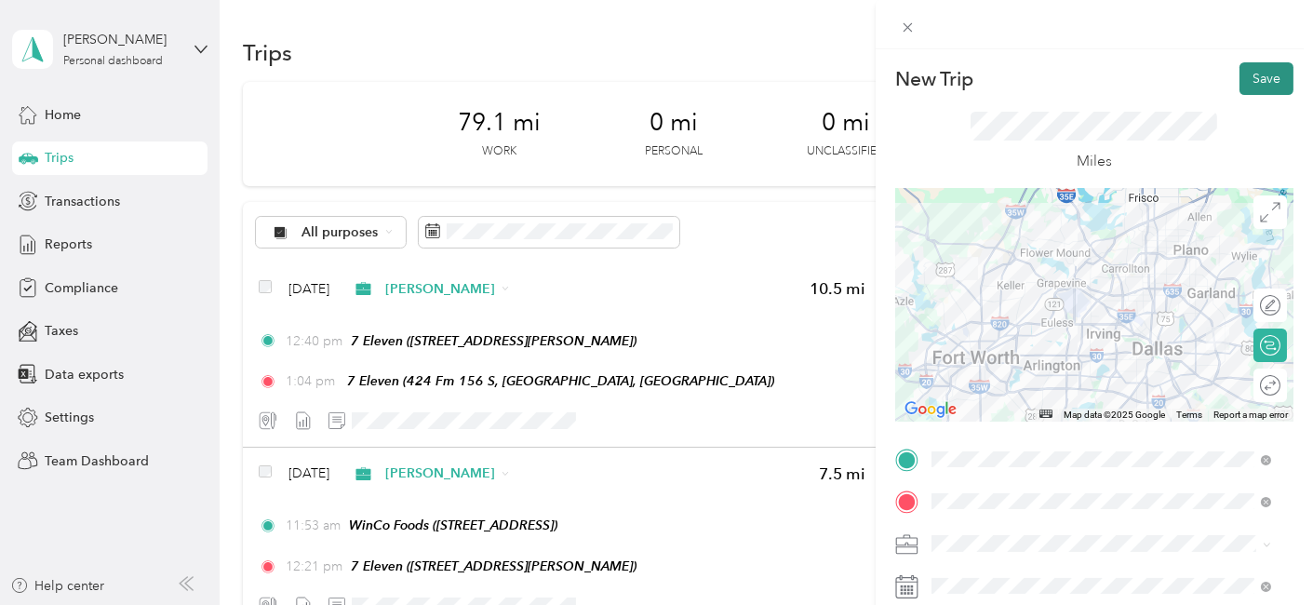
click at [1248, 76] on button "Save" at bounding box center [1267, 78] width 54 height 33
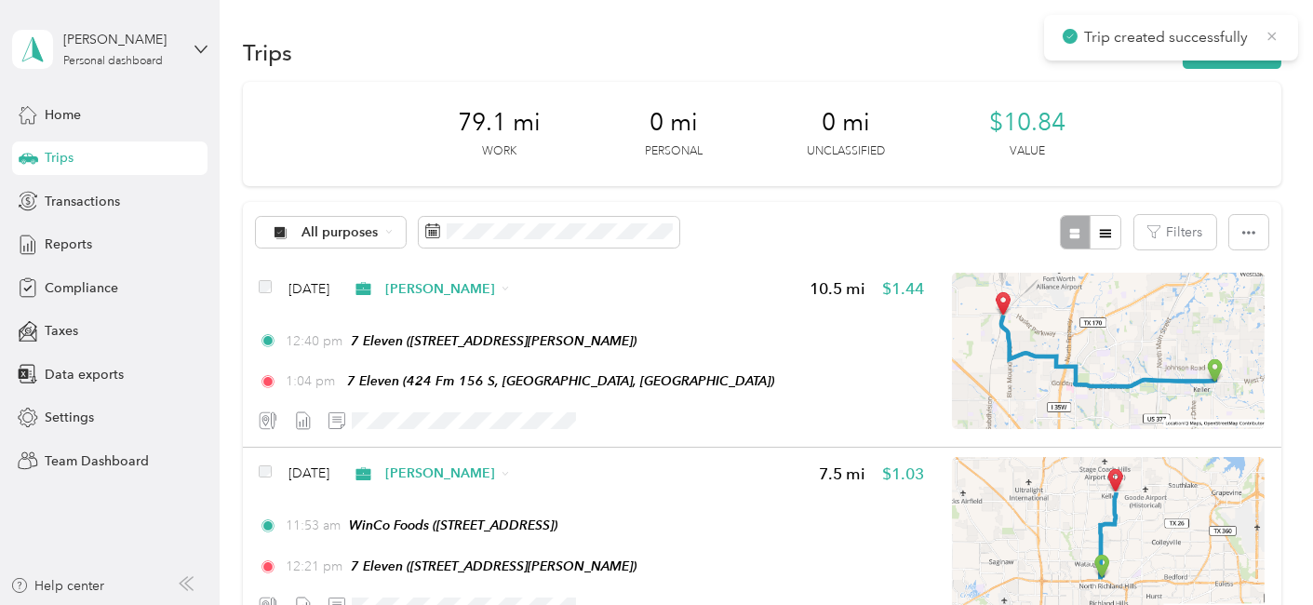
click at [1271, 35] on icon at bounding box center [1272, 36] width 15 height 17
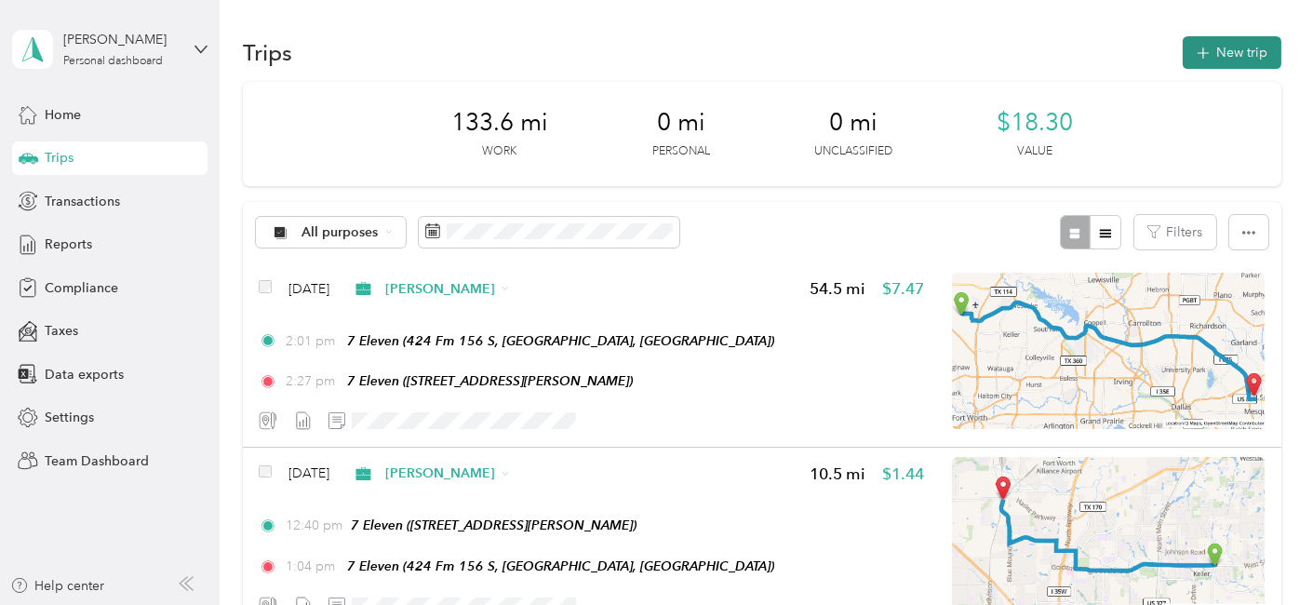
click at [1219, 53] on button "New trip" at bounding box center [1232, 52] width 99 height 33
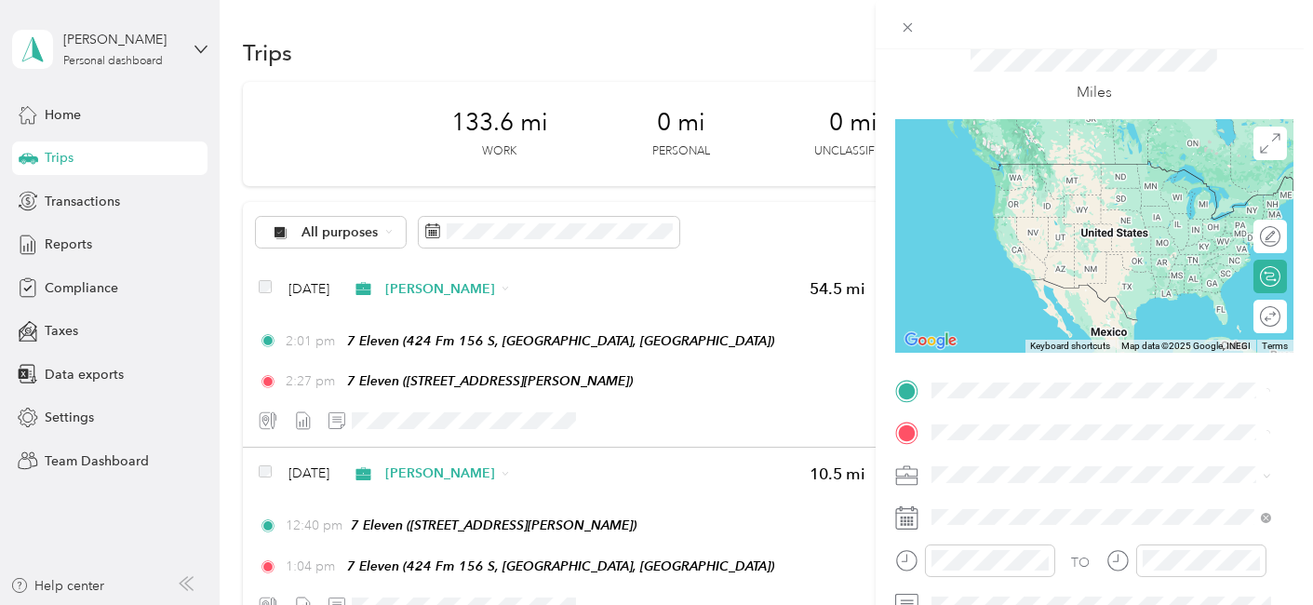
scroll to position [310, 0]
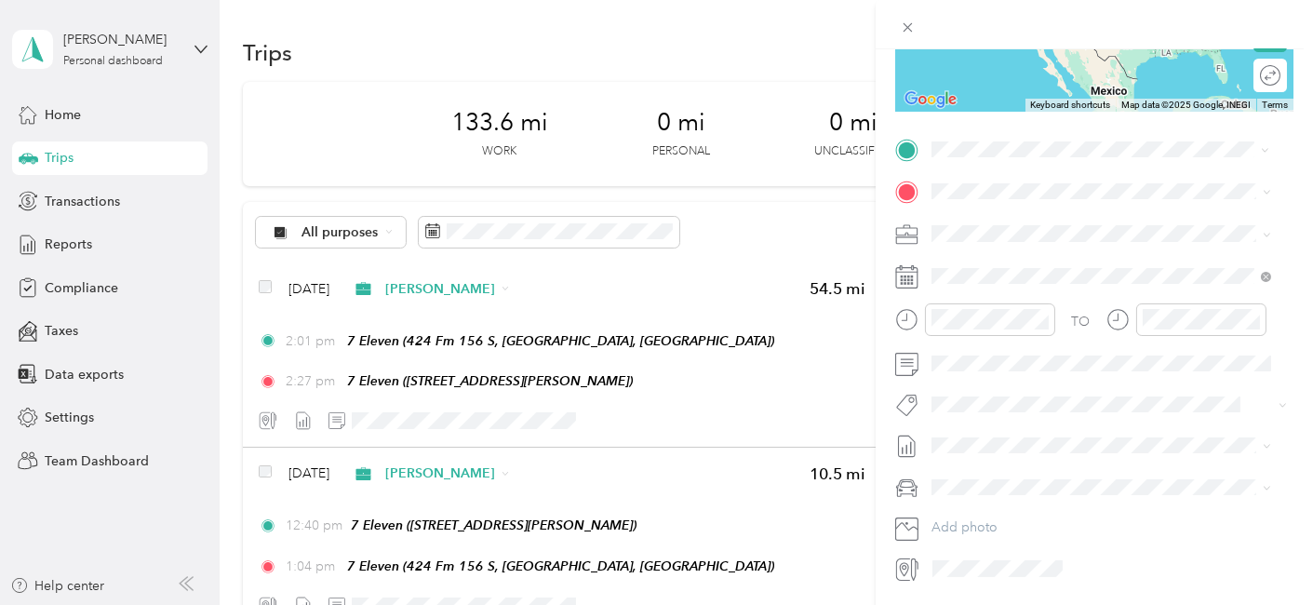
click at [983, 235] on button "TEAM" at bounding box center [995, 225] width 58 height 23
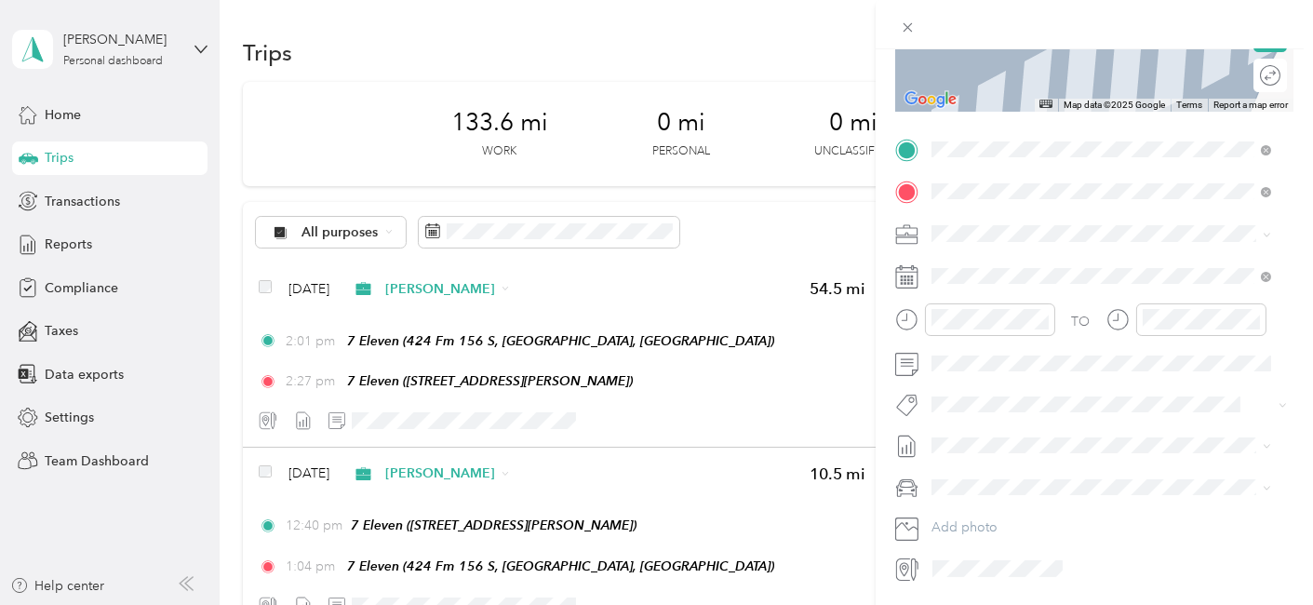
click at [977, 266] on span "309 Wildbriar Drive Garland, Texas 75043, United States" at bounding box center [1059, 257] width 186 height 17
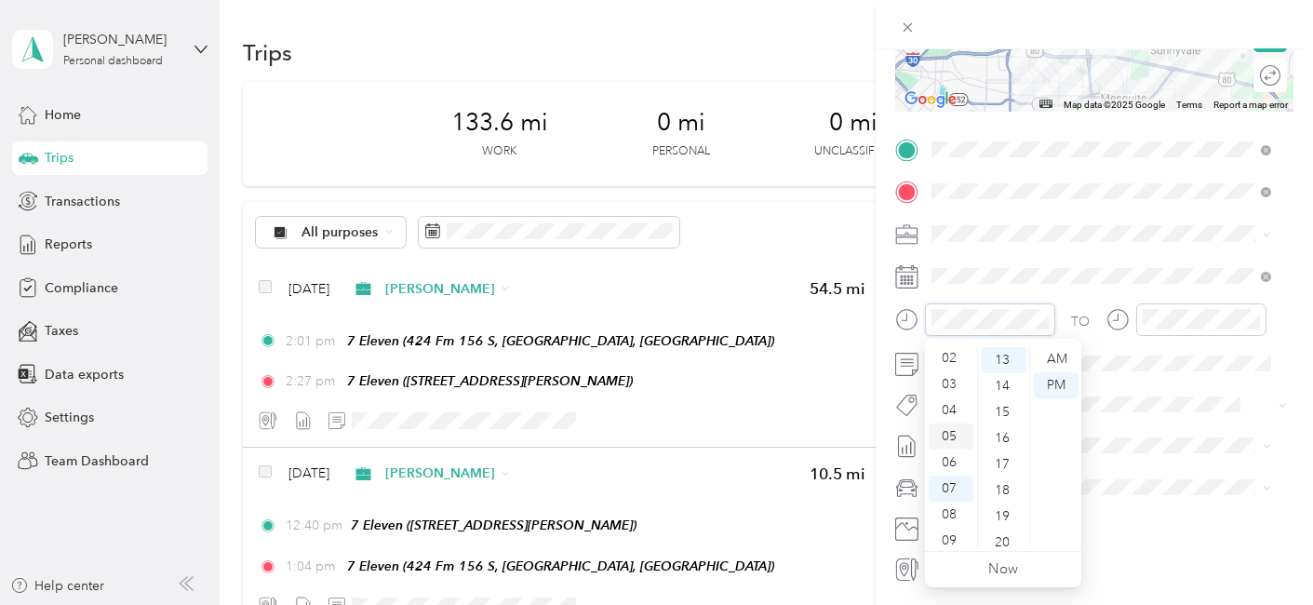
scroll to position [7, 0]
drag, startPoint x: 951, startPoint y: 401, endPoint x: 984, endPoint y: 408, distance: 33.2
click at [951, 401] on div "02" at bounding box center [951, 404] width 45 height 26
drag, startPoint x: 1004, startPoint y: 469, endPoint x: 1030, endPoint y: 438, distance: 40.3
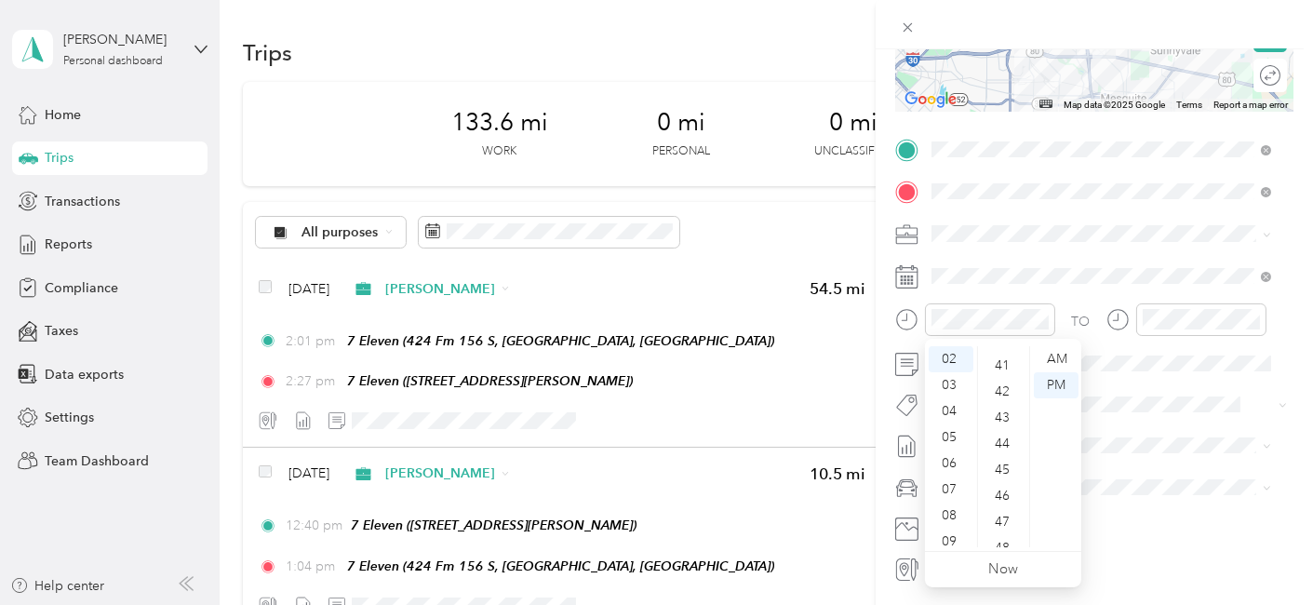
click at [1004, 468] on div "45" at bounding box center [1004, 470] width 45 height 26
click at [1056, 390] on div "PM" at bounding box center [1056, 385] width 45 height 26
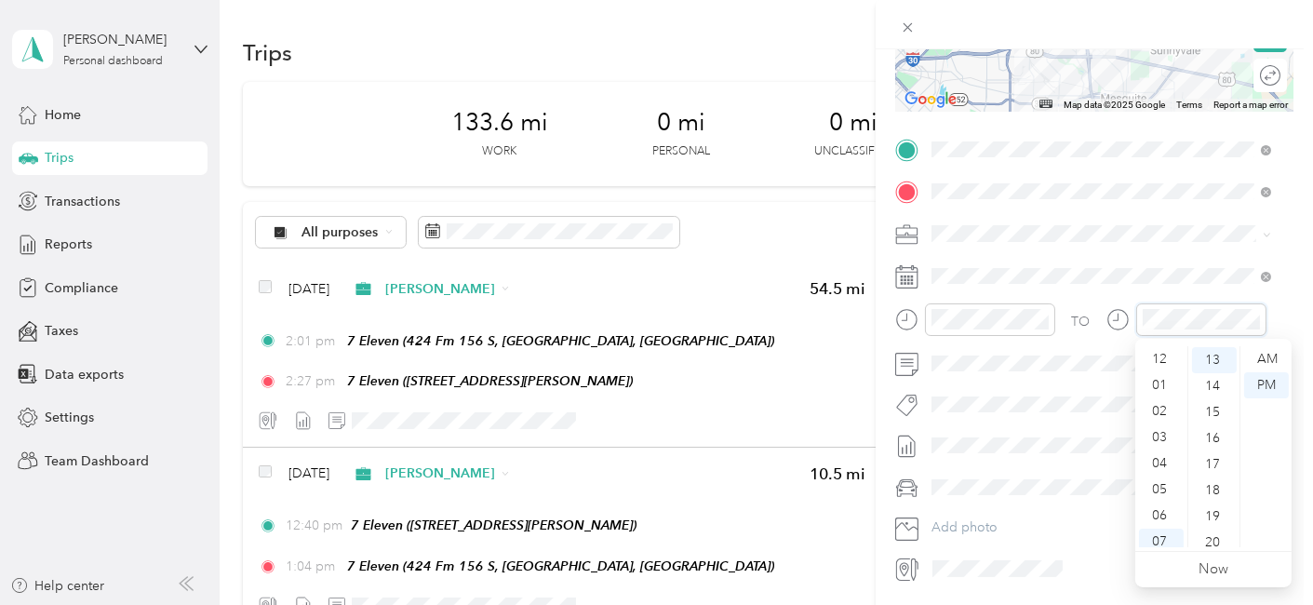
scroll to position [0, 0]
click at [1165, 440] on div "03" at bounding box center [1161, 437] width 45 height 26
click at [1217, 357] on div "05" at bounding box center [1214, 358] width 45 height 26
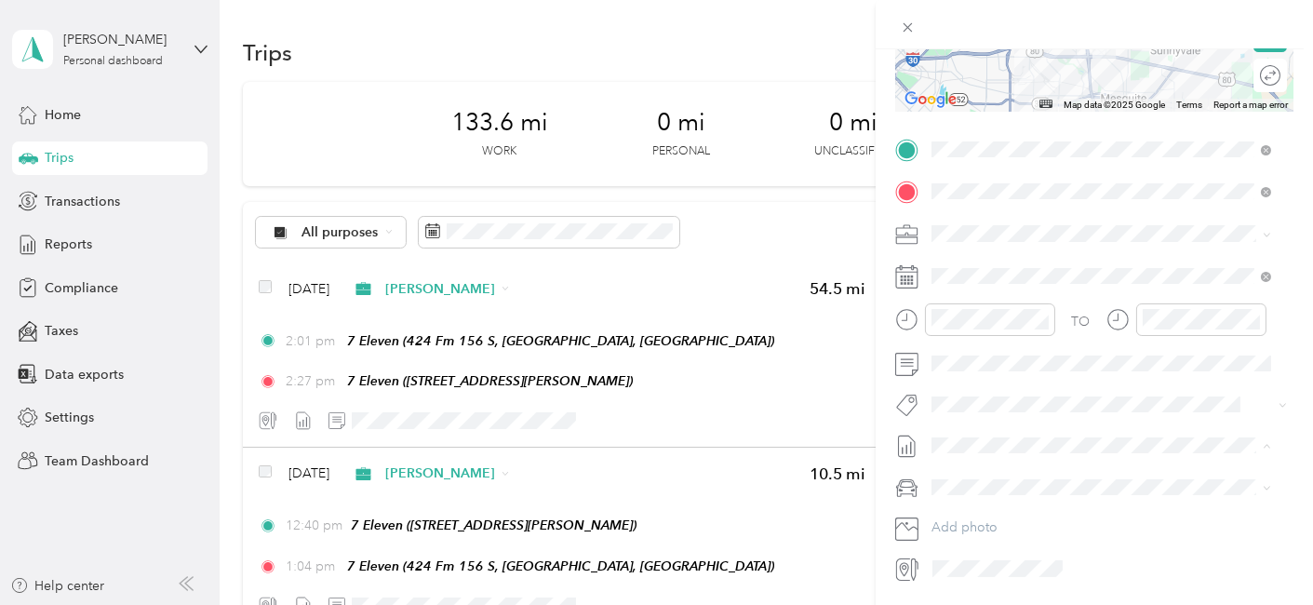
click at [998, 504] on span "Aug 16 - Aug 31, 2025" at bounding box center [978, 506] width 93 height 20
click at [973, 512] on span "Scion xA" at bounding box center [964, 520] width 52 height 16
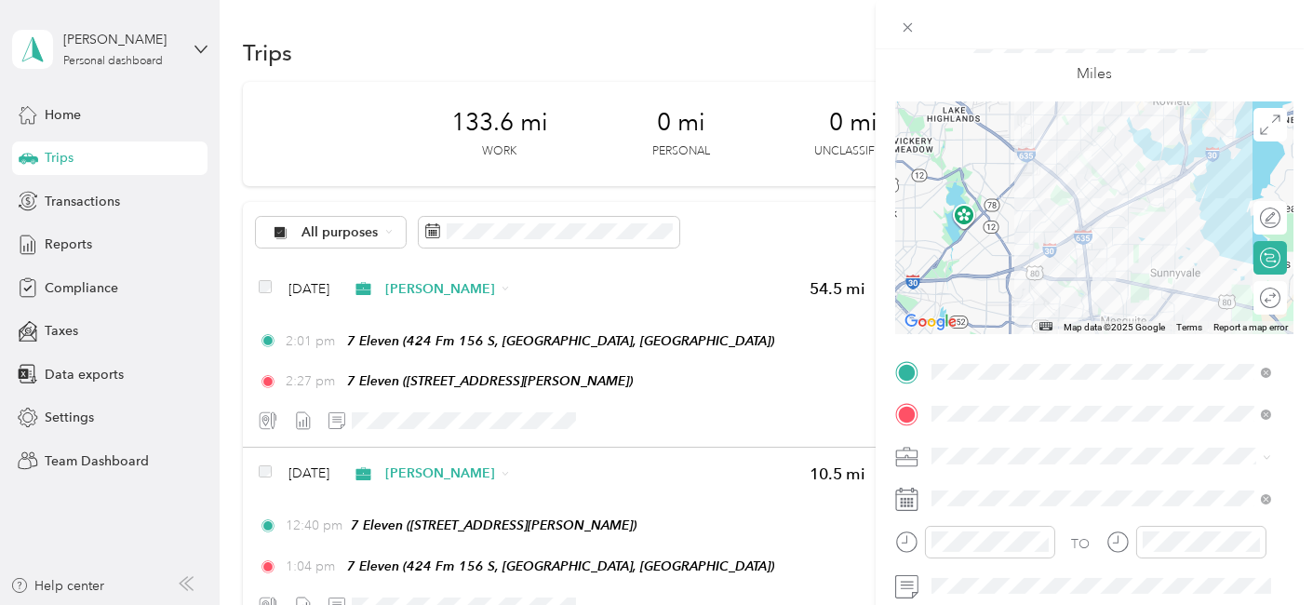
scroll to position [0, 0]
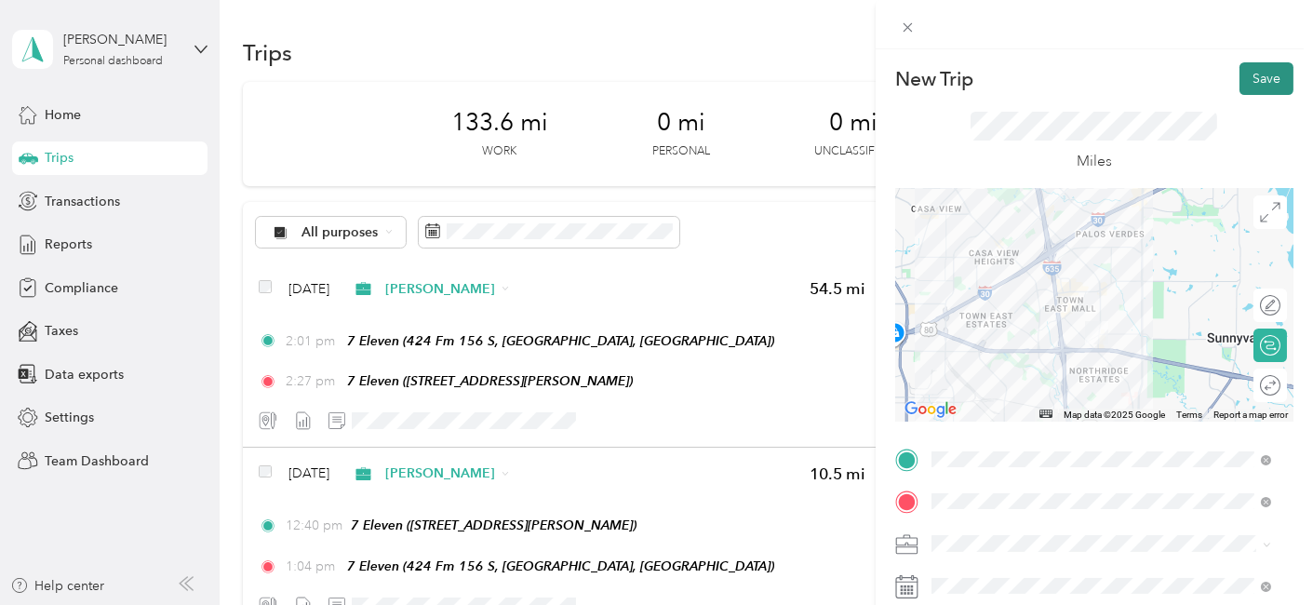
click at [1255, 74] on button "Save" at bounding box center [1267, 78] width 54 height 33
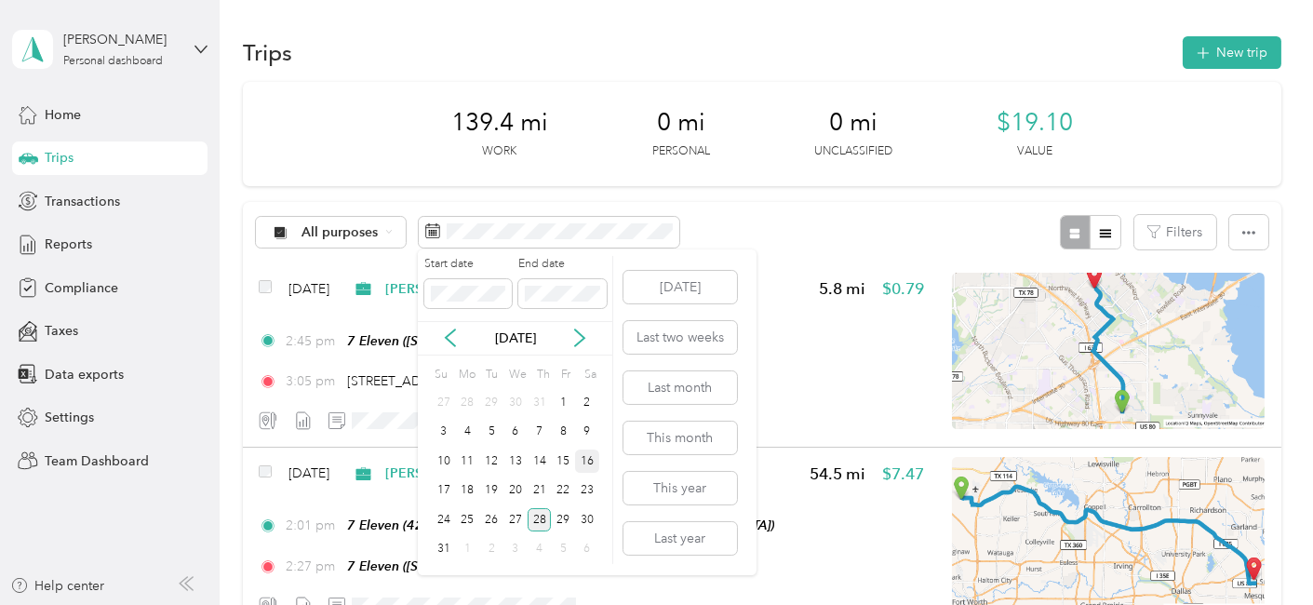
click at [586, 458] on div "16" at bounding box center [587, 461] width 24 height 23
click at [542, 518] on div "28" at bounding box center [540, 519] width 24 height 23
